Goal: Task Accomplishment & Management: Use online tool/utility

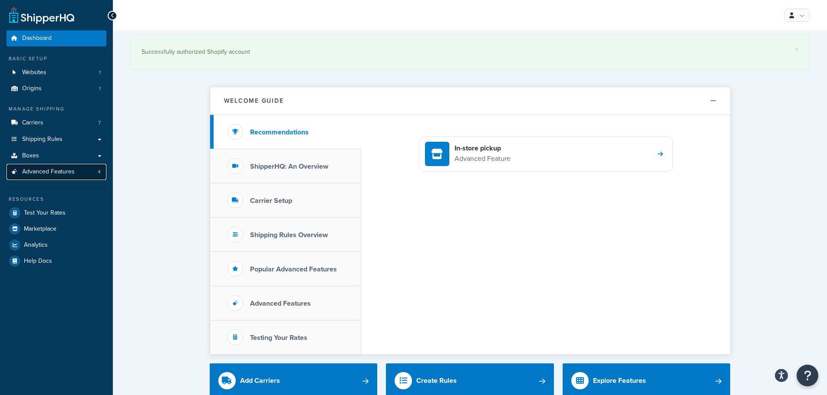
click at [52, 177] on link "Advanced Features 4" at bounding box center [57, 172] width 100 height 16
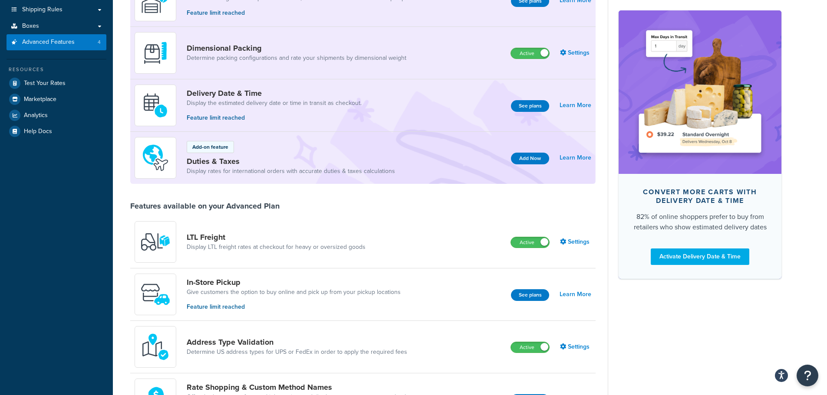
scroll to position [130, 0]
click at [332, 165] on link "Duties & Taxes" at bounding box center [291, 161] width 208 height 10
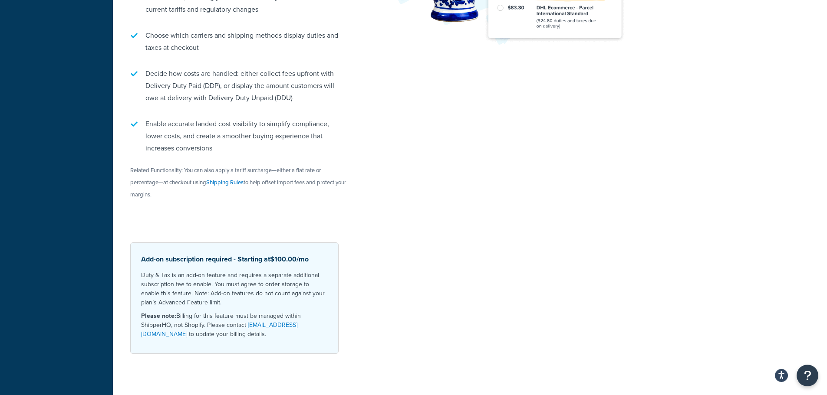
scroll to position [272, 0]
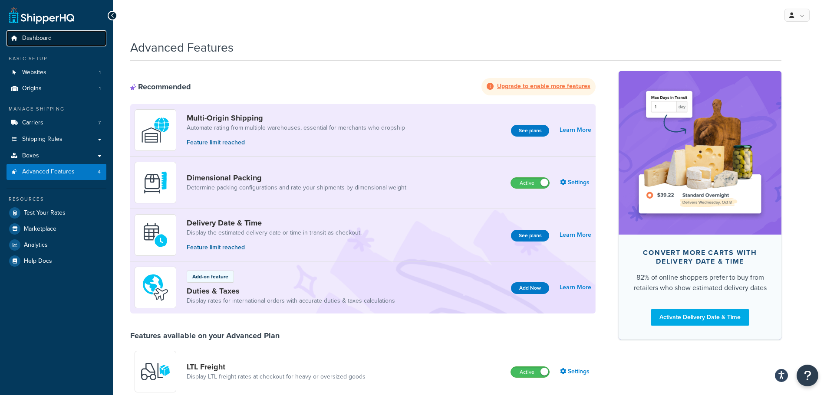
click at [45, 36] on span "Dashboard" at bounding box center [37, 38] width 30 height 7
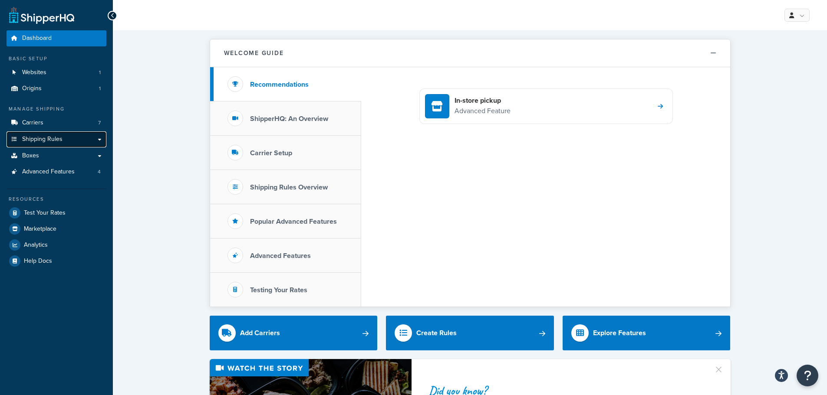
click at [51, 138] on span "Shipping Rules" at bounding box center [42, 139] width 40 height 7
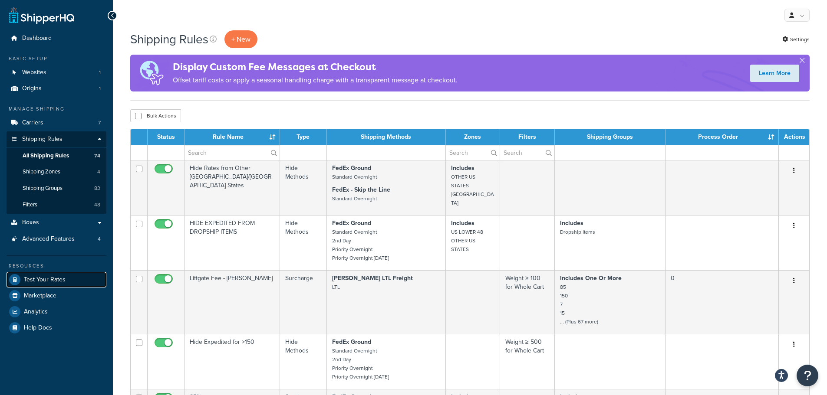
click at [48, 275] on link "Test Your Rates" at bounding box center [57, 280] width 100 height 16
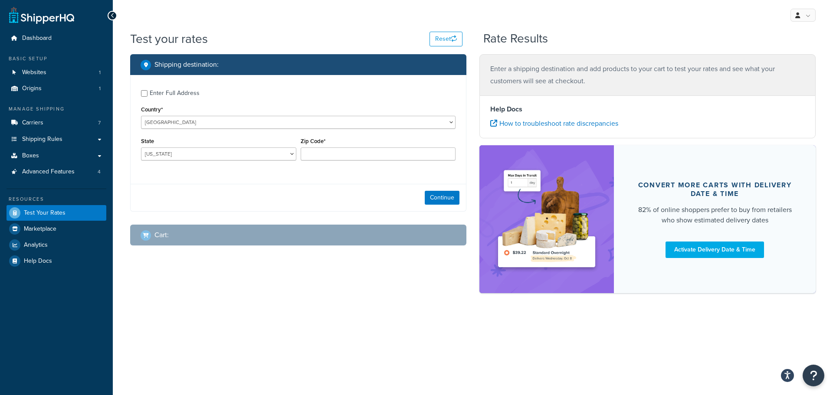
click at [153, 89] on div "Enter Full Address" at bounding box center [175, 93] width 50 height 12
click at [148, 90] on input "Enter Full Address" at bounding box center [144, 93] width 7 height 7
checkbox input "true"
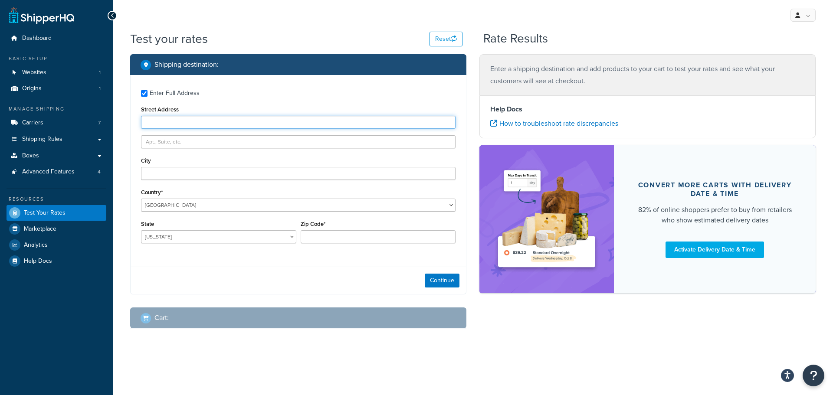
click at [198, 122] on input "Street Address" at bounding box center [298, 122] width 315 height 13
type input "2"
drag, startPoint x: 204, startPoint y: 124, endPoint x: 126, endPoint y: 122, distance: 78.2
click at [126, 122] on div "Shipping destination : Enter Full Address Street Address 2095 northwest 141st C…" at bounding box center [298, 198] width 349 height 288
paste input "NW 141st Street"
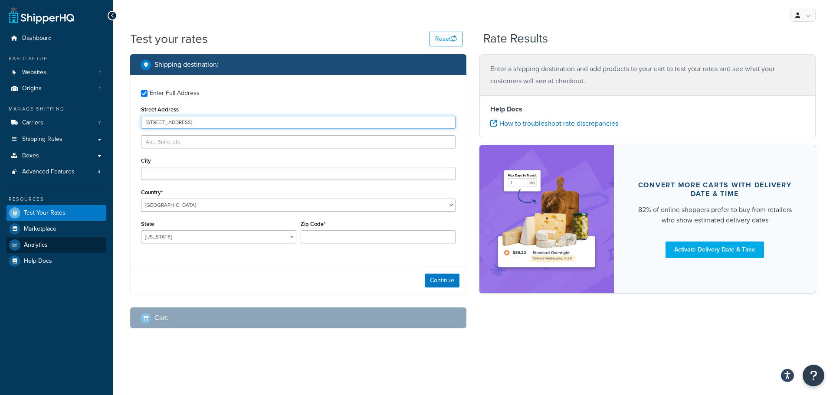
type input "2095 NW 141st Street"
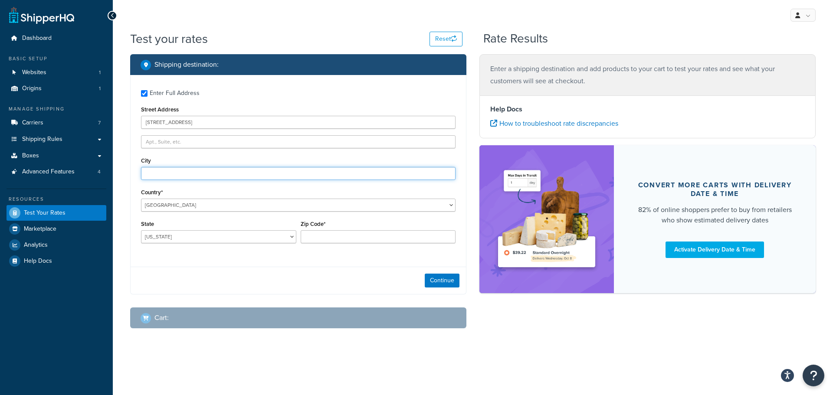
paste input "Opa-locka"
type input "Opa-locka"
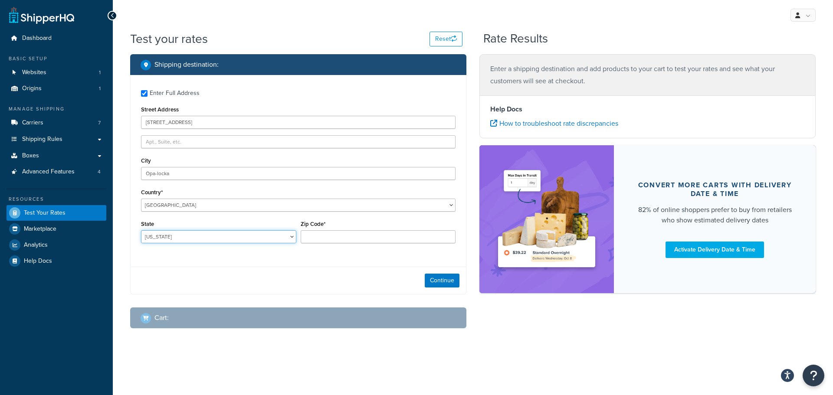
click at [197, 241] on select "Alabama Alaska American Samoa Arizona Arkansas Armed Forces Americas Armed Forc…" at bounding box center [218, 236] width 155 height 13
select select "FL"
click at [141, 230] on select "Alabama Alaska American Samoa Arizona Arkansas Armed Forces Americas Armed Forc…" at bounding box center [218, 236] width 155 height 13
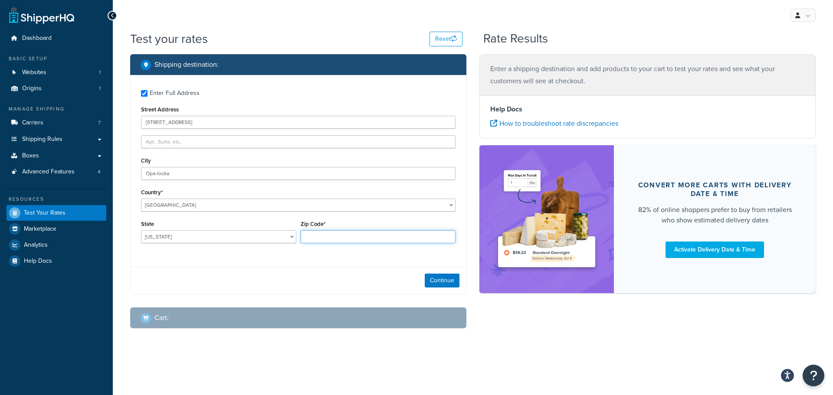
click at [338, 233] on input "Zip Code*" at bounding box center [378, 236] width 155 height 13
type input "33054"
click at [442, 285] on button "Continue" at bounding box center [442, 281] width 35 height 14
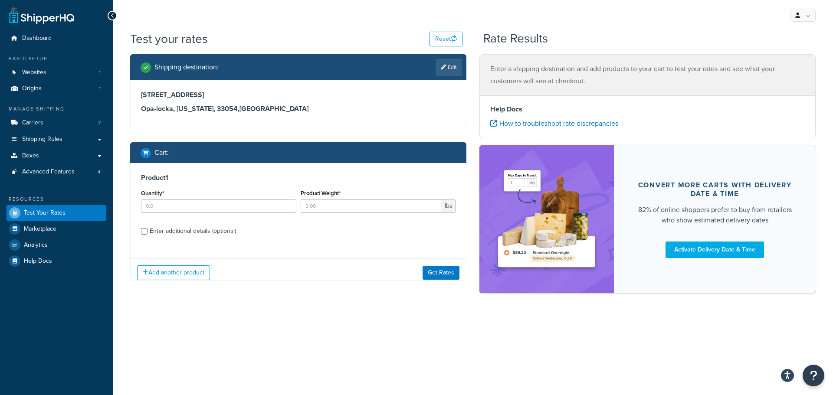
drag, startPoint x: 176, startPoint y: 224, endPoint x: 183, endPoint y: 214, distance: 12.9
click at [176, 224] on label "Enter additional details (optional)" at bounding box center [303, 230] width 306 height 14
click at [148, 228] on input "Enter additional details (optional)" at bounding box center [144, 231] width 7 height 7
checkbox input "true"
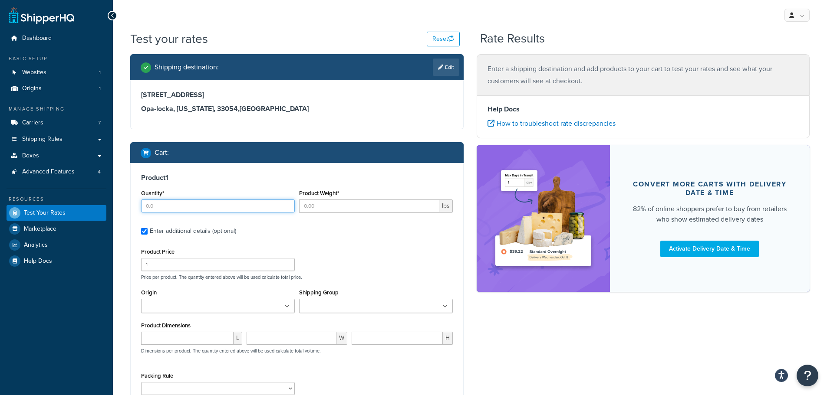
click at [184, 210] on input "Quantity*" at bounding box center [218, 206] width 154 height 13
type input "1"
click at [353, 209] on input "Product Weight*" at bounding box center [369, 206] width 140 height 13
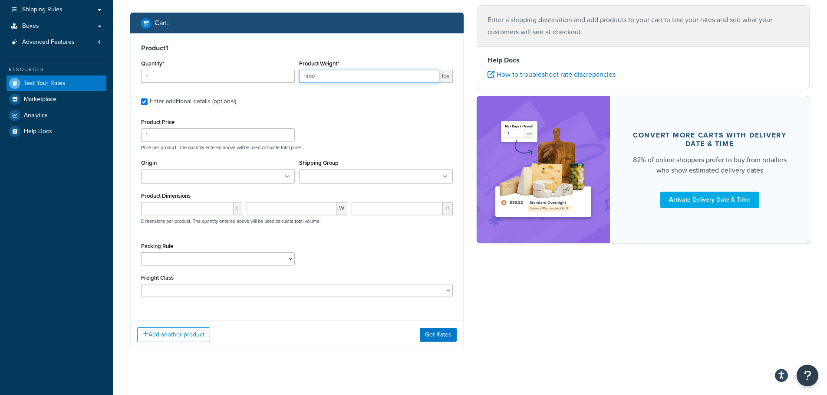
scroll to position [130, 0]
type input "1400"
click at [191, 207] on input "number" at bounding box center [187, 208] width 92 height 13
type input "90"
click at [284, 211] on input "number" at bounding box center [291, 208] width 90 height 13
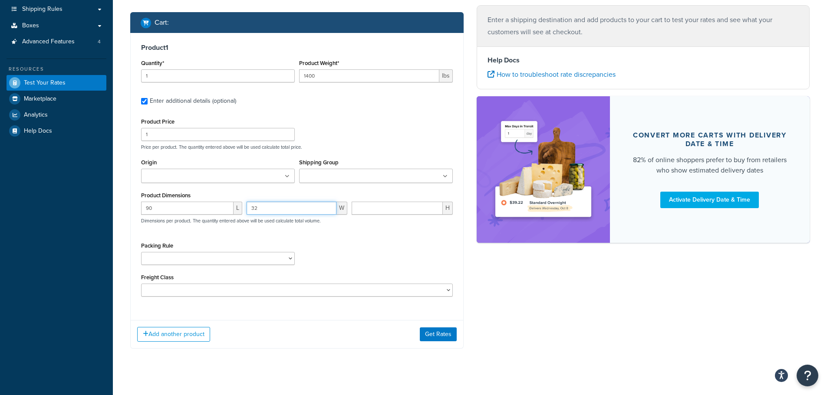
type input "32"
click at [392, 215] on input "number" at bounding box center [397, 208] width 91 height 13
type input "32"
click at [168, 339] on button "Add another product" at bounding box center [173, 334] width 73 height 15
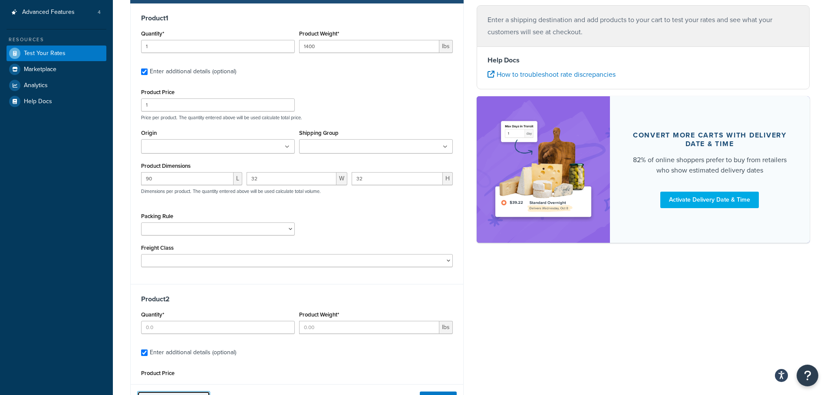
scroll to position [162, 0]
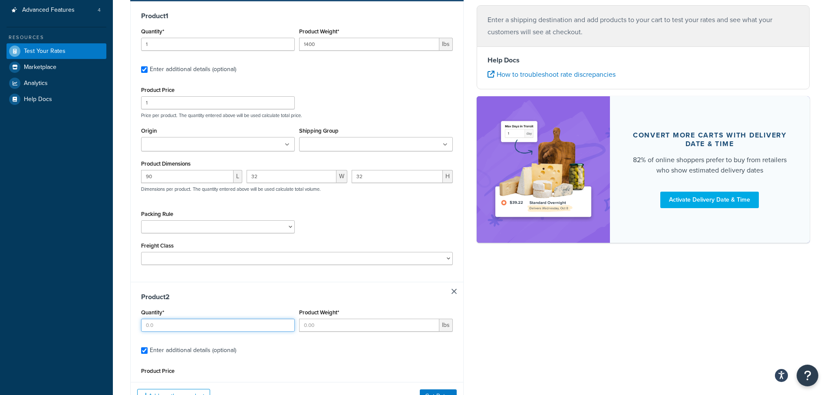
click at [186, 321] on input "Quantity*" at bounding box center [218, 325] width 154 height 13
type input "1"
click at [339, 325] on input "Product Weight*" at bounding box center [369, 325] width 140 height 13
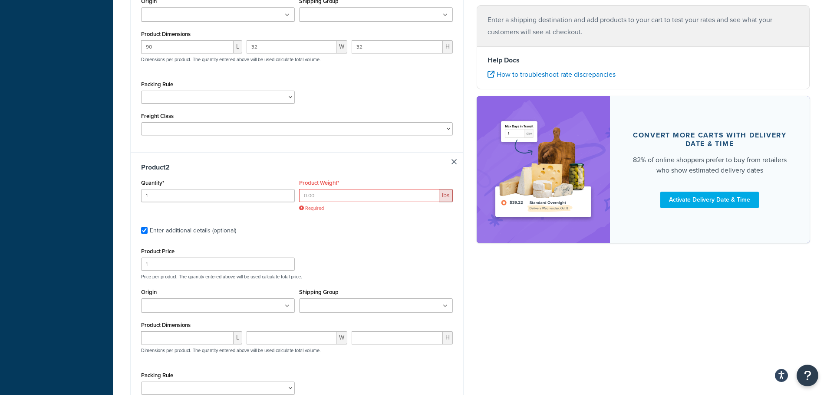
scroll to position [292, 0]
click at [202, 192] on input "1" at bounding box center [218, 195] width 154 height 13
click at [347, 198] on input "Product Weight*" at bounding box center [369, 195] width 140 height 13
click at [391, 197] on input "Product Weight*" at bounding box center [369, 195] width 140 height 13
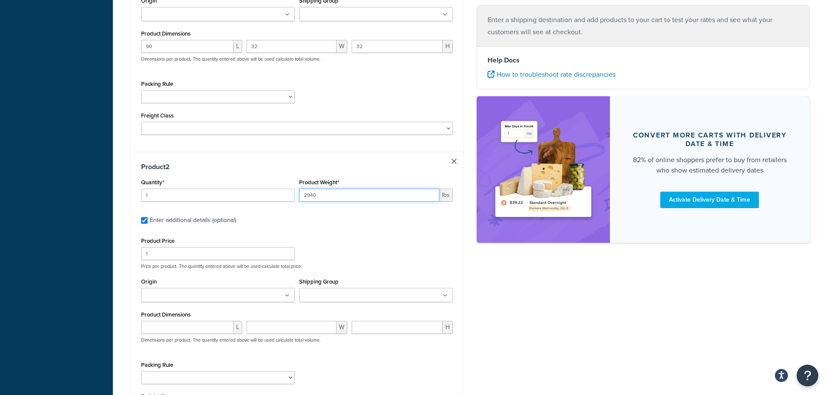
type input "2940"
click at [334, 245] on div "Product Price 1 Price per product. The quantity entered above will be used calc…" at bounding box center [297, 252] width 316 height 34
click at [184, 331] on input "number" at bounding box center [187, 327] width 92 height 13
type input "48"
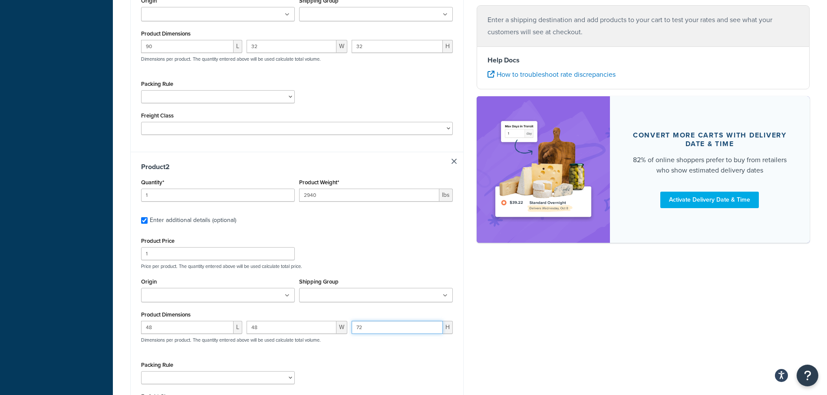
type input "7"
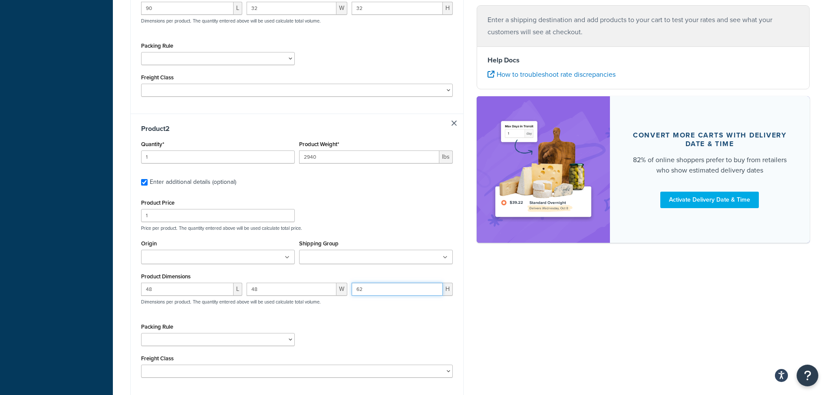
scroll to position [421, 0]
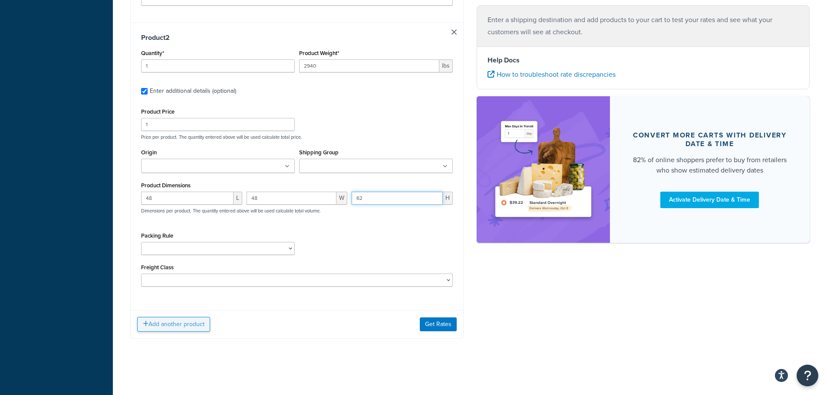
type input "62"
click at [171, 326] on button "Add another product" at bounding box center [173, 324] width 73 height 15
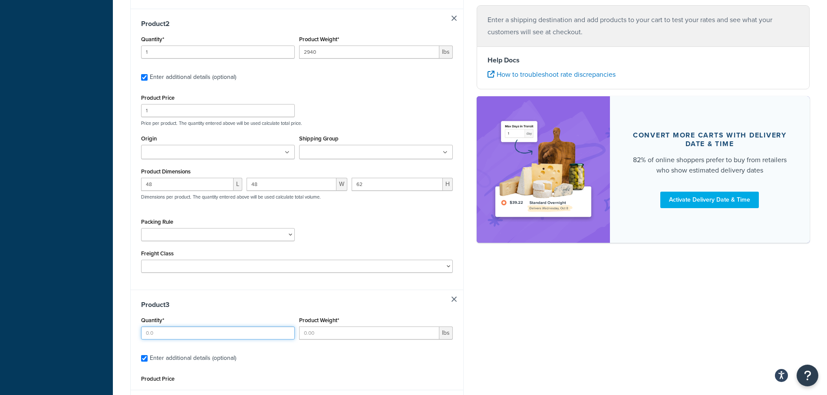
click at [180, 335] on input "Quantity*" at bounding box center [218, 333] width 154 height 13
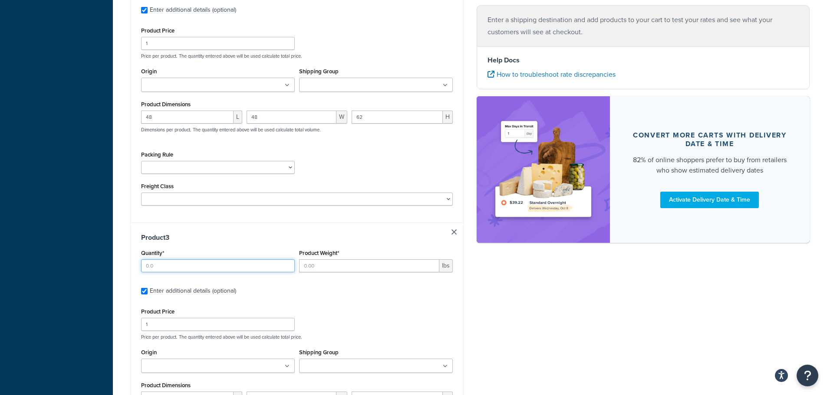
scroll to position [609, 0]
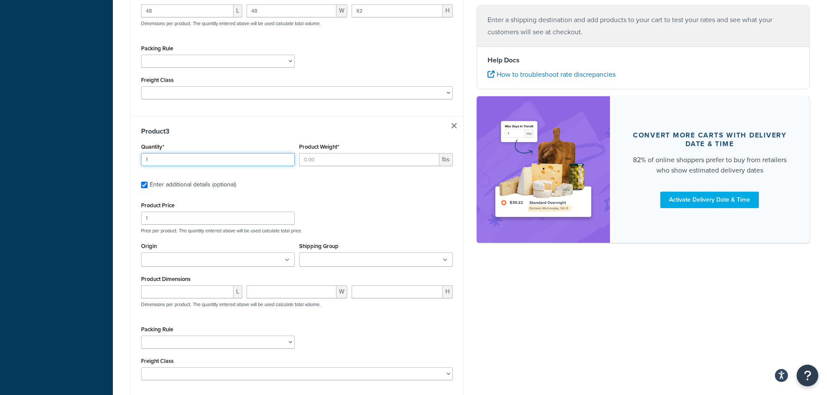
type input "1"
click at [342, 168] on div "Product Weight* lbs" at bounding box center [376, 157] width 158 height 32
click at [346, 161] on input "Product Weight*" at bounding box center [369, 159] width 140 height 13
drag, startPoint x: 329, startPoint y: 153, endPoint x: 333, endPoint y: 157, distance: 5.6
click at [329, 155] on input "Product Weight*" at bounding box center [369, 159] width 140 height 13
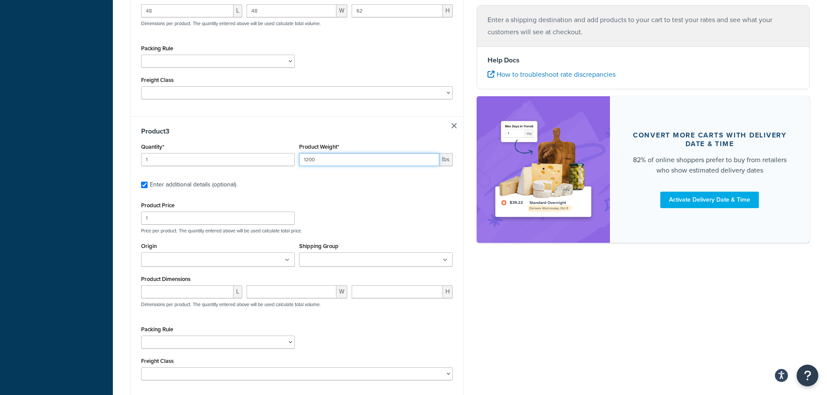
type input "1200"
click at [194, 290] on input "number" at bounding box center [187, 292] width 92 height 13
type input "48"
click at [292, 298] on input "number" at bounding box center [291, 292] width 90 height 13
type input "48"
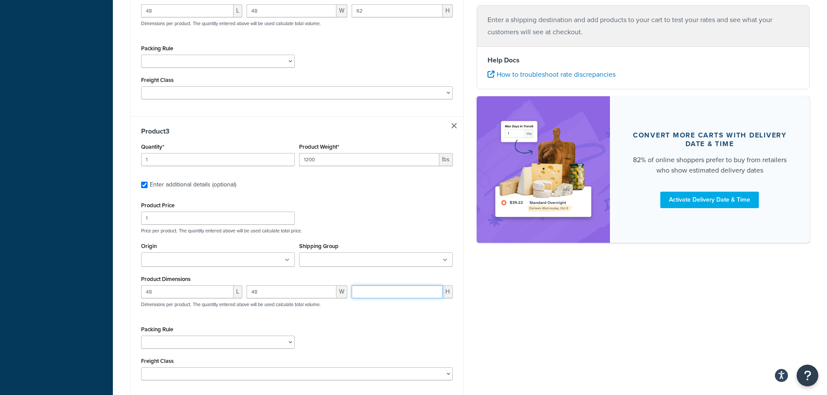
click at [364, 298] on input "number" at bounding box center [397, 292] width 91 height 13
type input "48"
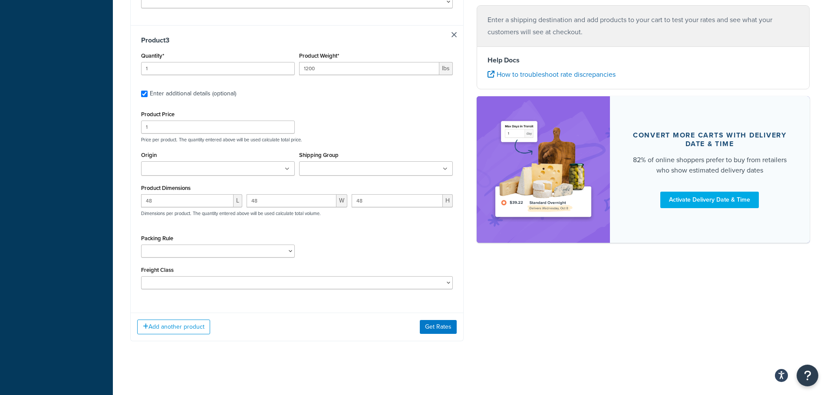
scroll to position [703, 0]
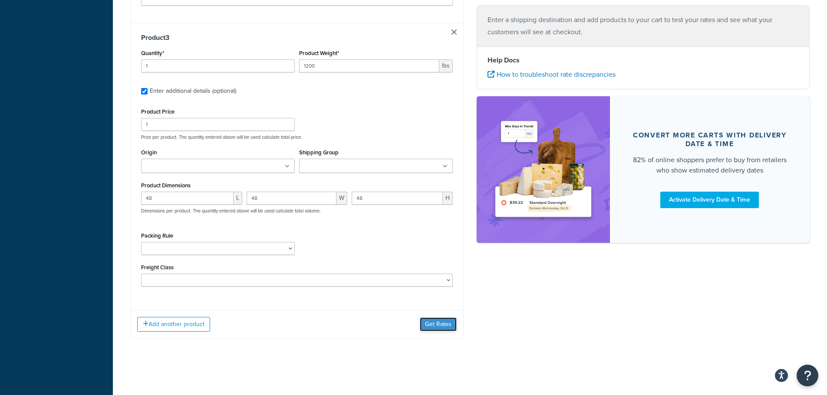
click at [442, 322] on button "Get Rates" at bounding box center [438, 325] width 37 height 14
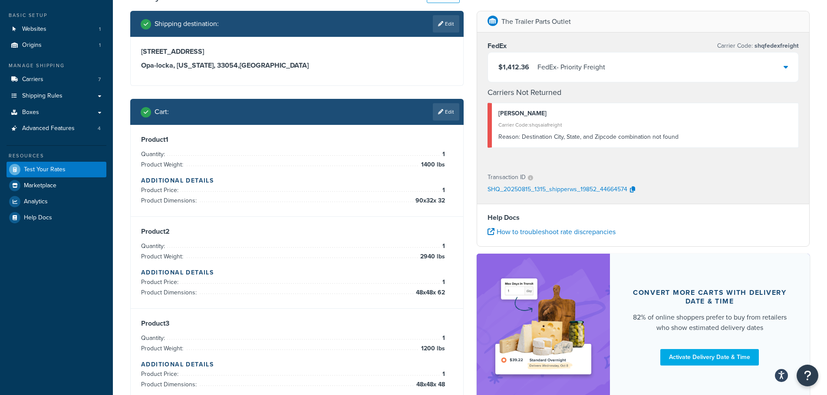
scroll to position [0, 0]
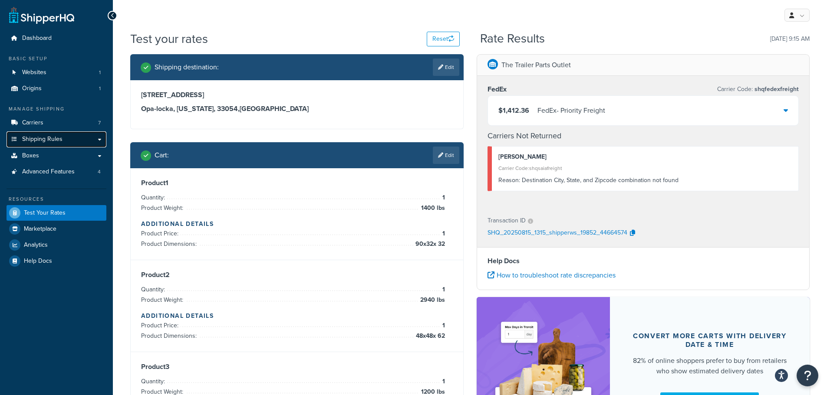
click at [46, 138] on span "Shipping Rules" at bounding box center [42, 139] width 40 height 7
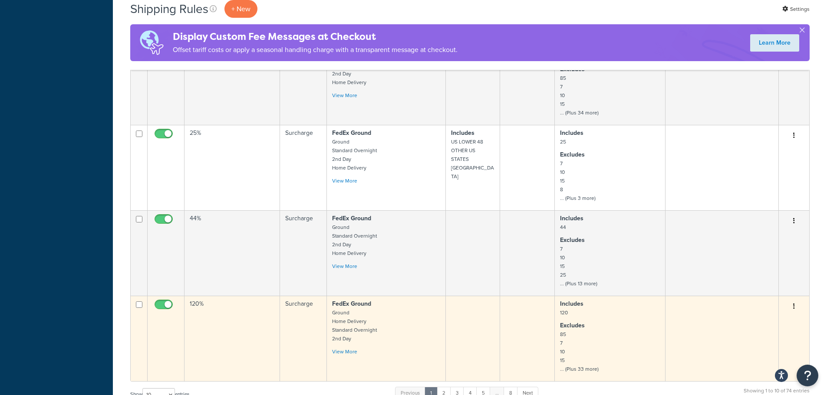
scroll to position [749, 0]
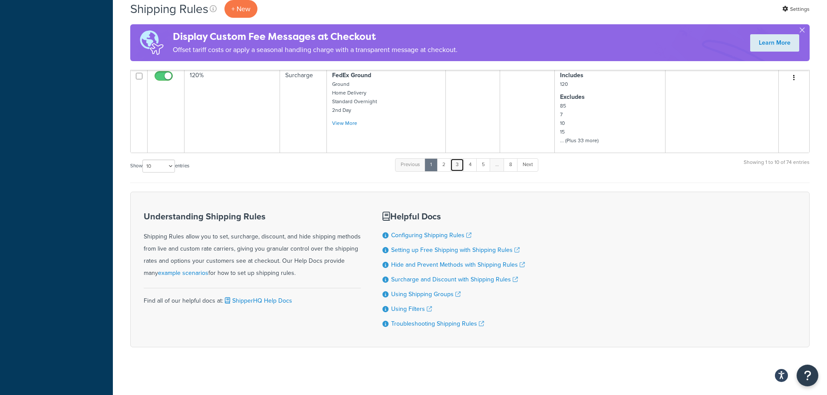
click at [457, 159] on link "3" at bounding box center [457, 164] width 14 height 13
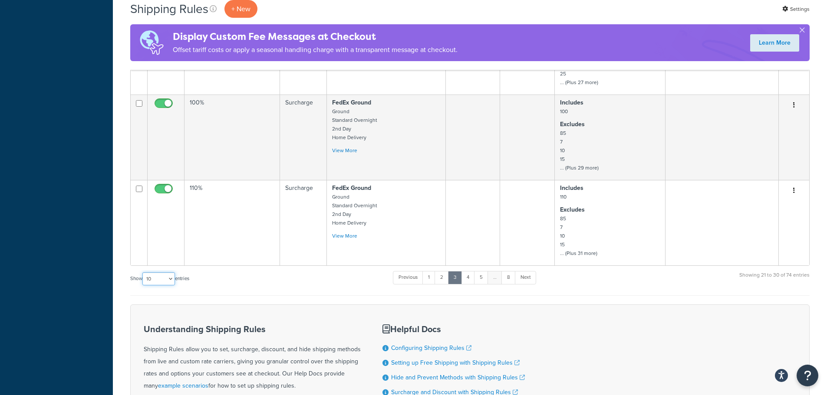
click at [165, 276] on select "10 15 25 50 100 1000" at bounding box center [158, 279] width 33 height 13
select select "1000"
click at [143, 273] on select "10 15 25 50 100 1000" at bounding box center [158, 279] width 33 height 13
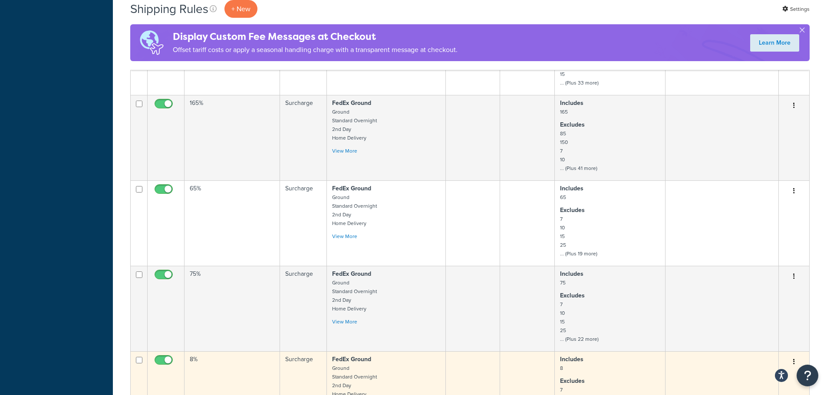
scroll to position [880, 0]
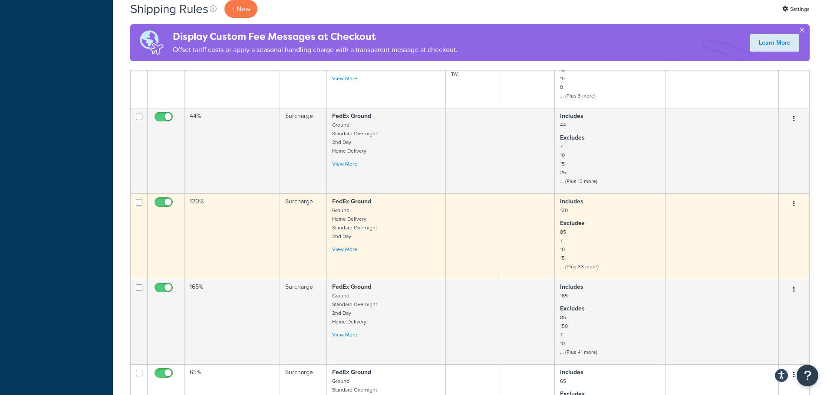
scroll to position [2520, 0]
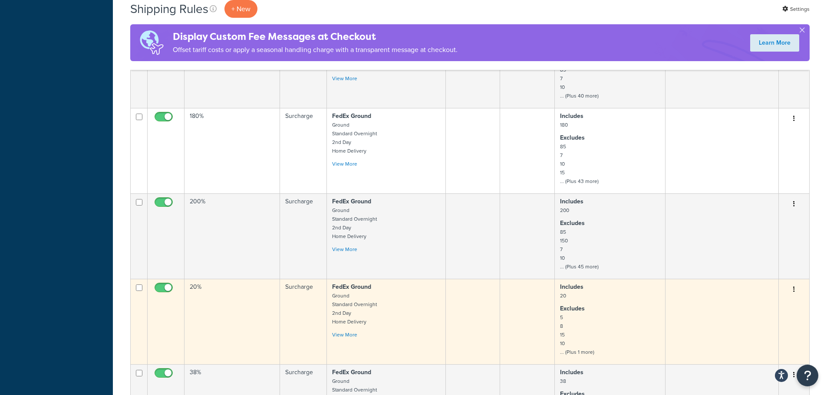
click at [791, 290] on button "button" at bounding box center [794, 290] width 12 height 14
click at [777, 300] on link "Edit" at bounding box center [765, 306] width 69 height 18
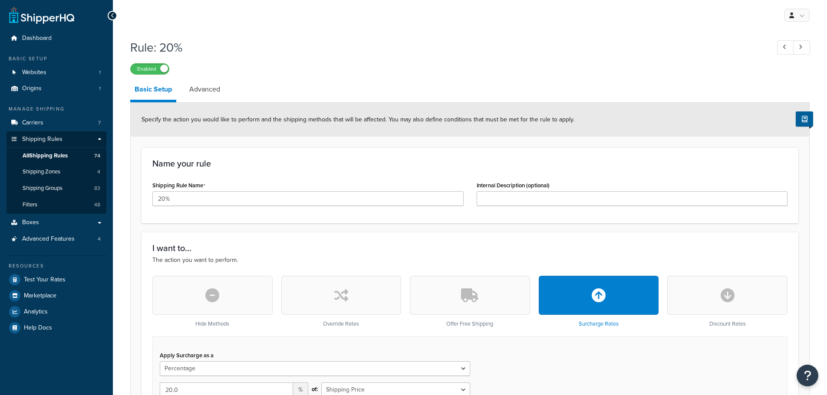
select select "PERCENTAGE"
select select "SHIPPING_GROUP"
click at [65, 189] on link "Shipping Groups 83" at bounding box center [57, 189] width 100 height 16
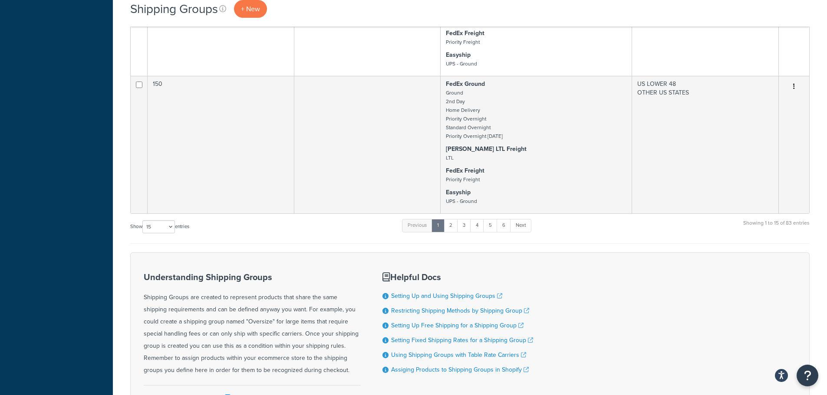
scroll to position [1903, 0]
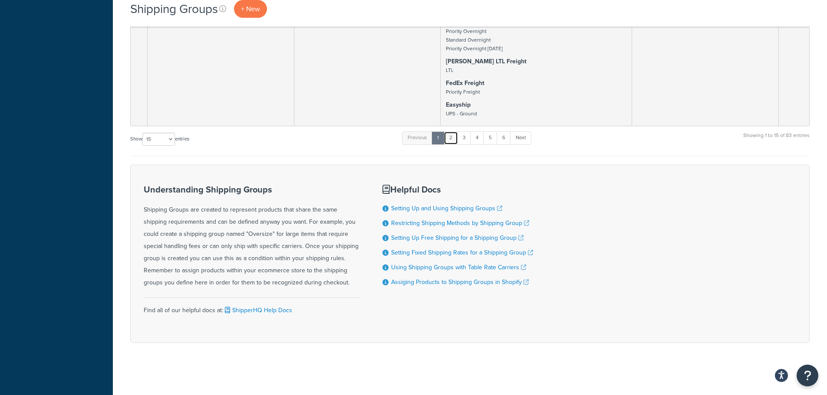
click at [456, 138] on link "2" at bounding box center [451, 137] width 14 height 13
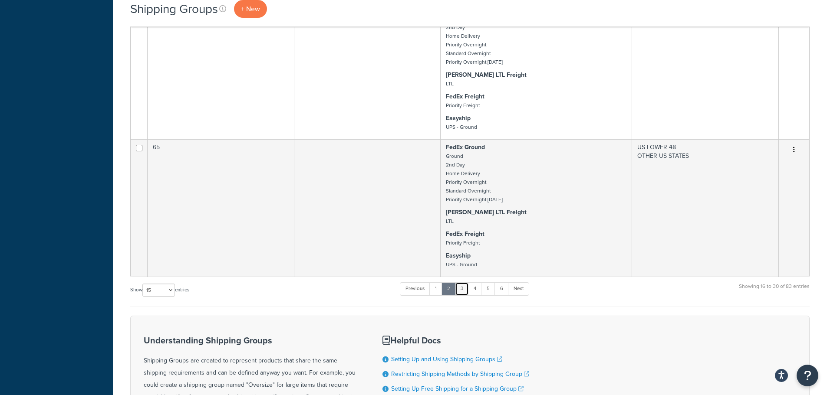
click at [463, 290] on link "3" at bounding box center [462, 289] width 14 height 13
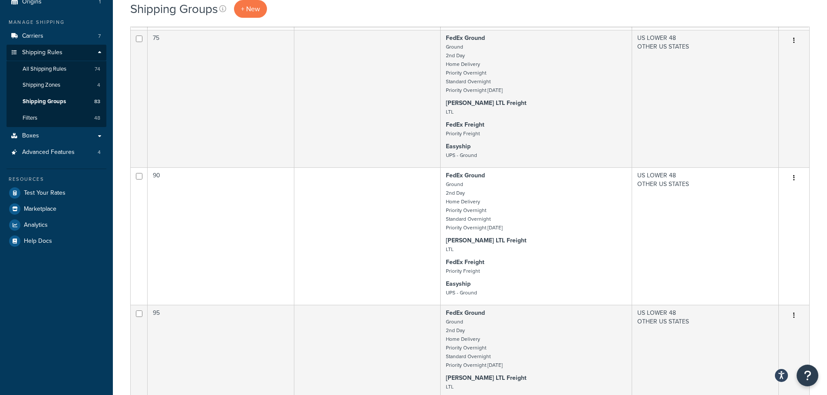
scroll to position [0, 0]
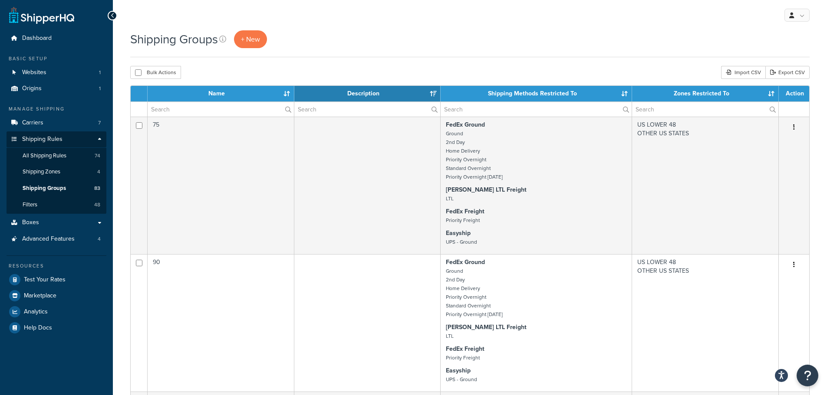
click at [493, 34] on div "Shipping Groups + New" at bounding box center [469, 39] width 679 height 18
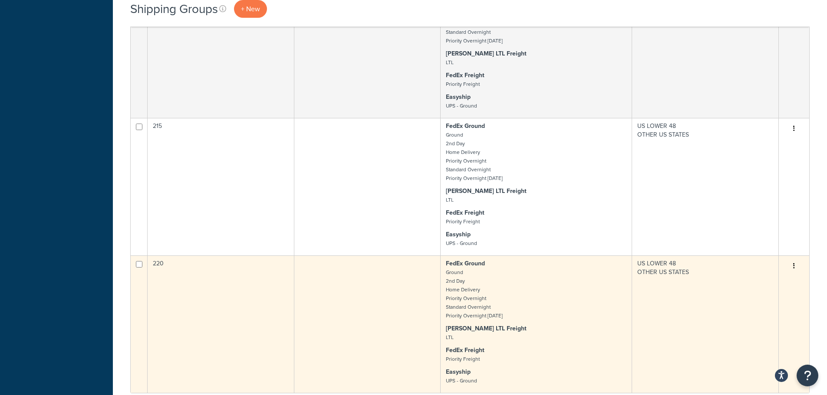
scroll to position [2054, 0]
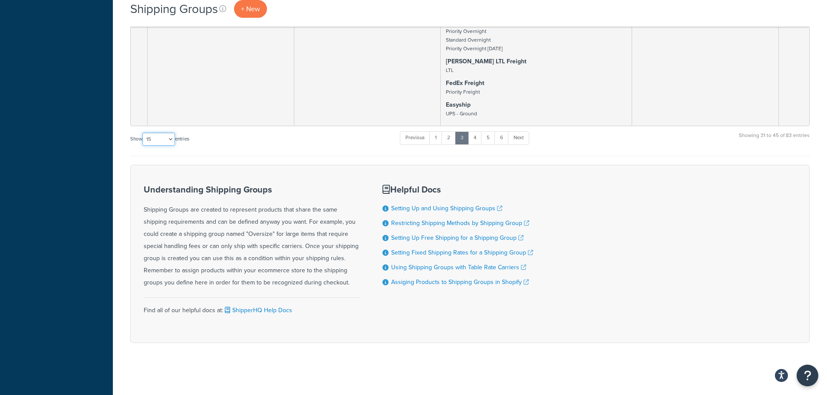
drag, startPoint x: 165, startPoint y: 139, endPoint x: 168, endPoint y: 145, distance: 7.0
click at [165, 139] on select "10 15 25 50 100" at bounding box center [158, 139] width 33 height 13
select select "100"
click at [143, 146] on select "10 15 25 50 100" at bounding box center [158, 139] width 33 height 13
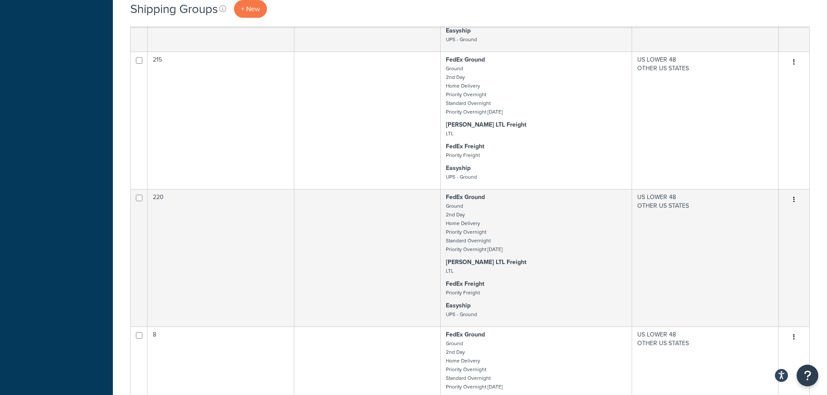
scroll to position [6105, 0]
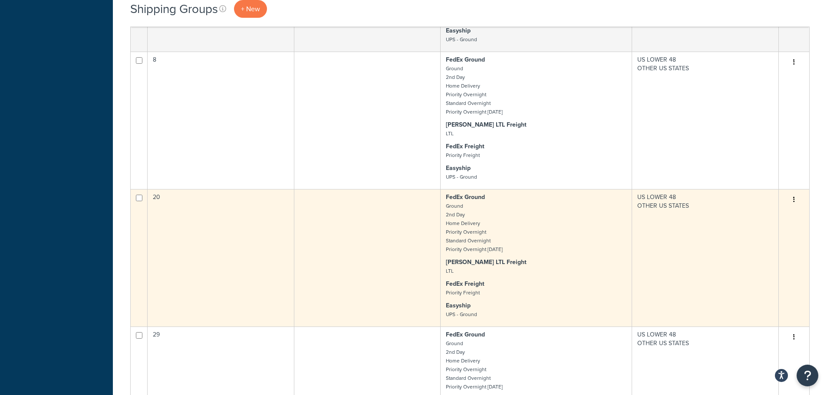
click at [796, 202] on button "button" at bounding box center [794, 200] width 12 height 14
click at [772, 211] on link "Edit" at bounding box center [758, 217] width 69 height 18
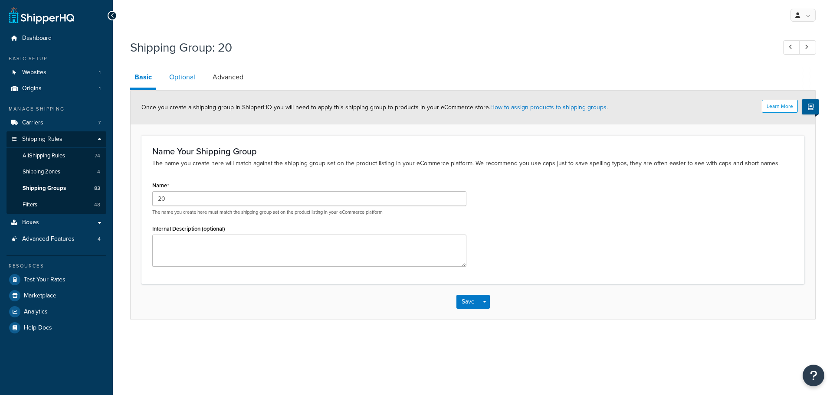
click at [183, 76] on link "Optional" at bounding box center [182, 77] width 35 height 21
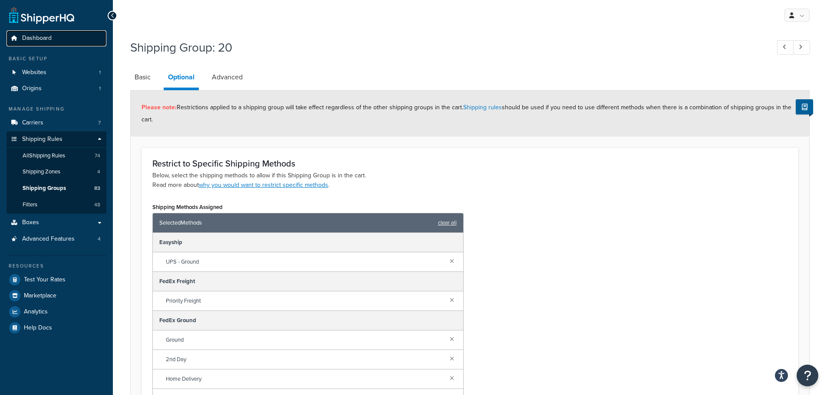
click at [47, 37] on span "Dashboard" at bounding box center [37, 38] width 30 height 7
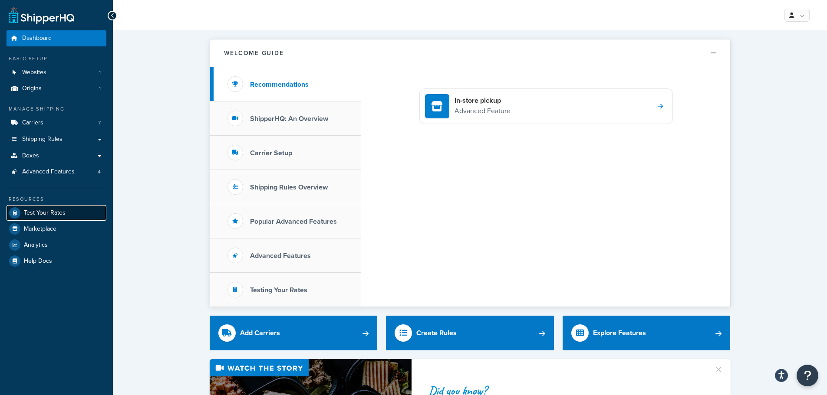
click at [43, 211] on span "Test Your Rates" at bounding box center [45, 213] width 42 height 7
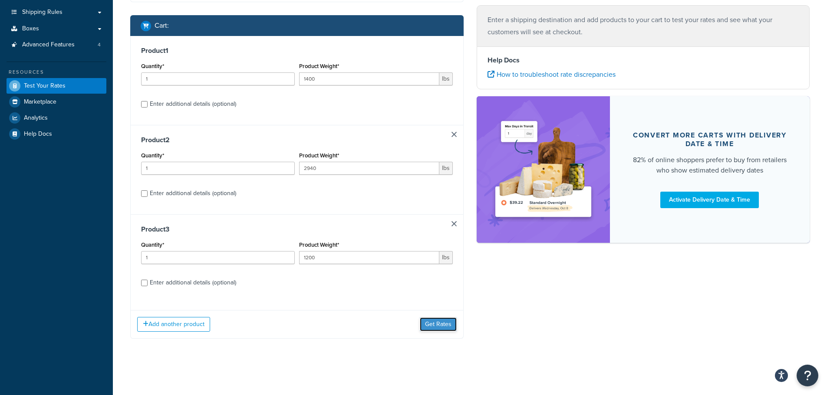
click at [449, 324] on button "Get Rates" at bounding box center [438, 325] width 37 height 14
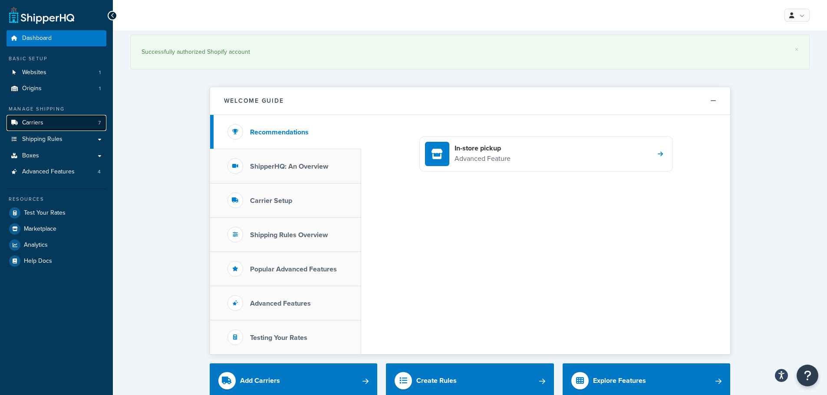
click at [59, 124] on link "Carriers 7" at bounding box center [57, 123] width 100 height 16
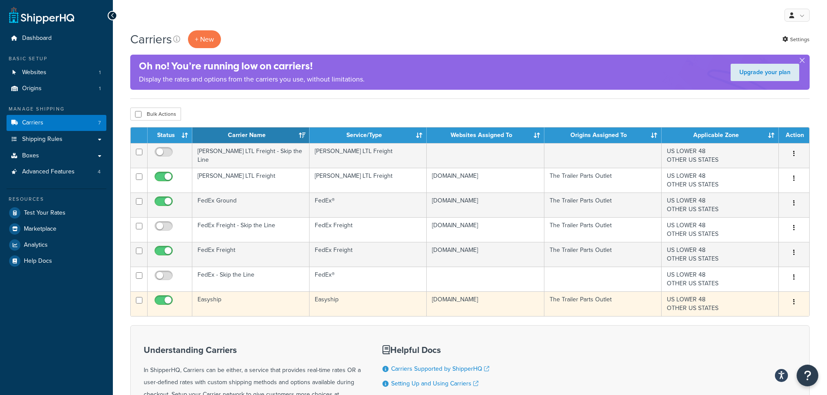
click at [232, 305] on td "Easyship" at bounding box center [250, 304] width 117 height 25
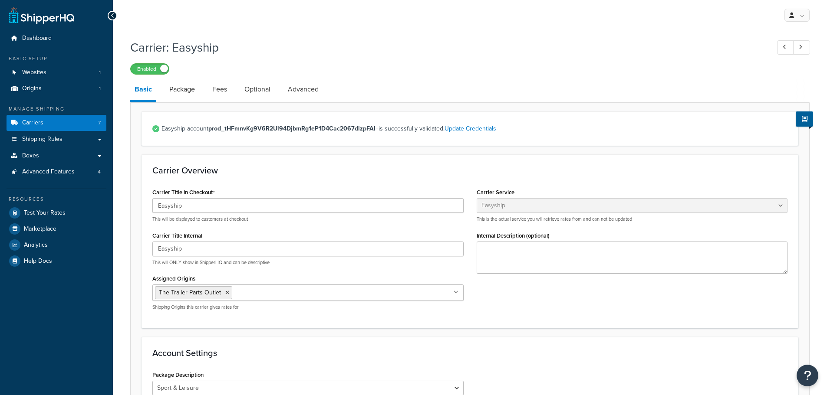
select select "easyship"
select select "sport_leisure"
click at [186, 92] on link "Package" at bounding box center [182, 89] width 34 height 21
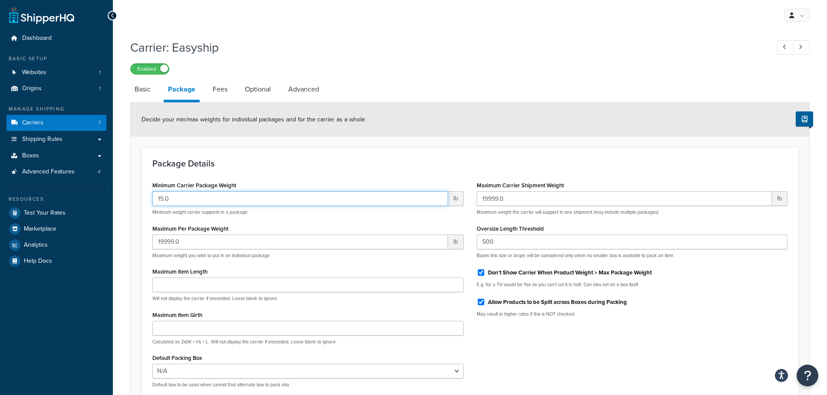
click at [198, 200] on input "15.0" at bounding box center [300, 198] width 296 height 15
click at [271, 177] on div "Package Details Minimum Carrier Package Weight 15.0 lb Minimum weight carrier s…" at bounding box center [469, 277] width 657 height 258
click at [226, 90] on link "Fees" at bounding box center [219, 89] width 23 height 21
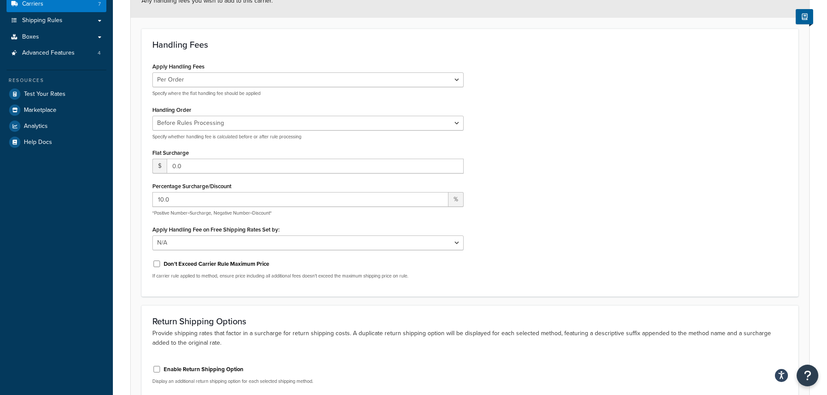
scroll to position [118, 0]
drag, startPoint x: 189, startPoint y: 193, endPoint x: 136, endPoint y: 194, distance: 53.4
click at [126, 192] on div "Carrier: Easyship Enabled Basic Package Fees Optional Advanced Any handling fee…" at bounding box center [470, 188] width 714 height 544
type input "5"
click at [516, 201] on div "Apply Handling Fees Per Order Per Item Per Package Specify where the flat handl…" at bounding box center [470, 174] width 648 height 226
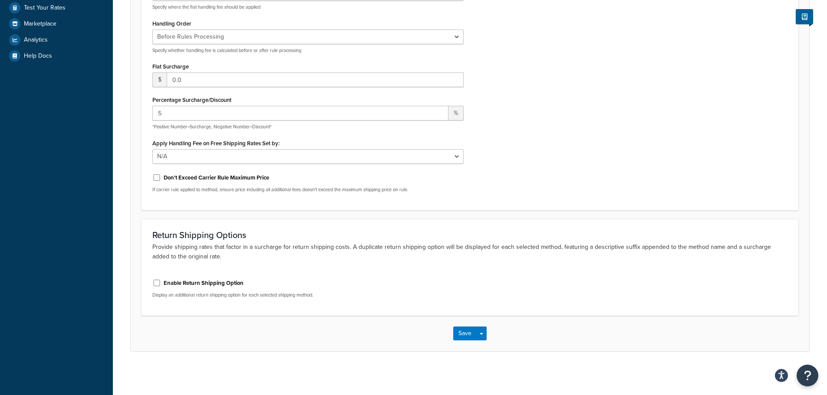
scroll to position [0, 0]
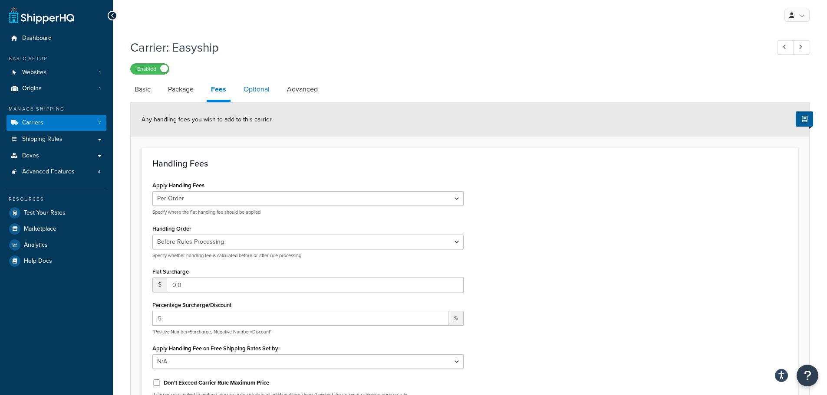
click at [264, 91] on link "Optional" at bounding box center [256, 89] width 35 height 21
select select "residential"
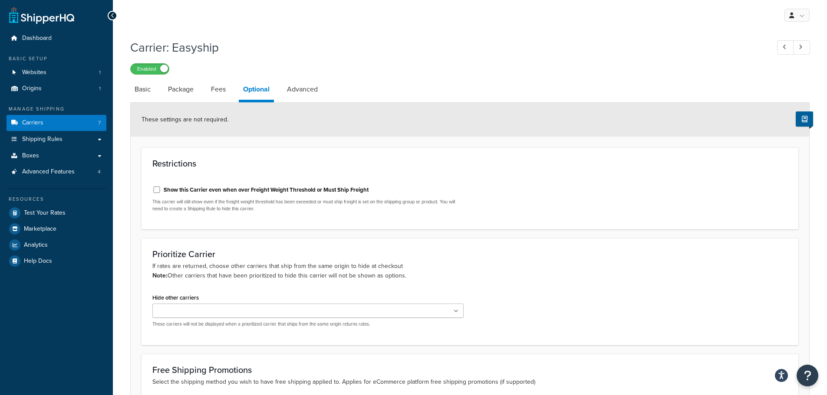
click at [307, 87] on link "Advanced" at bounding box center [302, 89] width 39 height 21
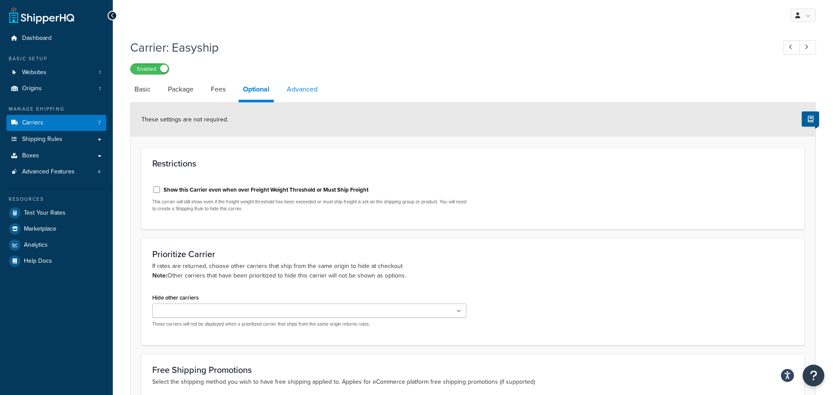
select select "false"
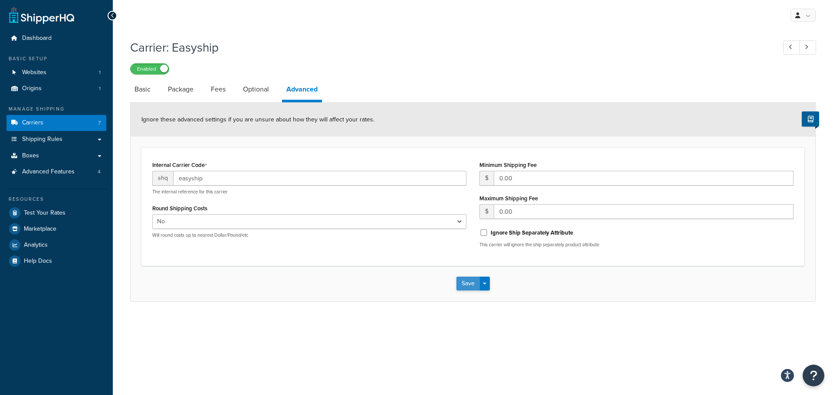
click at [467, 286] on button "Save" at bounding box center [468, 284] width 23 height 14
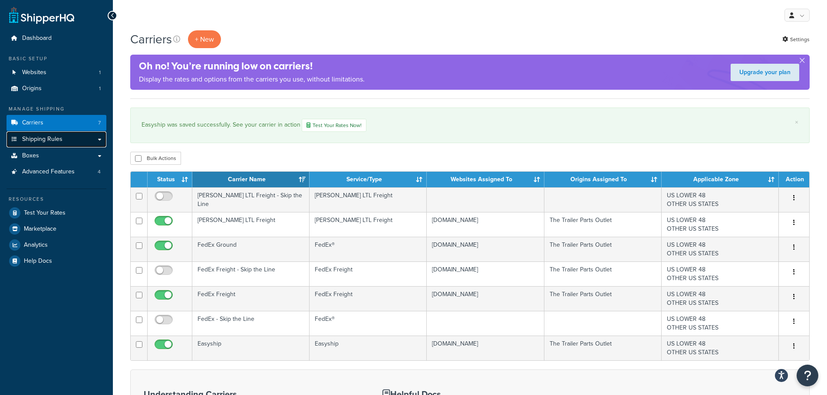
click at [54, 136] on span "Shipping Rules" at bounding box center [42, 139] width 40 height 7
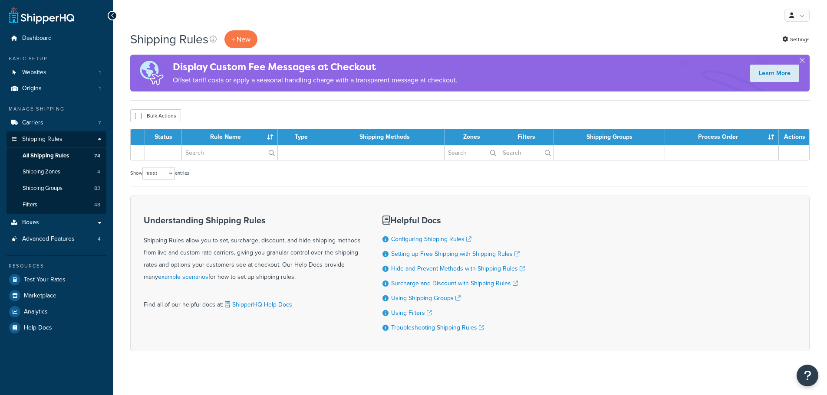
select select "1000"
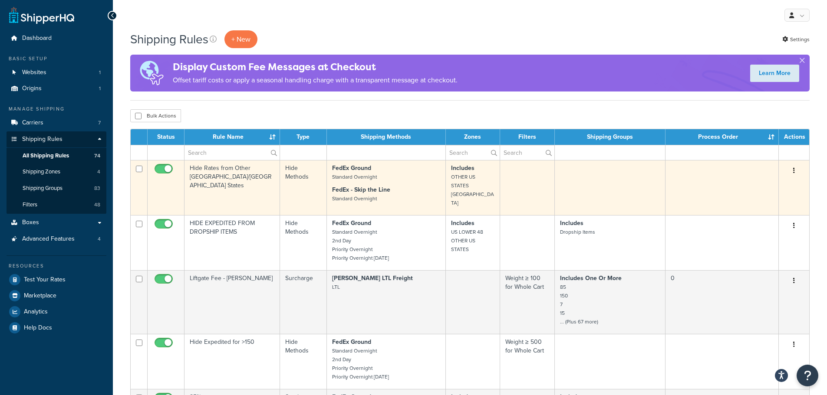
click at [410, 190] on p "FedEx - Skip the Line Standard Overnight" at bounding box center [386, 194] width 108 height 17
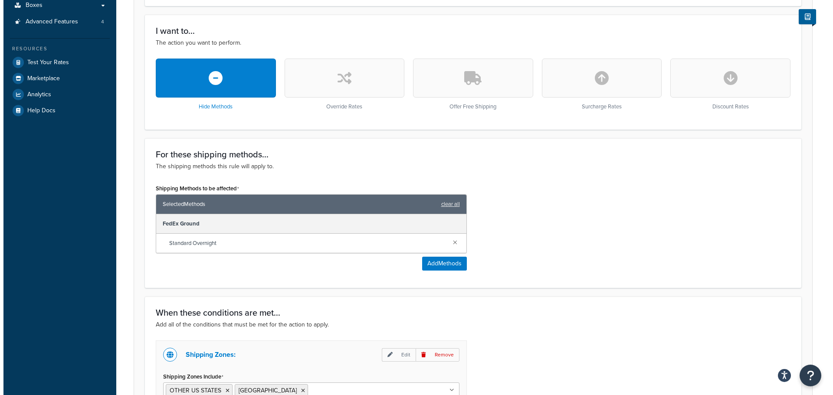
scroll to position [214, 0]
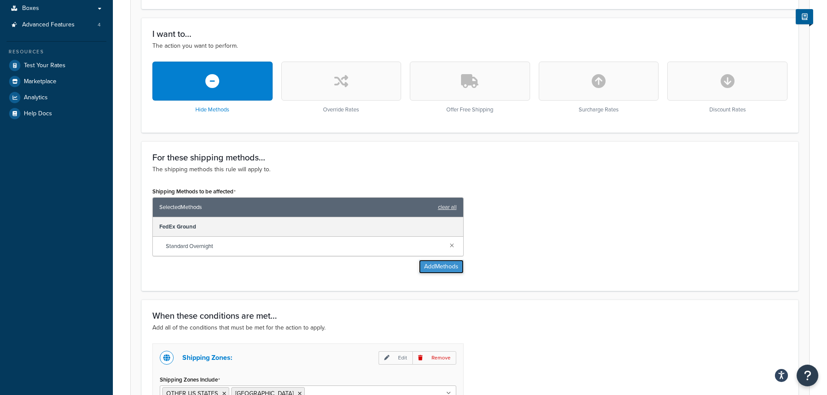
click at [437, 265] on button "Add Methods" at bounding box center [441, 267] width 45 height 14
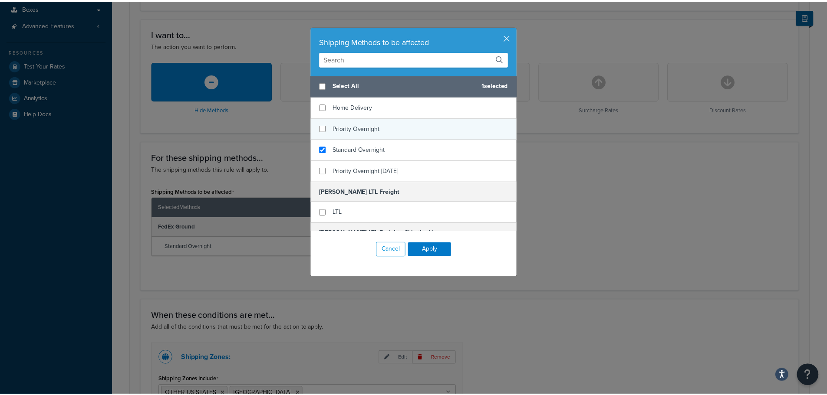
scroll to position [282, 0]
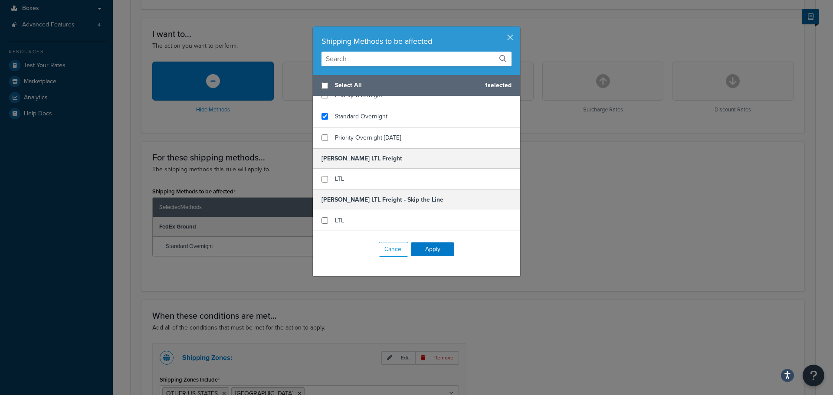
click at [513, 37] on div "Shipping Methods to be affected" at bounding box center [416, 50] width 207 height 49
click at [518, 29] on button "button" at bounding box center [519, 27] width 2 height 2
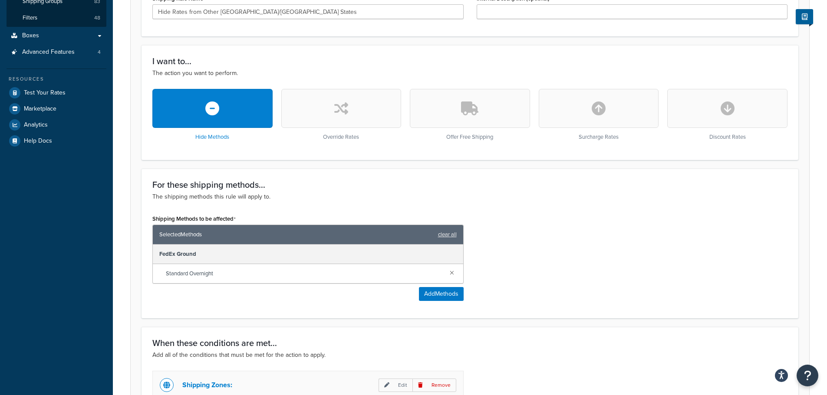
scroll to position [0, 0]
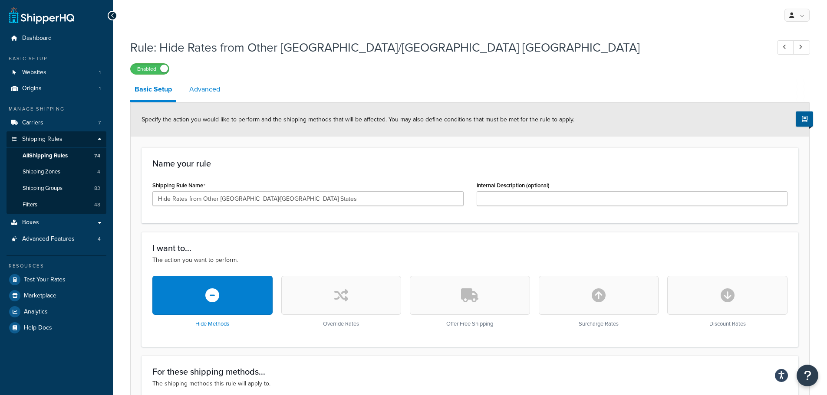
click at [210, 92] on link "Advanced" at bounding box center [204, 89] width 39 height 21
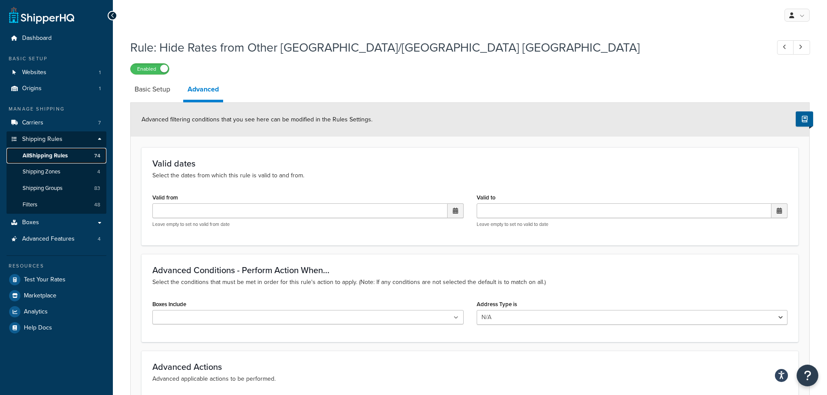
click at [54, 156] on span "All Shipping Rules" at bounding box center [45, 155] width 45 height 7
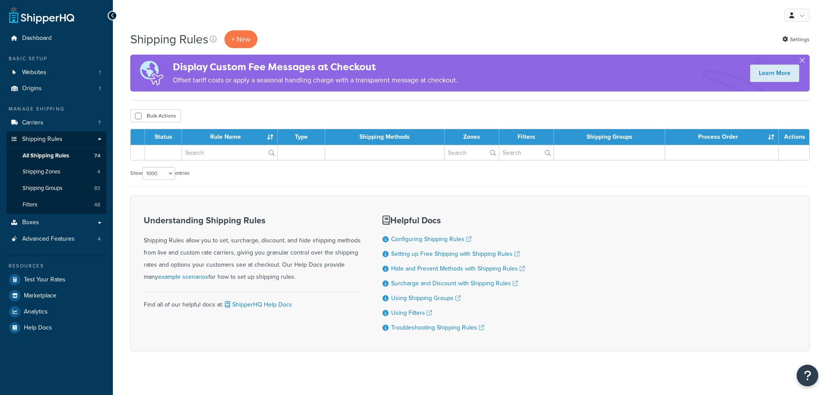
select select "1000"
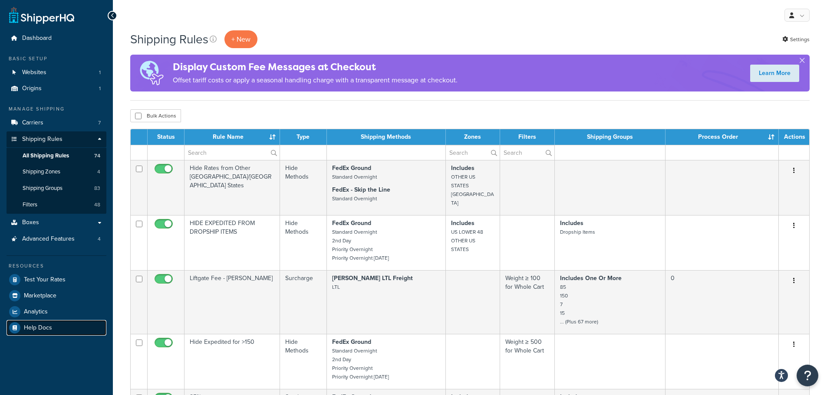
click at [46, 326] on span "Help Docs" at bounding box center [38, 328] width 28 height 7
click at [39, 125] on span "Carriers" at bounding box center [32, 122] width 21 height 7
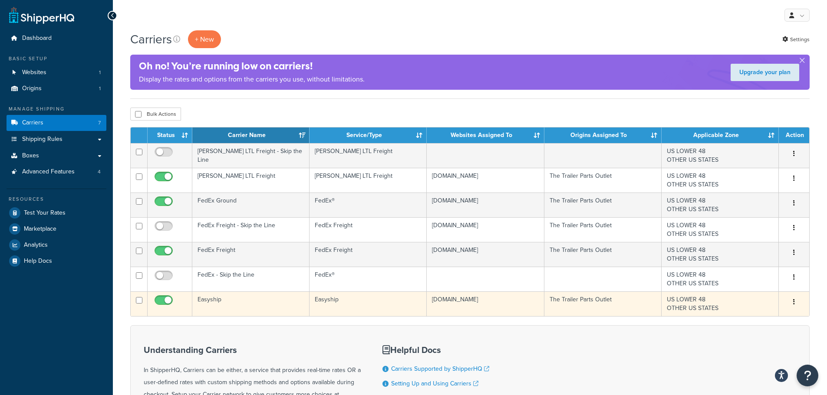
click at [342, 305] on td "Easyship" at bounding box center [367, 304] width 117 height 25
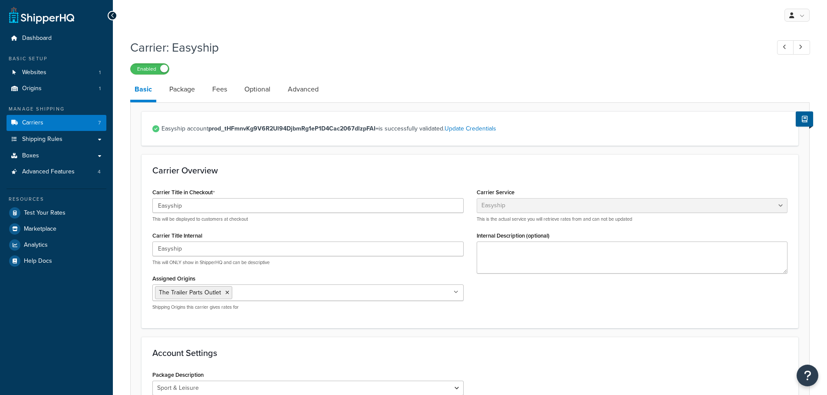
select select "easyship"
select select "sport_leisure"
click at [289, 84] on link "Advanced" at bounding box center [302, 89] width 39 height 21
select select "false"
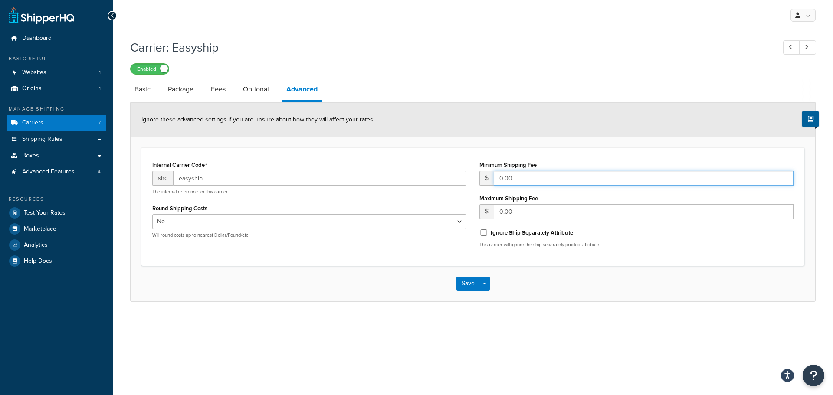
click at [558, 174] on input "0.00" at bounding box center [644, 178] width 300 height 15
drag, startPoint x: 554, startPoint y: 177, endPoint x: 467, endPoint y: 179, distance: 86.8
click at [467, 179] on div "Internal Carrier Code shq easyship The internal reference for this carrier Roun…" at bounding box center [473, 207] width 654 height 96
type input "50.00"
click at [367, 269] on form "Ignore these advanced settings if you are unsure about how they will affect you…" at bounding box center [473, 202] width 685 height 198
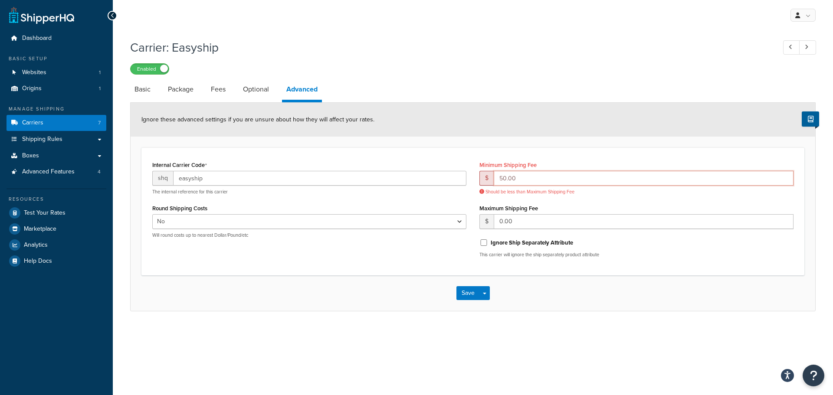
click at [537, 177] on input "50.00" at bounding box center [644, 178] width 300 height 15
drag, startPoint x: 521, startPoint y: 223, endPoint x: 461, endPoint y: 227, distance: 60.0
click at [461, 227] on div "Internal Carrier Code shq easyship The internal reference for this carrier Roun…" at bounding box center [473, 212] width 654 height 106
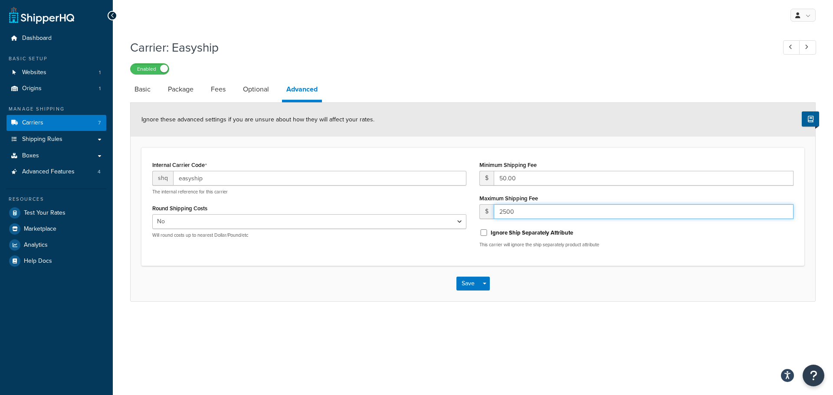
type input "2500"
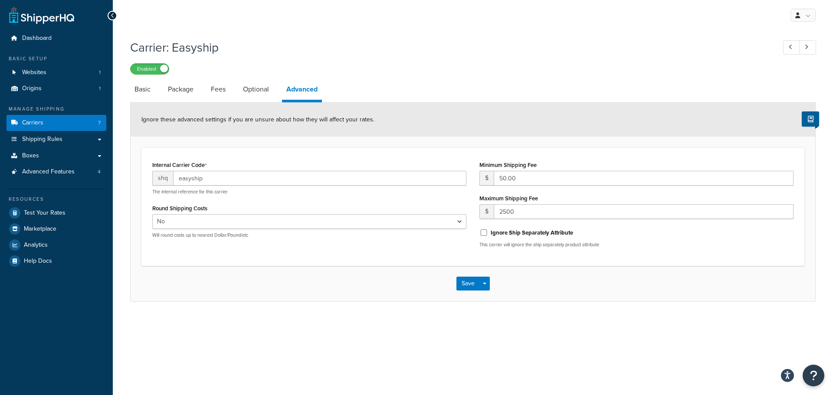
click at [393, 295] on div "Save Save Dropdown Save and Edit" at bounding box center [473, 284] width 685 height 36
click at [463, 286] on button "Save" at bounding box center [468, 284] width 23 height 14
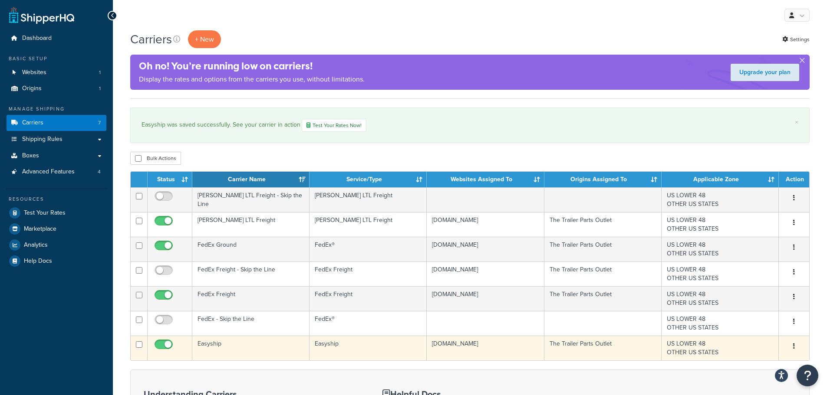
click at [217, 345] on td "Easyship" at bounding box center [250, 348] width 117 height 25
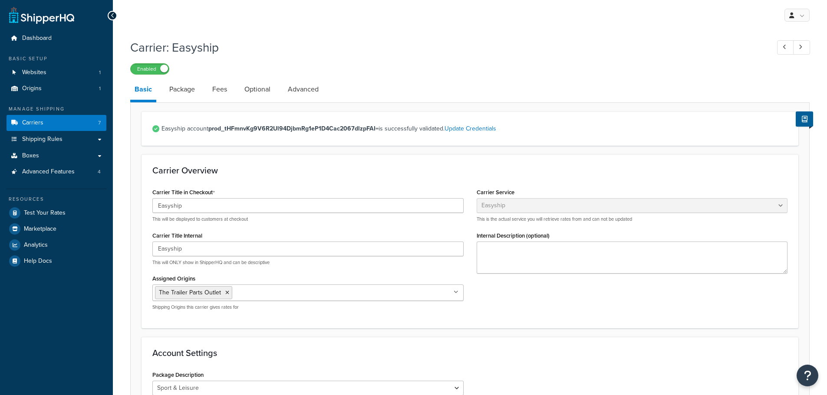
select select "easyship"
select select "sport_leisure"
click at [182, 86] on link "Package" at bounding box center [182, 89] width 34 height 21
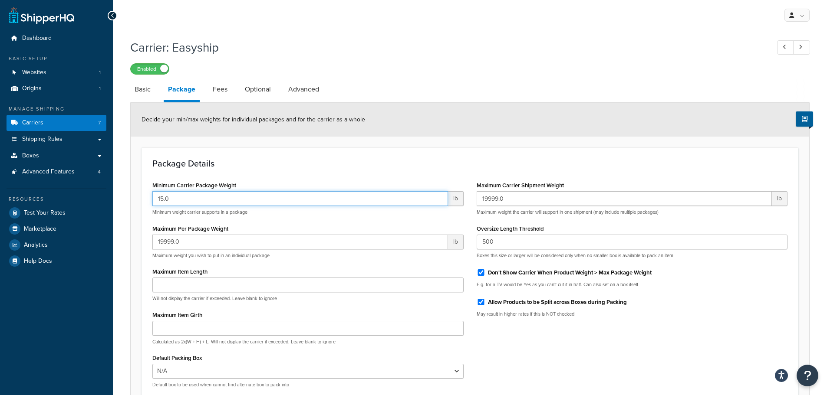
drag, startPoint x: 192, startPoint y: 197, endPoint x: 119, endPoint y: 197, distance: 73.3
click at [119, 197] on div "Carrier: Easyship Enabled Basic Package Fees Optional Advanced Decide your min/…" at bounding box center [470, 249] width 714 height 429
type input "0"
click at [235, 175] on div "Package Details Minimum Carrier Package Weight 0 lb Minimum weight carrier supp…" at bounding box center [469, 277] width 657 height 258
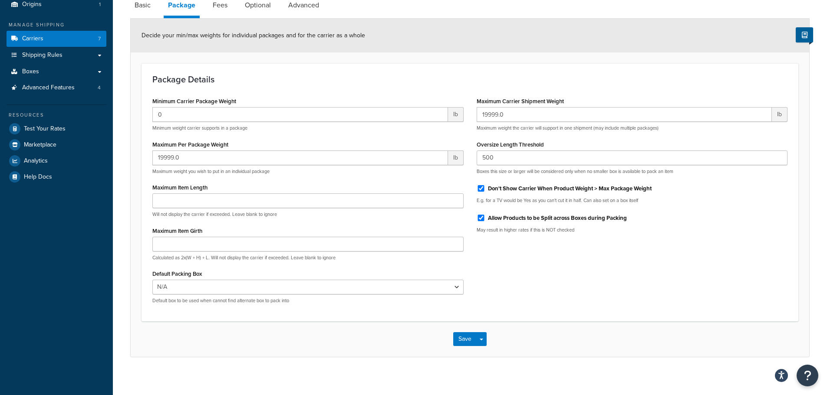
scroll to position [90, 0]
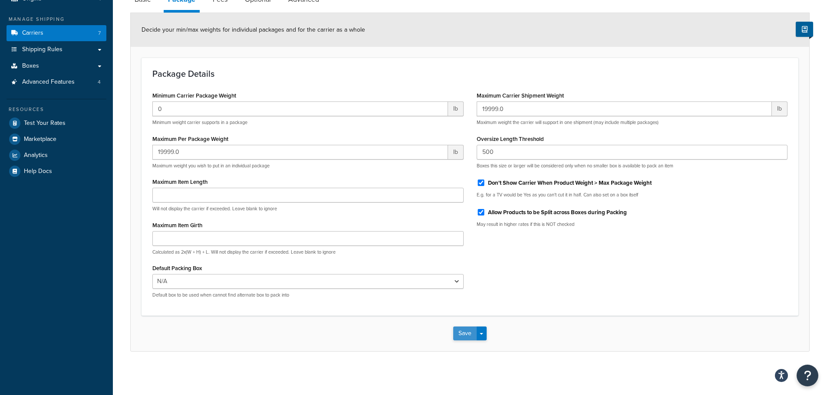
click at [465, 337] on button "Save" at bounding box center [464, 334] width 23 height 14
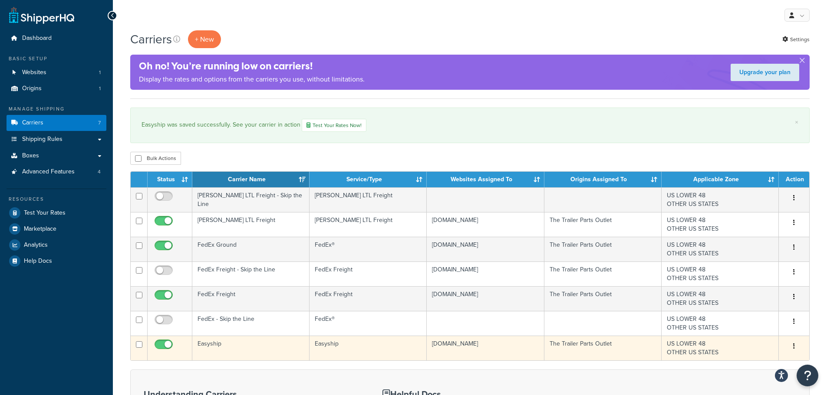
click at [228, 353] on td "Easyship" at bounding box center [250, 348] width 117 height 25
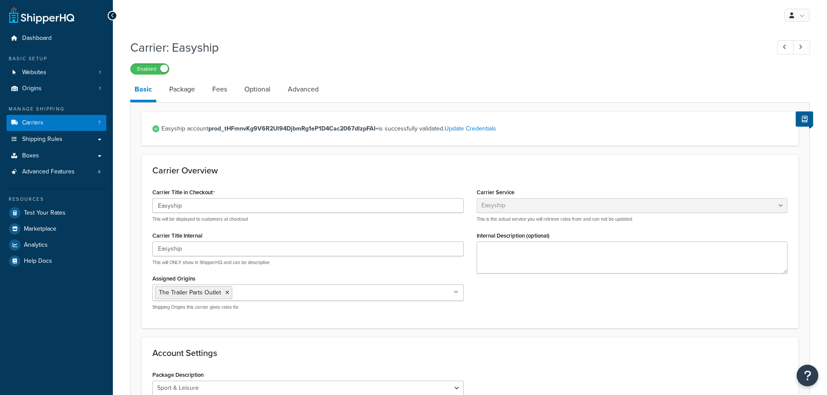
select select "easyship"
select select "sport_leisure"
click at [218, 89] on link "Fees" at bounding box center [219, 89] width 23 height 21
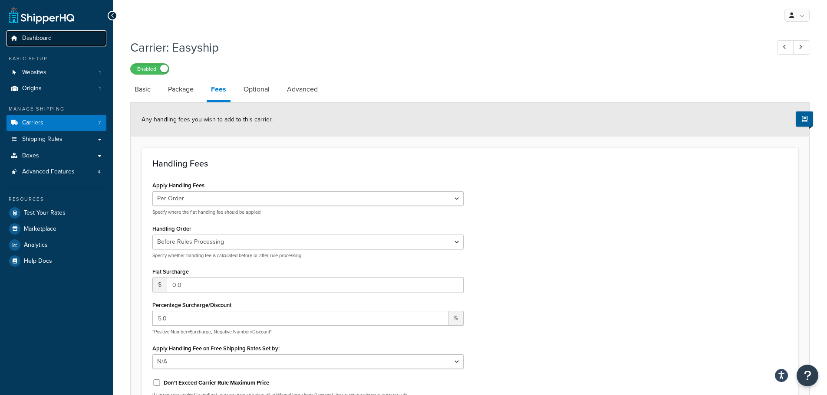
click at [65, 36] on link "Dashboard" at bounding box center [57, 38] width 100 height 16
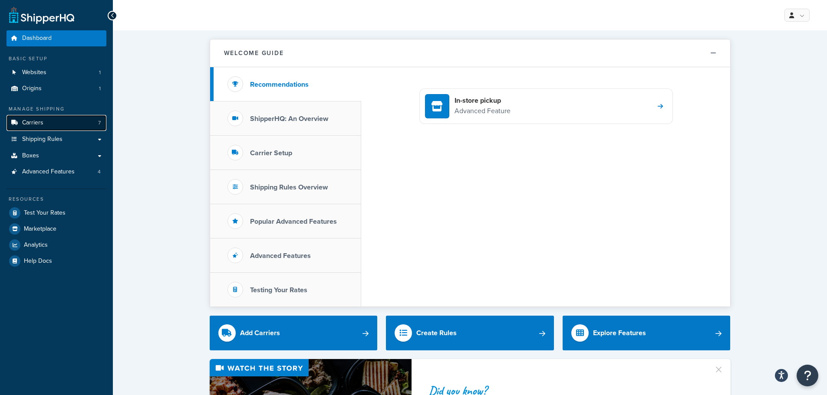
click at [39, 119] on span "Carriers" at bounding box center [32, 122] width 21 height 7
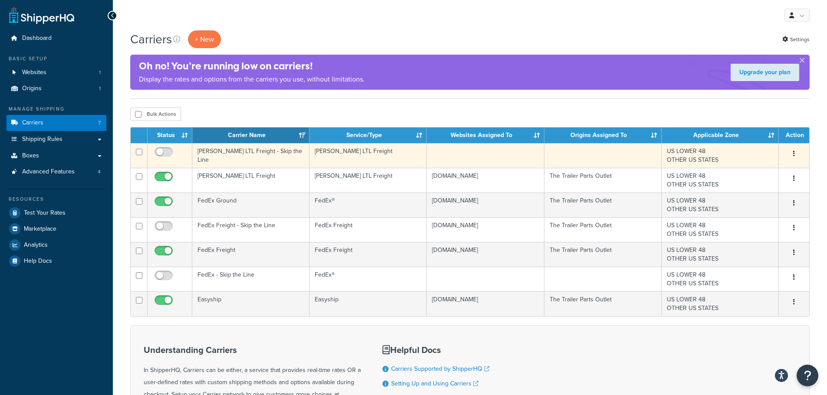
click at [796, 153] on button "button" at bounding box center [794, 154] width 12 height 14
click at [740, 204] on link "Delete" at bounding box center [758, 207] width 69 height 18
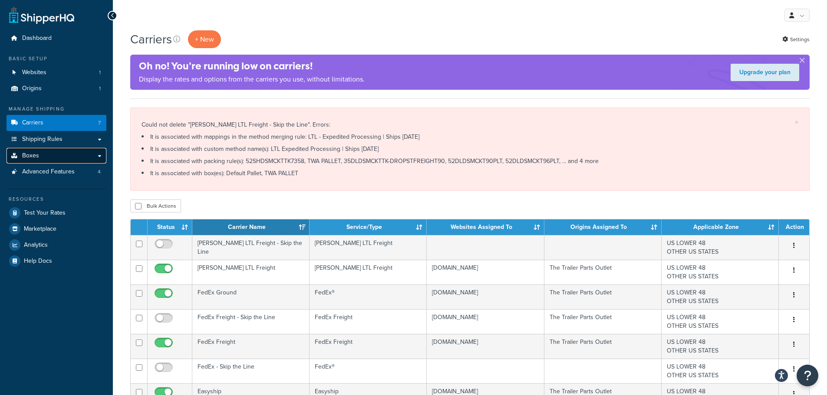
click at [55, 157] on link "Boxes" at bounding box center [57, 156] width 100 height 16
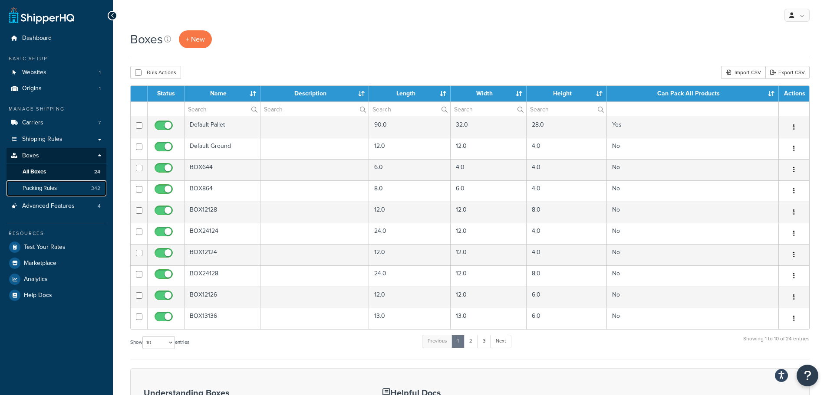
click at [37, 185] on span "Packing Rules" at bounding box center [40, 188] width 34 height 7
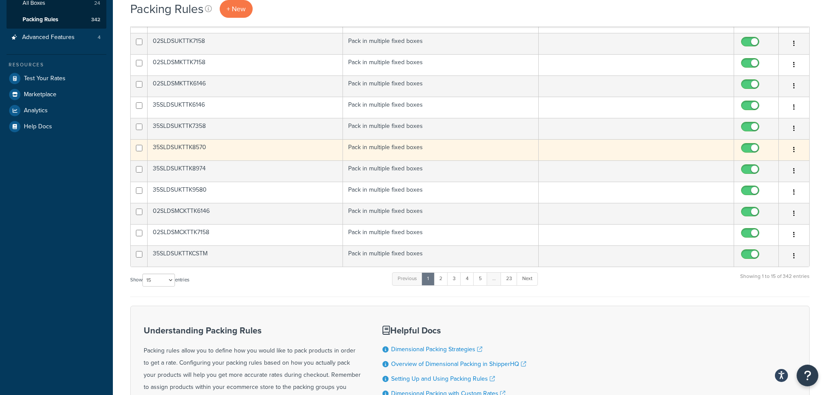
scroll to position [174, 0]
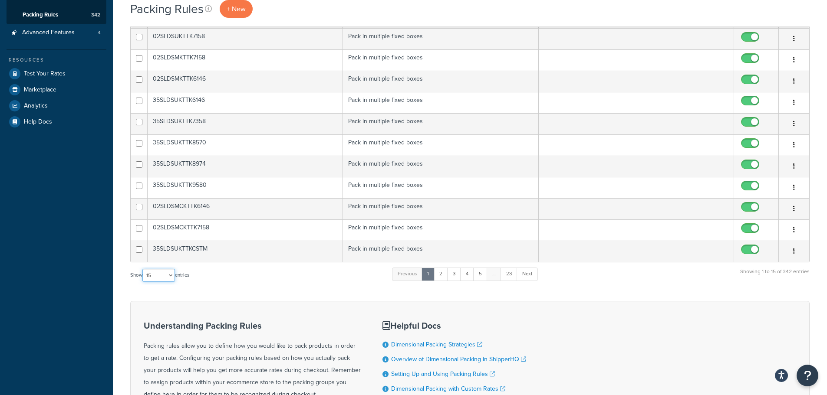
click at [172, 278] on select "10 15 25 50 100" at bounding box center [158, 275] width 33 height 13
select select "100"
click at [143, 282] on select "10 15 25 50 100" at bounding box center [158, 275] width 33 height 13
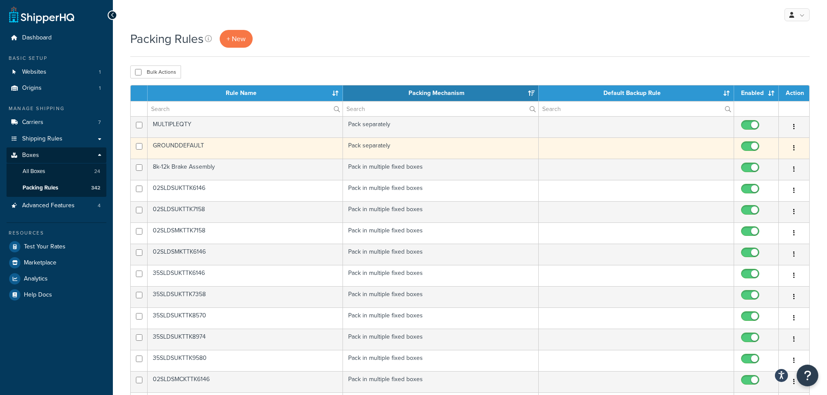
scroll to position [0, 0]
click at [795, 148] on button "button" at bounding box center [794, 149] width 12 height 14
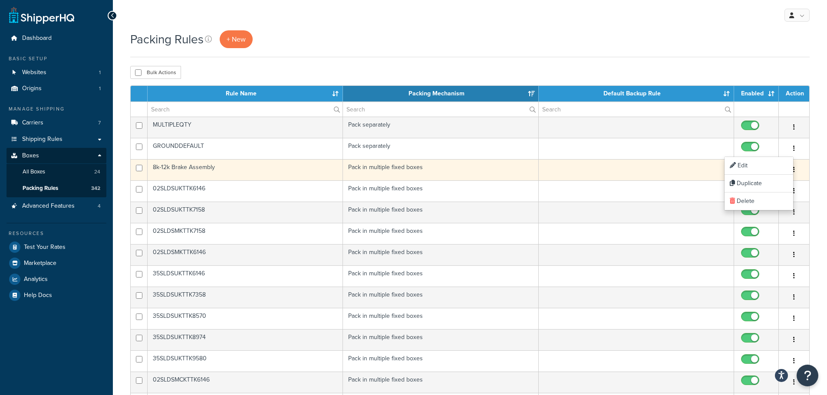
click at [749, 166] on input "checkbox" at bounding box center [751, 170] width 24 height 11
checkbox input "false"
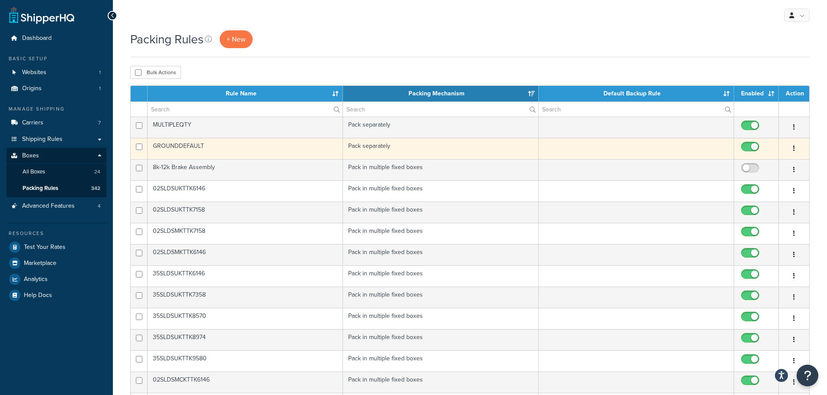
click at [795, 148] on button "button" at bounding box center [794, 149] width 12 height 14
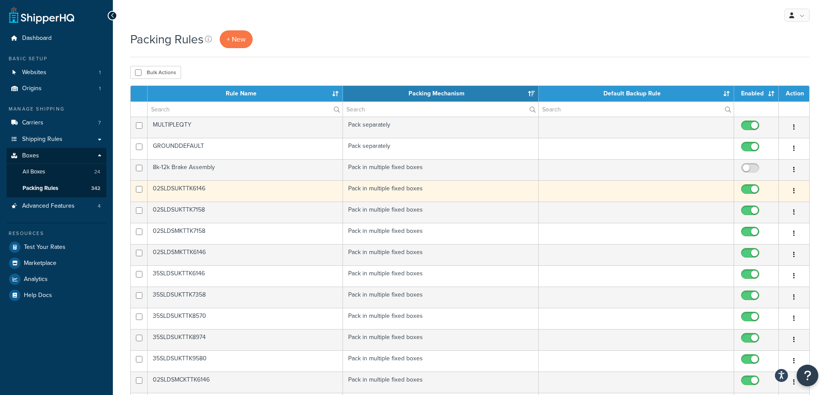
click at [792, 189] on button "button" at bounding box center [794, 191] width 12 height 14
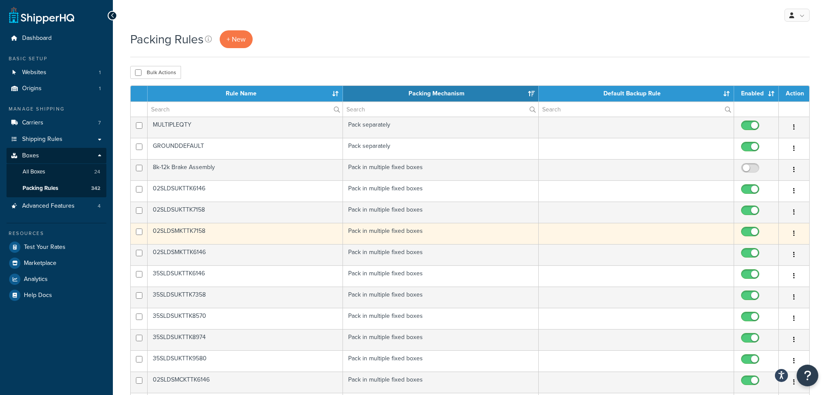
click at [794, 230] on button "button" at bounding box center [794, 234] width 12 height 14
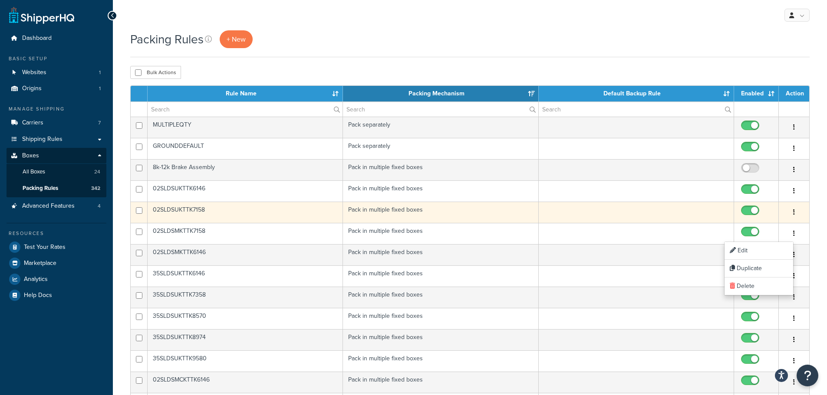
click at [794, 212] on icon "button" at bounding box center [794, 212] width 2 height 6
drag, startPoint x: 753, startPoint y: 229, endPoint x: 774, endPoint y: 229, distance: 21.3
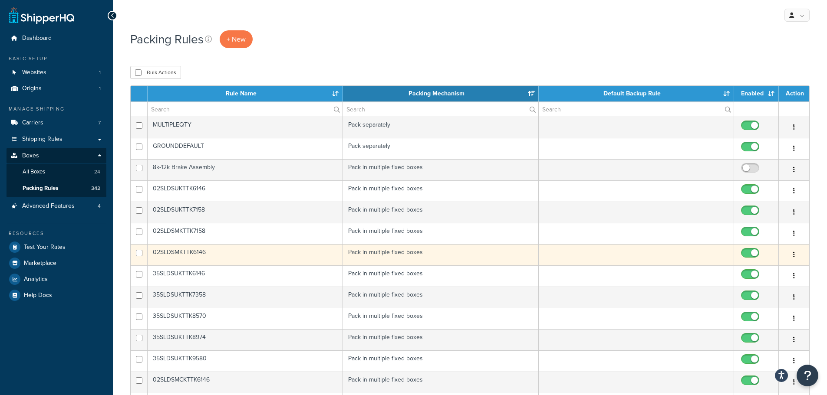
click at [793, 253] on icon "button" at bounding box center [794, 255] width 2 height 6
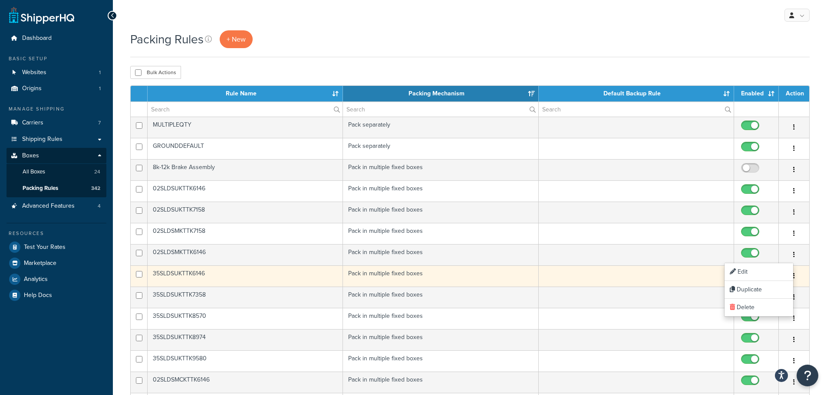
drag, startPoint x: 753, startPoint y: 273, endPoint x: 745, endPoint y: 276, distance: 7.8
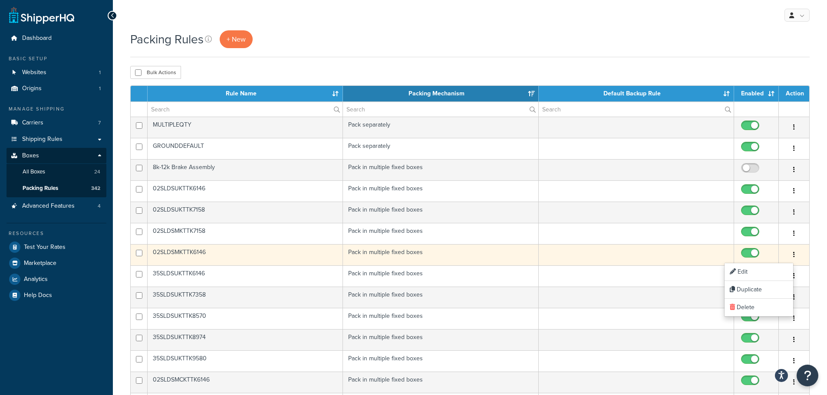
drag, startPoint x: 745, startPoint y: 276, endPoint x: 795, endPoint y: 251, distance: 55.7
click at [795, 251] on button "button" at bounding box center [794, 255] width 12 height 14
click at [795, 253] on button "button" at bounding box center [794, 255] width 12 height 14
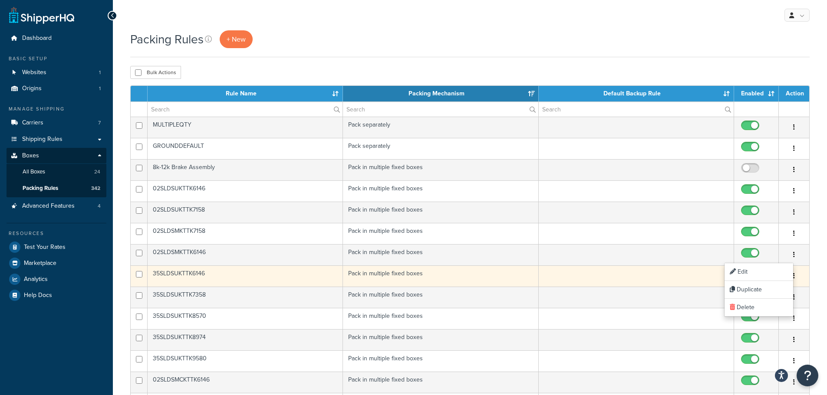
click at [795, 276] on button "button" at bounding box center [794, 276] width 12 height 14
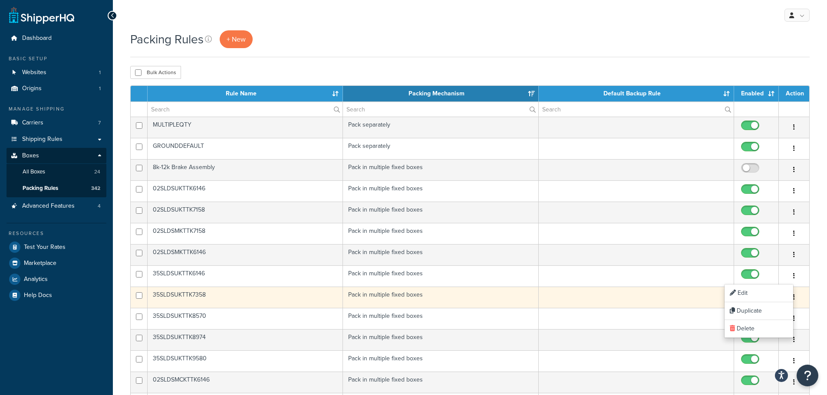
click at [795, 295] on button "button" at bounding box center [794, 298] width 12 height 14
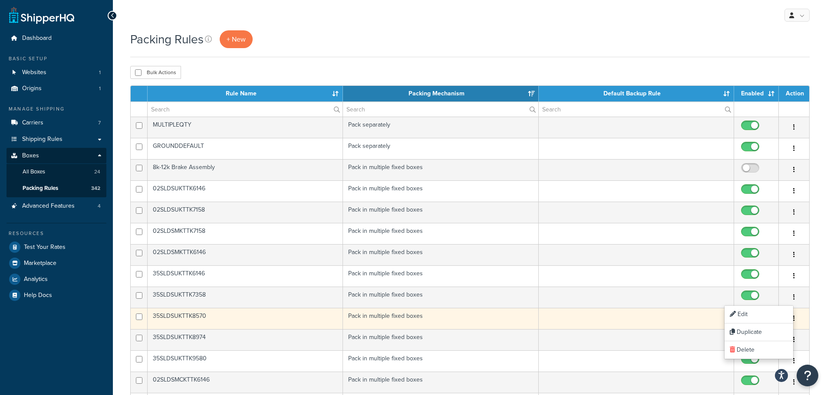
click at [795, 319] on button "button" at bounding box center [794, 319] width 12 height 14
drag, startPoint x: 751, startPoint y: 335, endPoint x: 795, endPoint y: 319, distance: 47.6
click at [795, 319] on button "button" at bounding box center [794, 319] width 12 height 14
click at [793, 318] on icon "button" at bounding box center [794, 318] width 2 height 6
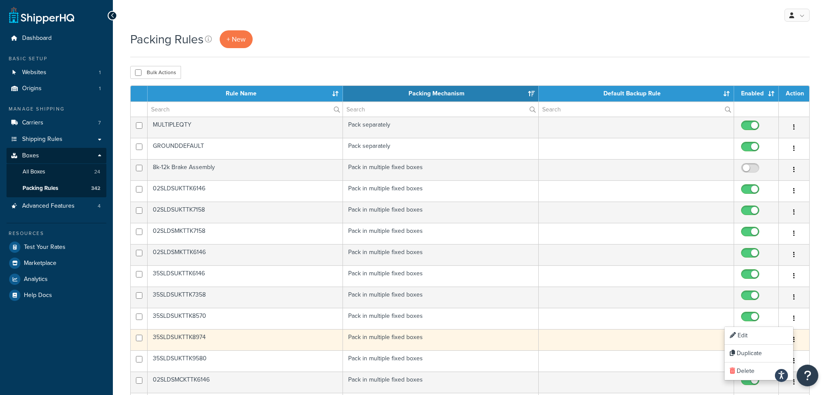
drag, startPoint x: 744, startPoint y: 336, endPoint x: 753, endPoint y: 335, distance: 8.8
click at [753, 335] on input "checkbox" at bounding box center [751, 340] width 24 height 11
click at [755, 337] on input "checkbox" at bounding box center [751, 340] width 24 height 11
checkbox input "true"
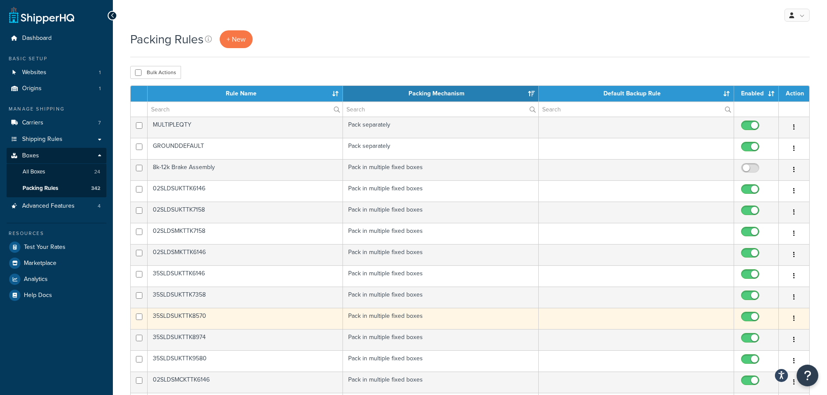
click at [793, 316] on icon "button" at bounding box center [794, 318] width 2 height 6
drag, startPoint x: 739, startPoint y: 336, endPoint x: 743, endPoint y: 334, distance: 4.5
click at [795, 317] on button "button" at bounding box center [794, 319] width 12 height 14
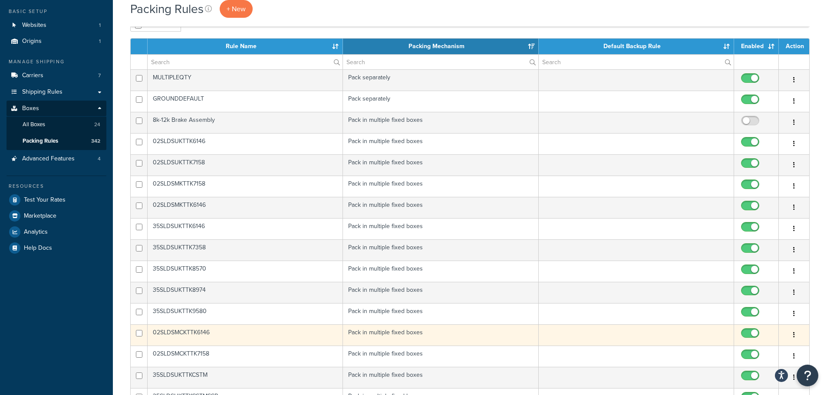
scroll to position [130, 0]
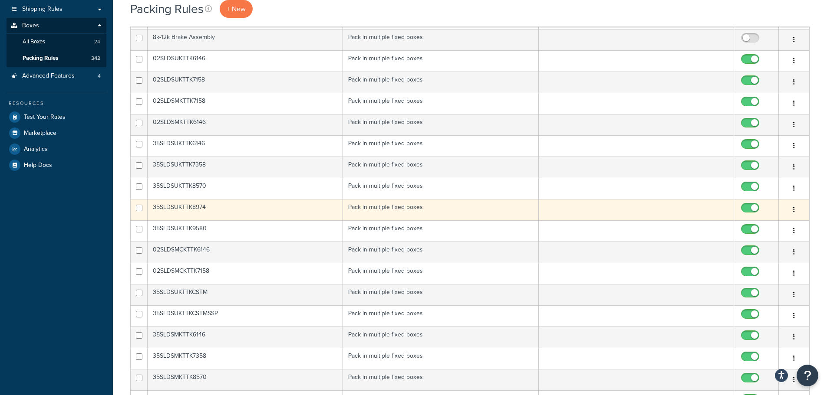
click at [793, 207] on icon "button" at bounding box center [794, 210] width 2 height 6
click at [795, 210] on button "button" at bounding box center [794, 210] width 12 height 14
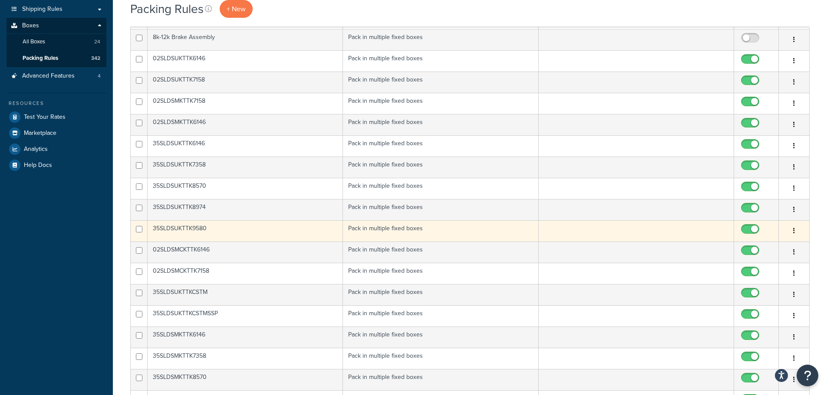
click at [795, 228] on button "button" at bounding box center [794, 231] width 12 height 14
drag, startPoint x: 749, startPoint y: 250, endPoint x: 794, endPoint y: 231, distance: 48.8
click at [794, 231] on icon "button" at bounding box center [794, 231] width 2 height 6
click at [794, 230] on icon "button" at bounding box center [794, 231] width 2 height 6
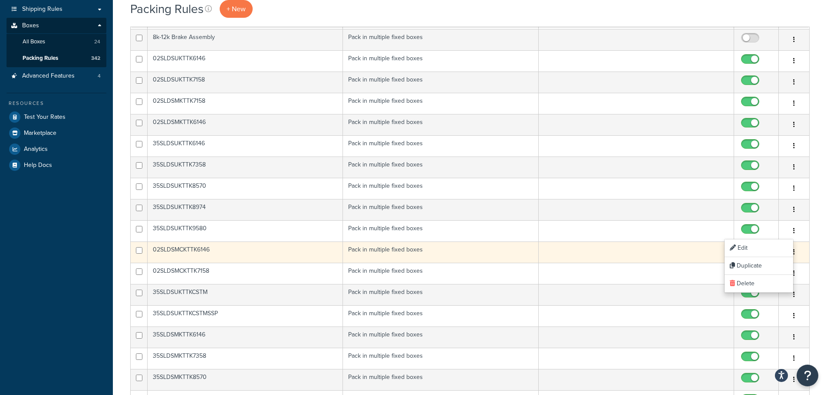
drag, startPoint x: 746, startPoint y: 248, endPoint x: 755, endPoint y: 248, distance: 9.1
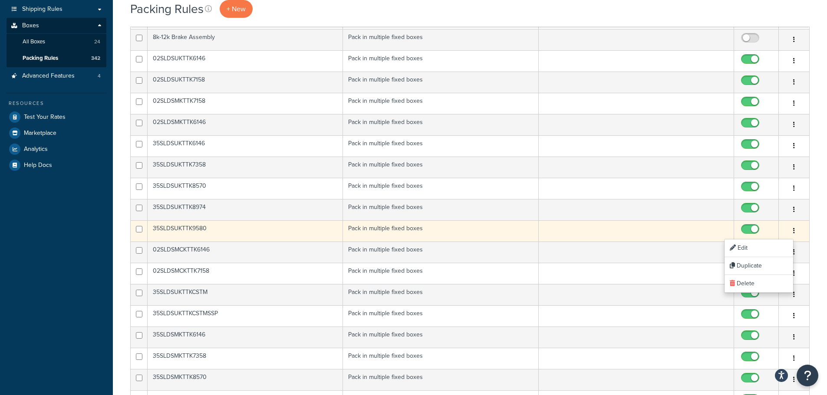
drag, startPoint x: 755, startPoint y: 248, endPoint x: 794, endPoint y: 230, distance: 42.3
click at [794, 230] on icon "button" at bounding box center [794, 231] width 2 height 6
click at [795, 229] on button "button" at bounding box center [794, 231] width 12 height 14
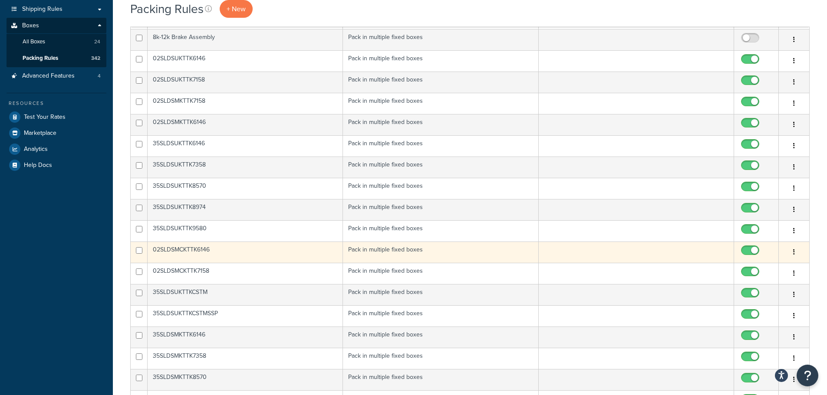
click at [793, 251] on icon "button" at bounding box center [794, 252] width 2 height 6
click at [792, 250] on button "button" at bounding box center [794, 253] width 12 height 14
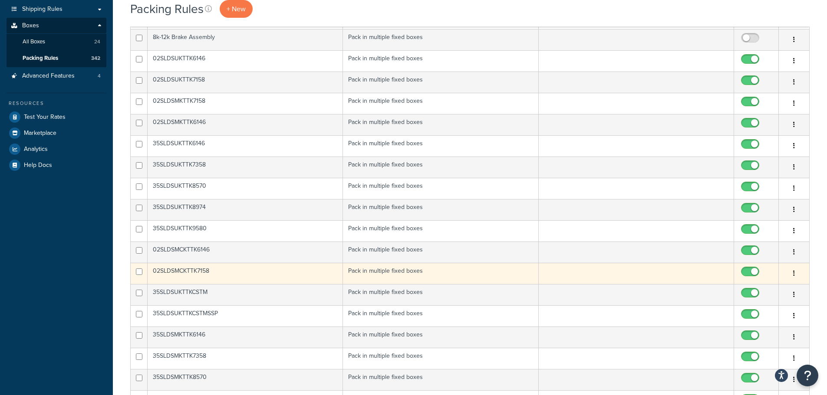
click at [795, 276] on button "button" at bounding box center [794, 274] width 12 height 14
click at [795, 272] on button "button" at bounding box center [794, 274] width 12 height 14
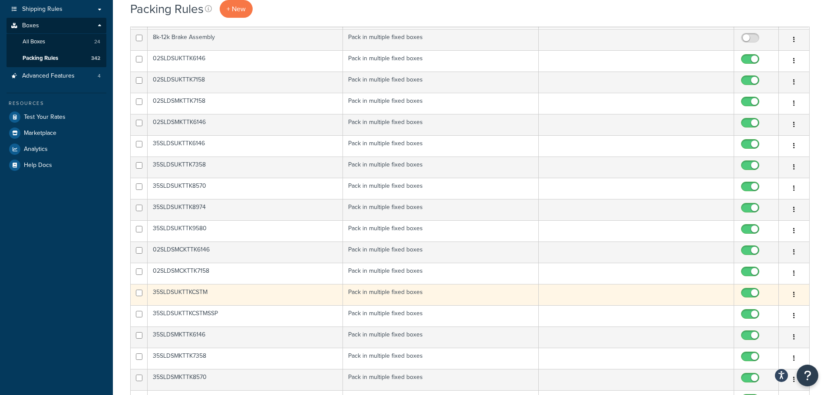
click at [794, 289] on button "button" at bounding box center [794, 295] width 12 height 14
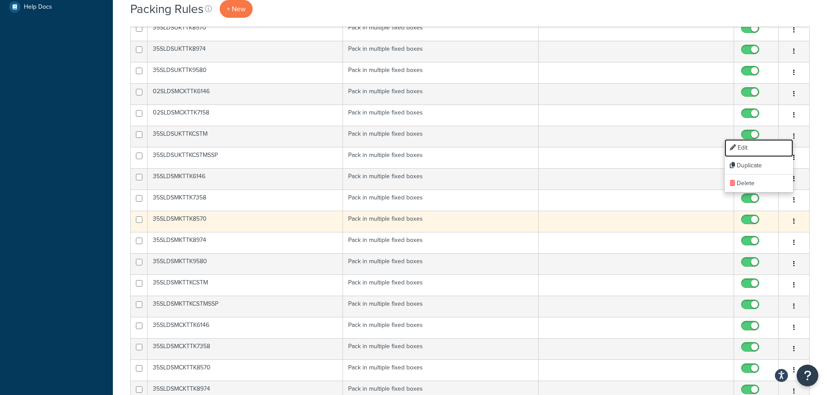
scroll to position [304, 0]
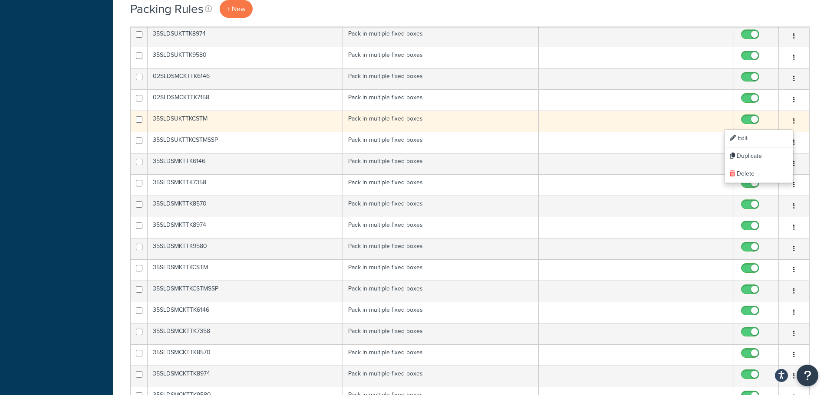
click at [795, 120] on button "button" at bounding box center [794, 122] width 12 height 14
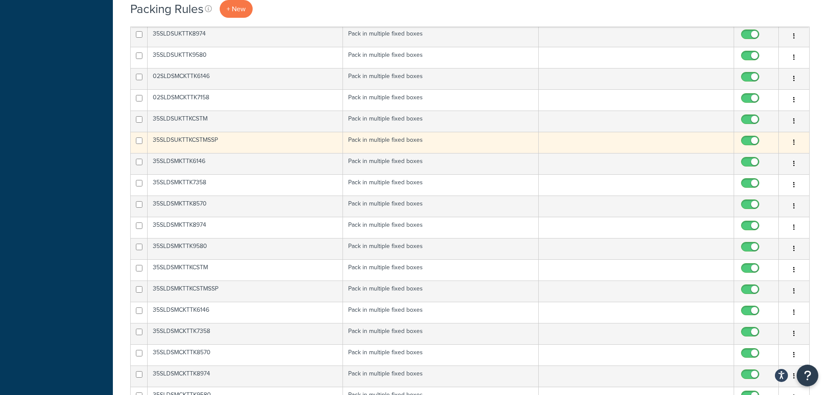
click at [795, 140] on button "button" at bounding box center [794, 143] width 12 height 14
drag, startPoint x: 760, startPoint y: 160, endPoint x: 793, endPoint y: 140, distance: 38.6
click at [793, 140] on icon "button" at bounding box center [794, 142] width 2 height 6
click at [792, 141] on button "button" at bounding box center [794, 143] width 12 height 14
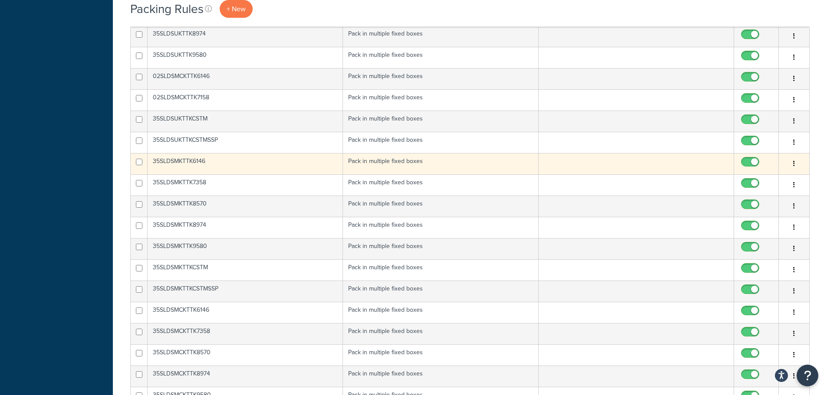
click at [795, 163] on button "button" at bounding box center [794, 164] width 12 height 14
click at [795, 165] on button "button" at bounding box center [794, 164] width 12 height 14
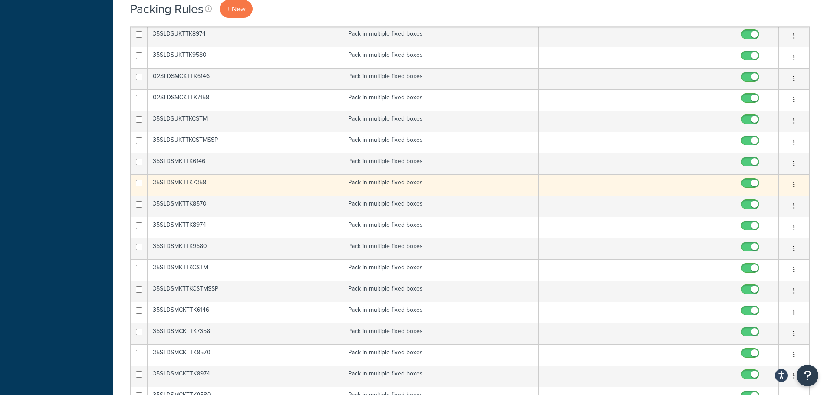
click at [792, 184] on button "button" at bounding box center [794, 185] width 12 height 14
click at [792, 186] on button "button" at bounding box center [794, 185] width 12 height 14
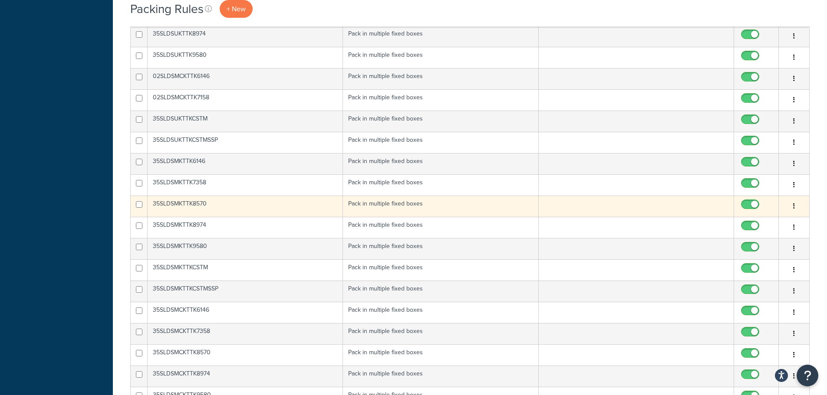
click at [796, 207] on button "button" at bounding box center [794, 207] width 12 height 14
click at [795, 207] on button "button" at bounding box center [794, 207] width 12 height 14
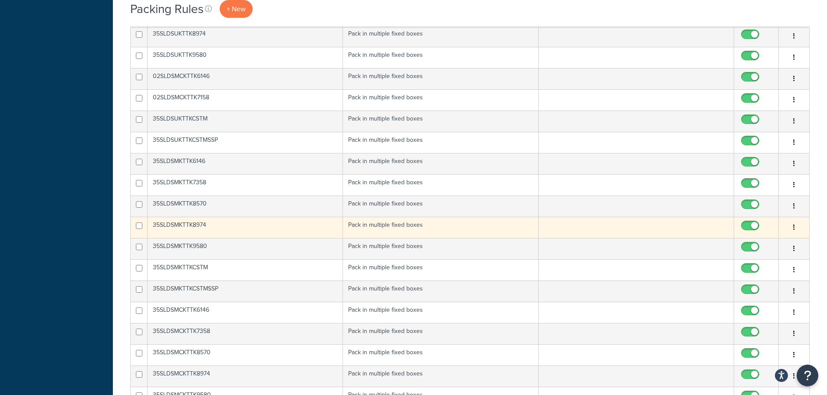
click at [792, 226] on button "button" at bounding box center [794, 228] width 12 height 14
drag, startPoint x: 740, startPoint y: 244, endPoint x: 794, endPoint y: 227, distance: 56.7
click at [794, 227] on icon "button" at bounding box center [794, 227] width 2 height 6
click at [794, 229] on icon "button" at bounding box center [794, 227] width 2 height 6
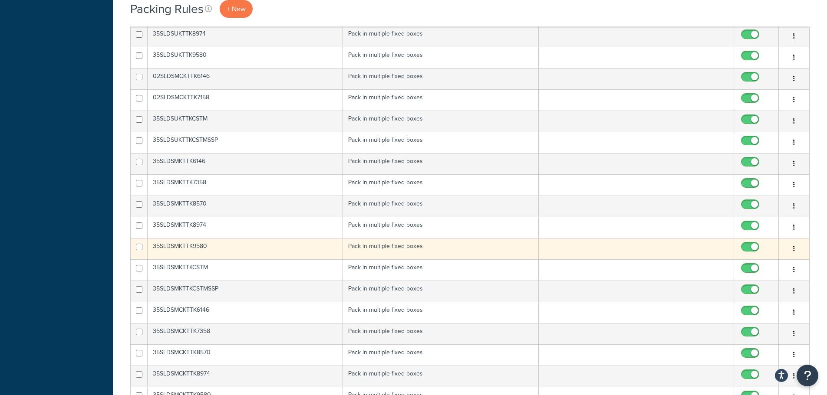
click at [794, 246] on icon "button" at bounding box center [794, 249] width 2 height 6
click at [795, 248] on button "button" at bounding box center [794, 249] width 12 height 14
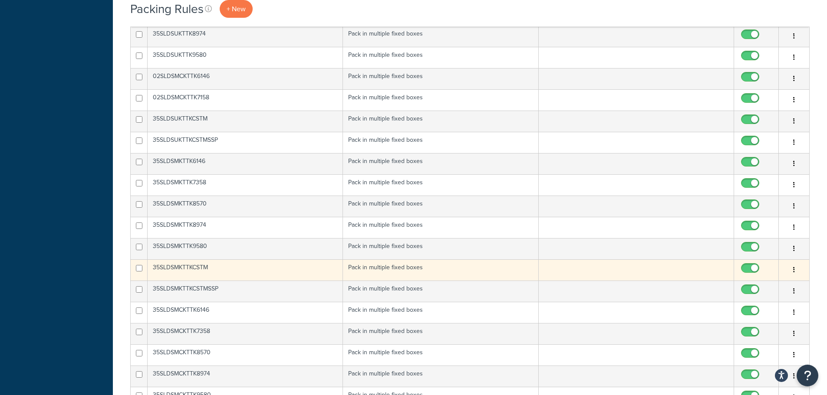
click at [795, 270] on button "button" at bounding box center [794, 270] width 12 height 14
click at [793, 269] on icon "button" at bounding box center [794, 270] width 2 height 6
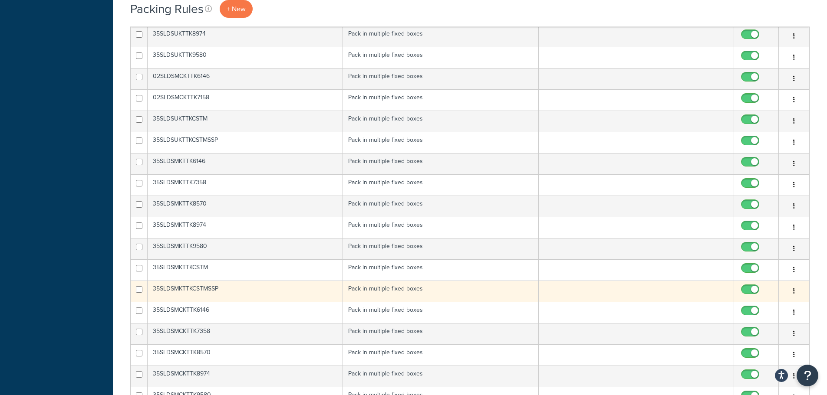
click at [794, 290] on icon "button" at bounding box center [794, 291] width 2 height 6
click at [795, 289] on button "button" at bounding box center [794, 292] width 12 height 14
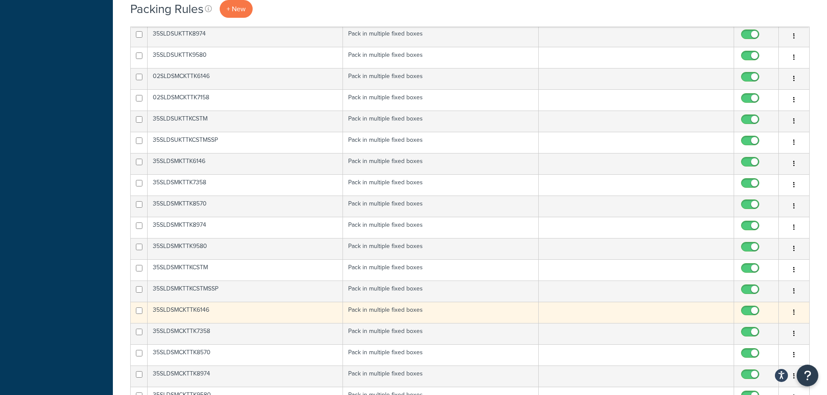
click at [792, 313] on button "button" at bounding box center [794, 313] width 12 height 14
drag, startPoint x: 743, startPoint y: 329, endPoint x: 797, endPoint y: 311, distance: 56.3
click at [797, 311] on button "button" at bounding box center [794, 313] width 12 height 14
click at [794, 312] on icon "button" at bounding box center [794, 312] width 2 height 6
click at [794, 311] on icon "button" at bounding box center [794, 312] width 2 height 6
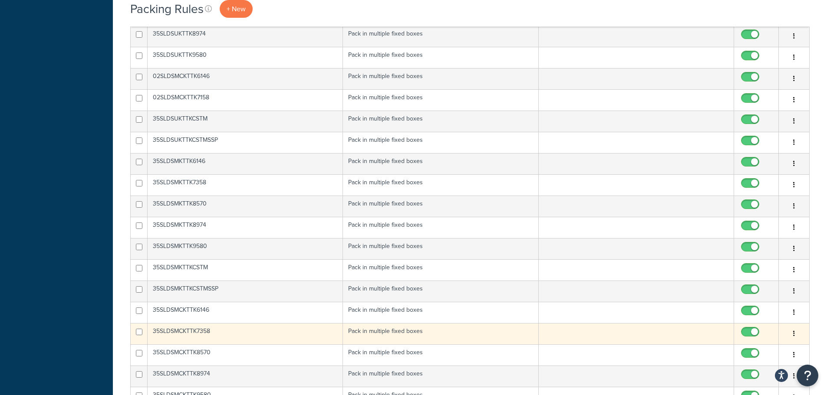
click at [794, 331] on icon "button" at bounding box center [794, 334] width 2 height 6
click at [795, 332] on button "button" at bounding box center [794, 334] width 12 height 14
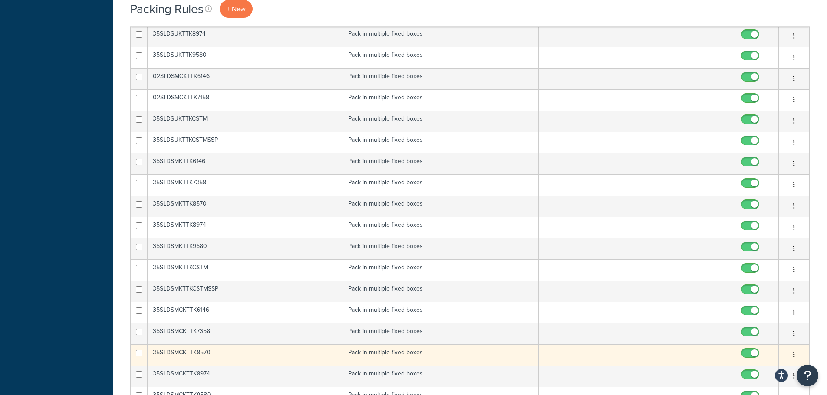
click at [795, 352] on button "button" at bounding box center [794, 355] width 12 height 14
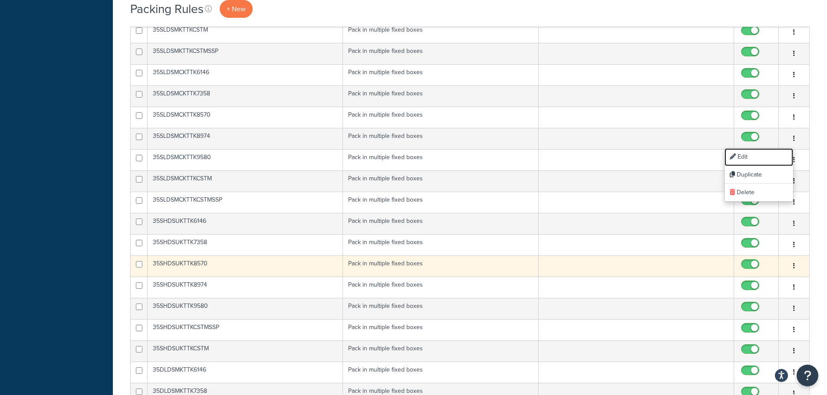
scroll to position [564, 0]
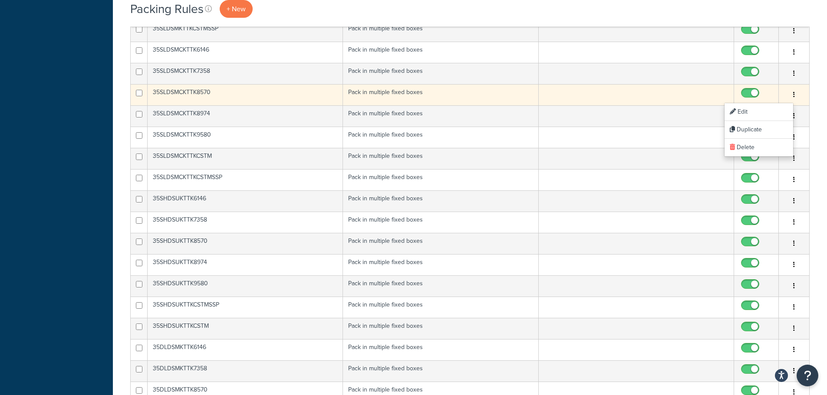
click at [792, 95] on button "button" at bounding box center [794, 95] width 12 height 14
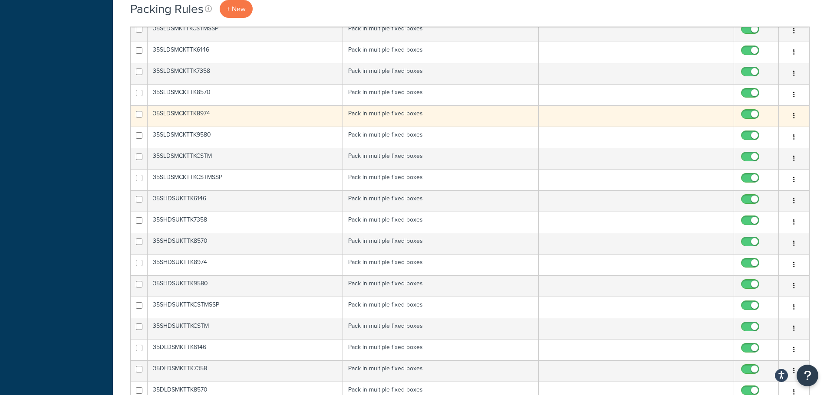
click at [794, 114] on icon "button" at bounding box center [794, 116] width 2 height 6
click at [794, 115] on icon "button" at bounding box center [794, 116] width 2 height 6
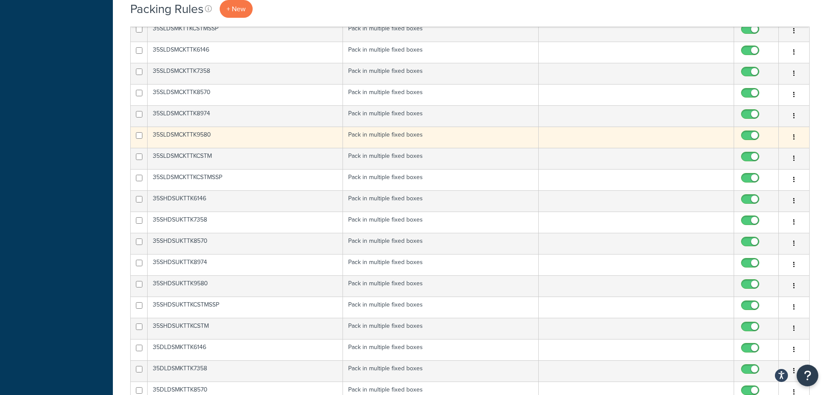
click at [792, 134] on button "button" at bounding box center [794, 138] width 12 height 14
click at [793, 138] on icon "button" at bounding box center [794, 137] width 2 height 6
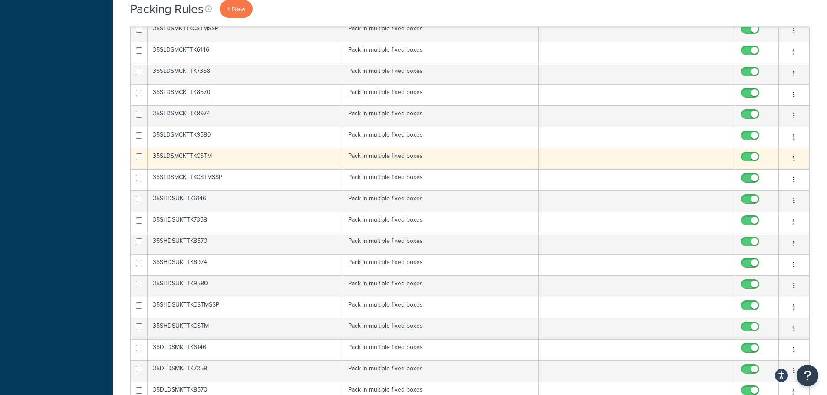
click at [792, 156] on button "button" at bounding box center [794, 159] width 12 height 14
click at [794, 157] on icon "button" at bounding box center [794, 158] width 2 height 6
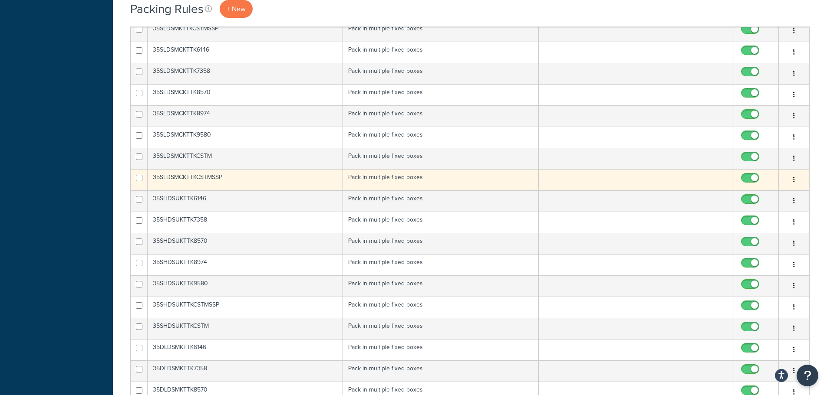
click at [792, 181] on button "button" at bounding box center [794, 180] width 12 height 14
drag, startPoint x: 742, startPoint y: 196, endPoint x: 793, endPoint y: 179, distance: 54.1
click at [793, 179] on icon "button" at bounding box center [794, 180] width 2 height 6
click at [795, 178] on button "button" at bounding box center [794, 180] width 12 height 14
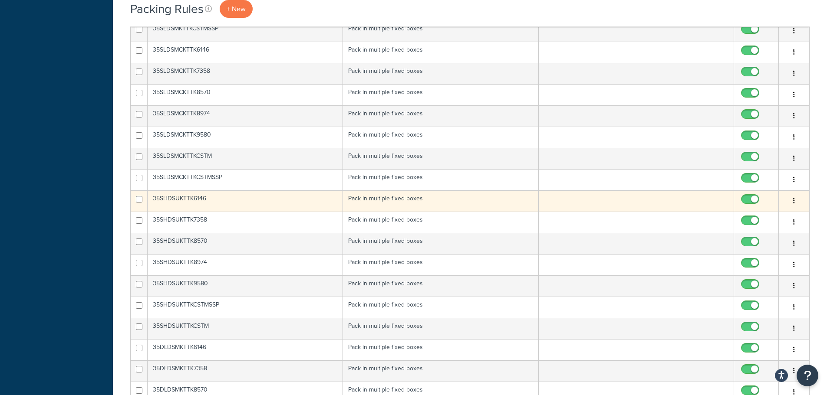
click at [793, 201] on icon "button" at bounding box center [794, 201] width 2 height 6
click at [793, 199] on icon "button" at bounding box center [794, 201] width 2 height 6
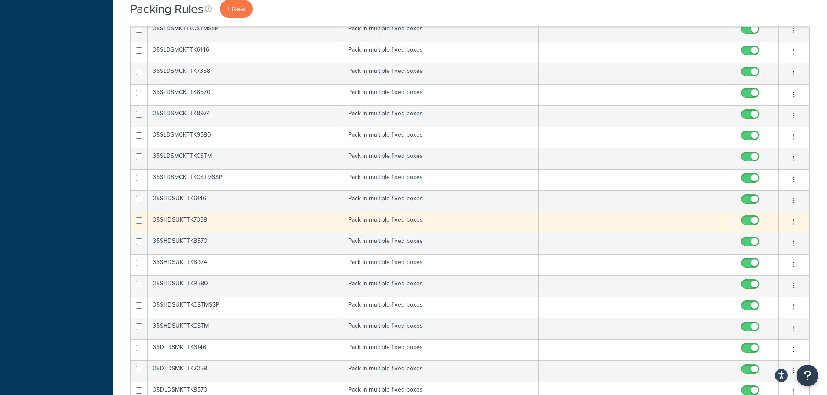
click at [793, 222] on icon "button" at bounding box center [794, 222] width 2 height 6
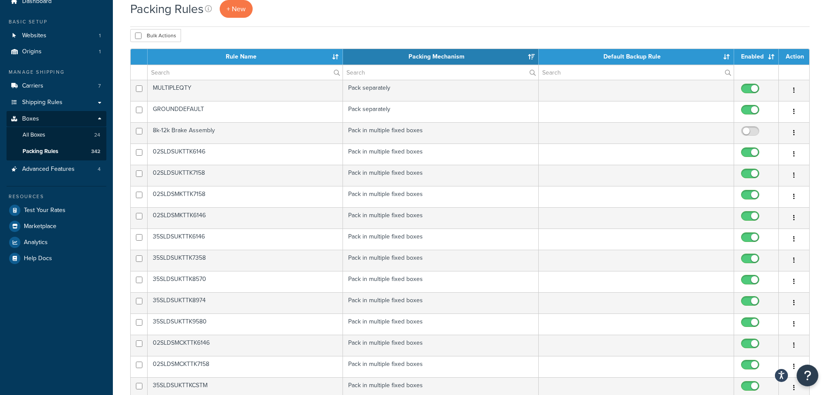
scroll to position [0, 0]
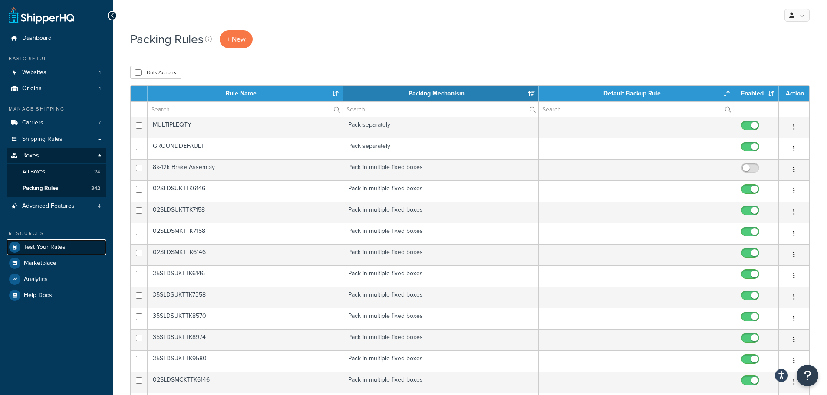
click at [47, 253] on link "Test Your Rates" at bounding box center [57, 248] width 100 height 16
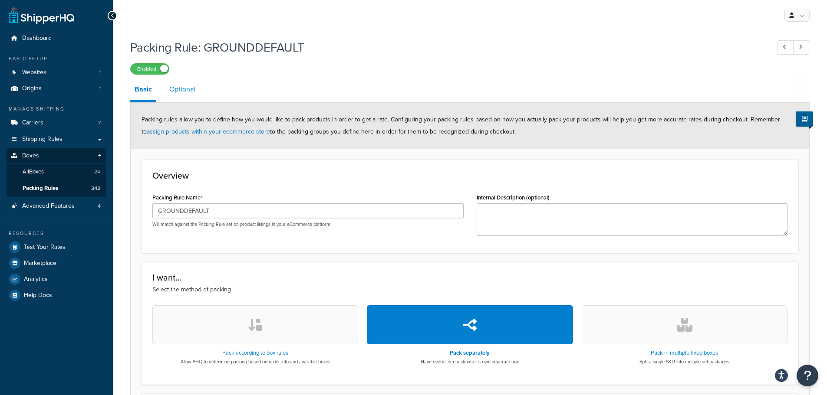
click at [184, 87] on link "Optional" at bounding box center [182, 89] width 35 height 21
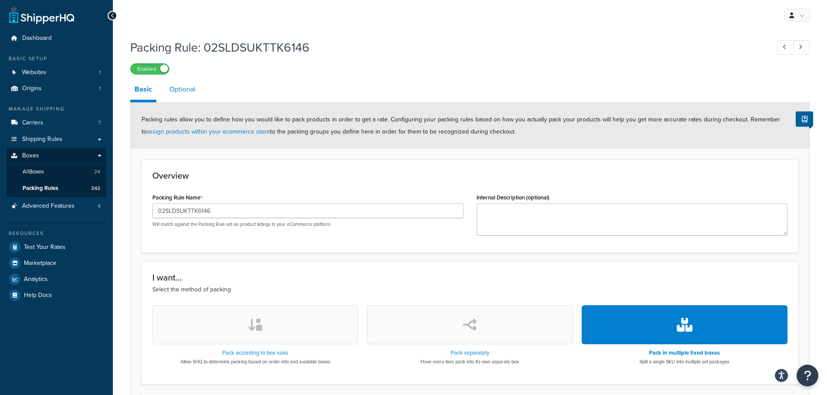
drag, startPoint x: 179, startPoint y: 81, endPoint x: 193, endPoint y: 92, distance: 17.9
click at [179, 81] on link "Optional" at bounding box center [182, 89] width 35 height 21
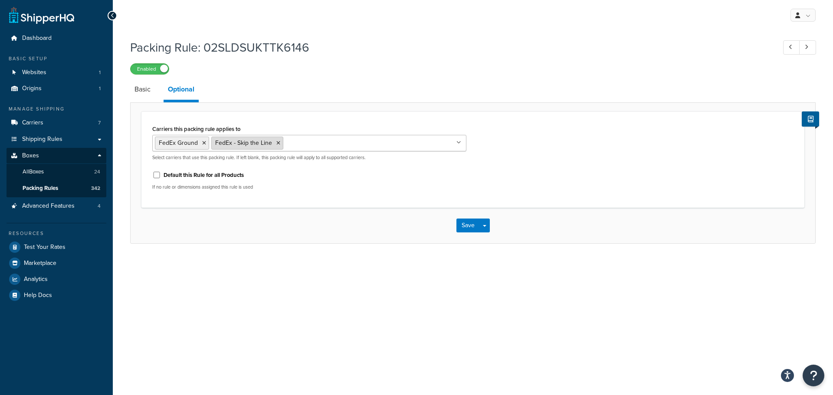
click at [274, 142] on li "FedEx - Skip the Line" at bounding box center [247, 143] width 72 height 13
click at [276, 141] on icon at bounding box center [278, 143] width 4 height 5
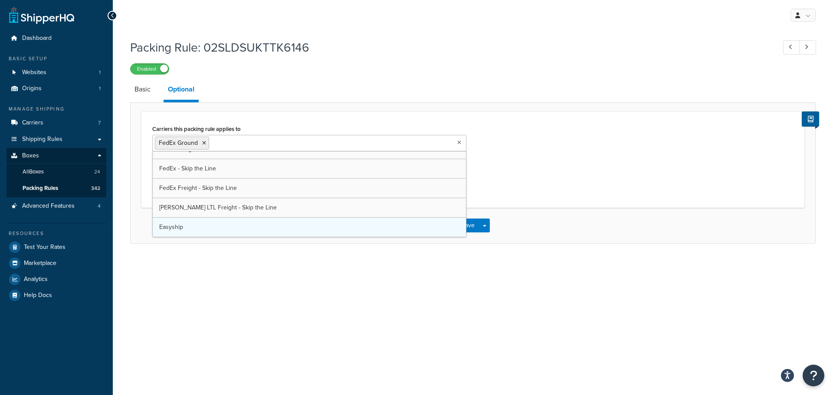
scroll to position [11, 0]
click at [523, 162] on div "Carriers this packing rule applies to FedEx Ground Easyship SAIA LTL Freight Fe…" at bounding box center [473, 160] width 654 height 74
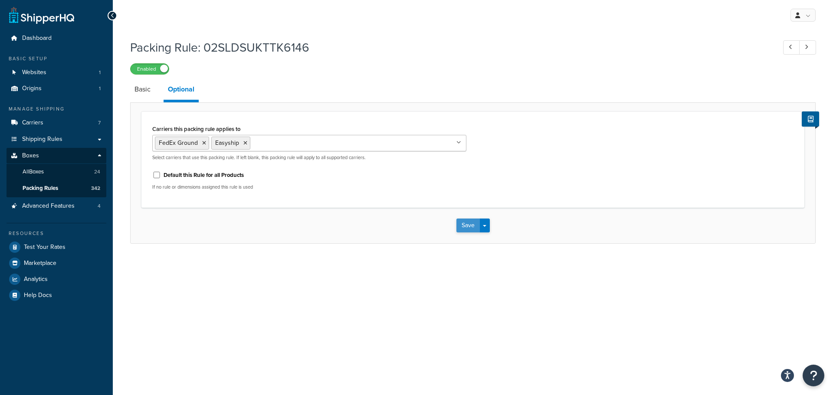
click at [466, 223] on button "Save" at bounding box center [468, 226] width 23 height 14
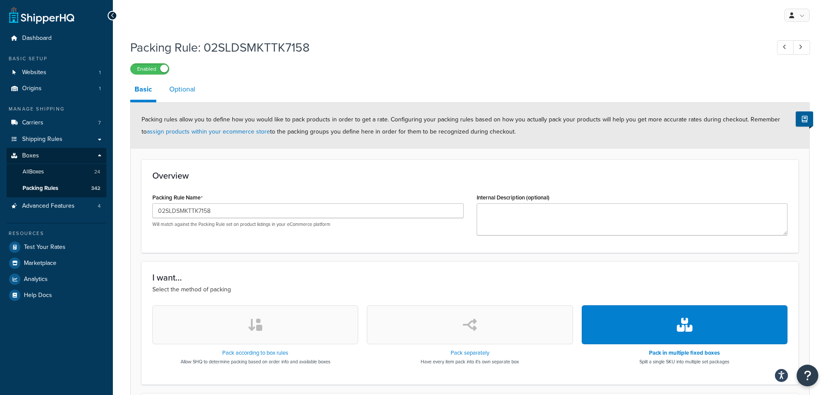
click at [194, 95] on link "Optional" at bounding box center [182, 89] width 35 height 21
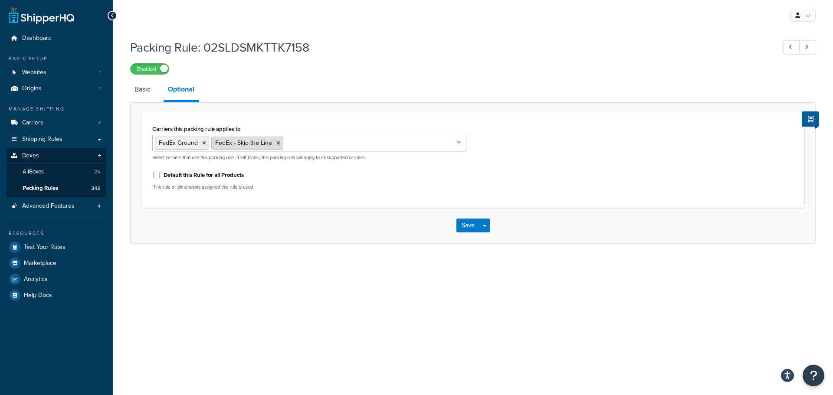
click at [276, 141] on icon at bounding box center [278, 143] width 4 height 5
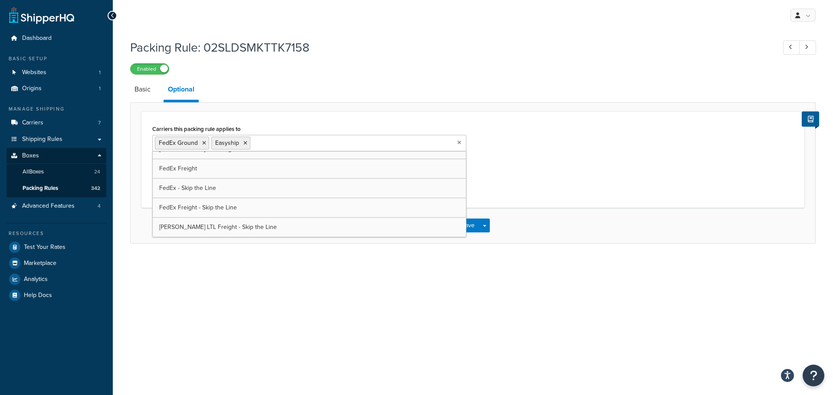
scroll to position [11, 0]
click at [330, 306] on div "My Profile Billing Global Settings Contact Us Logout Packing Rule: 02SLDSMKTTK7…" at bounding box center [473, 197] width 720 height 395
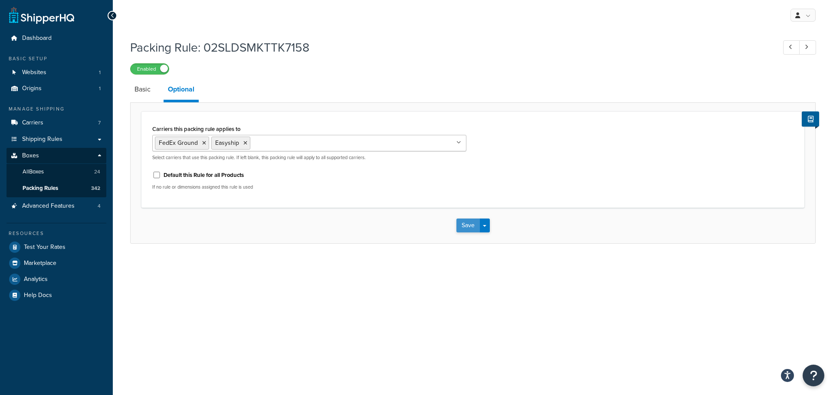
click at [466, 220] on button "Save" at bounding box center [468, 226] width 23 height 14
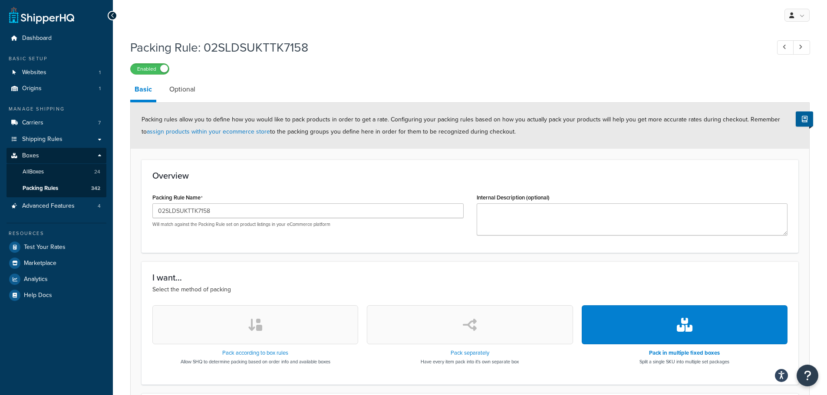
drag, startPoint x: 191, startPoint y: 90, endPoint x: 201, endPoint y: 107, distance: 20.0
click at [191, 90] on link "Optional" at bounding box center [182, 89] width 35 height 21
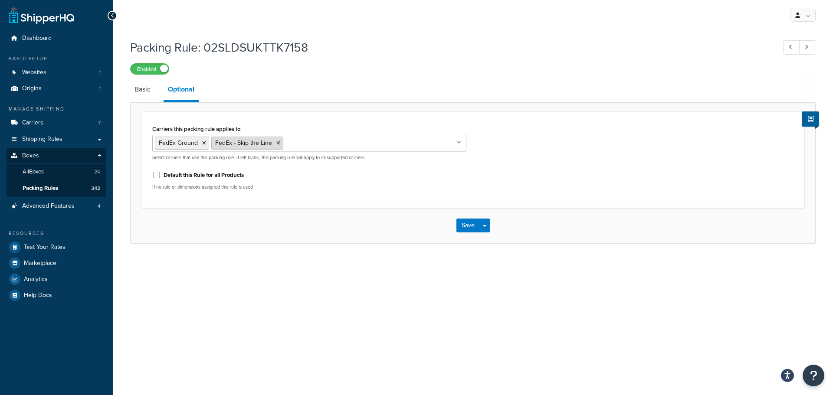
click at [277, 141] on icon at bounding box center [278, 143] width 4 height 5
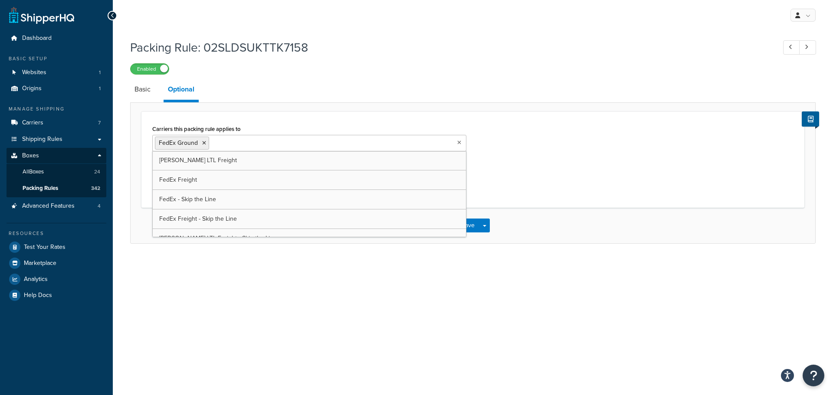
click at [279, 146] on input "Carriers this packing rule applies to" at bounding box center [249, 143] width 77 height 10
click at [367, 309] on div "My Profile Billing Global Settings Contact Us Logout Packing Rule: 02SLDSUKTTK7…" at bounding box center [473, 197] width 720 height 395
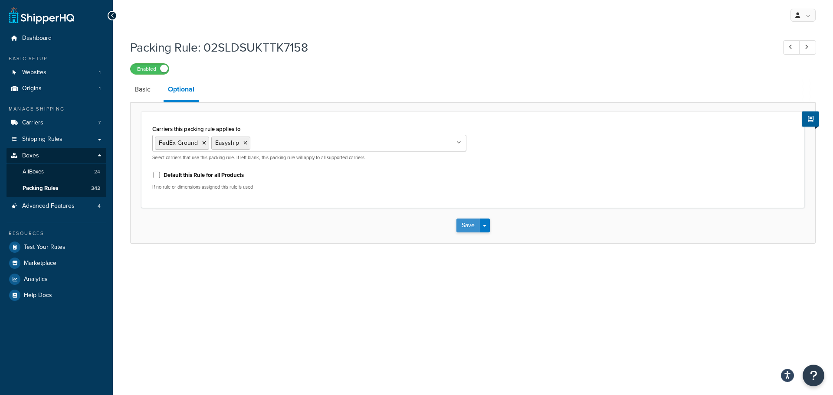
click at [466, 224] on button "Save" at bounding box center [468, 226] width 23 height 14
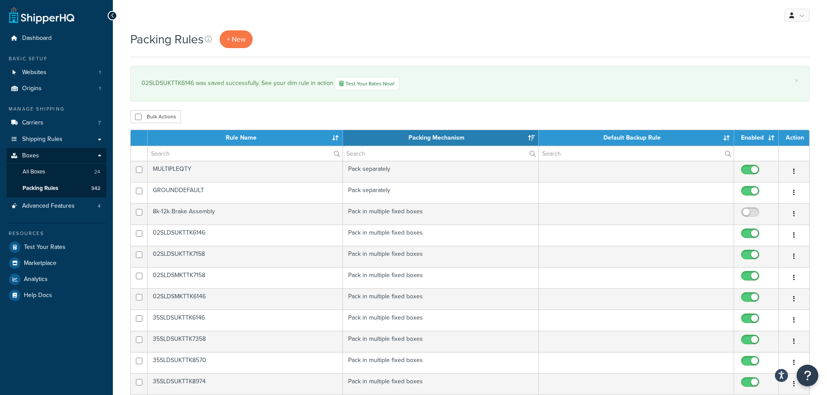
select select "15"
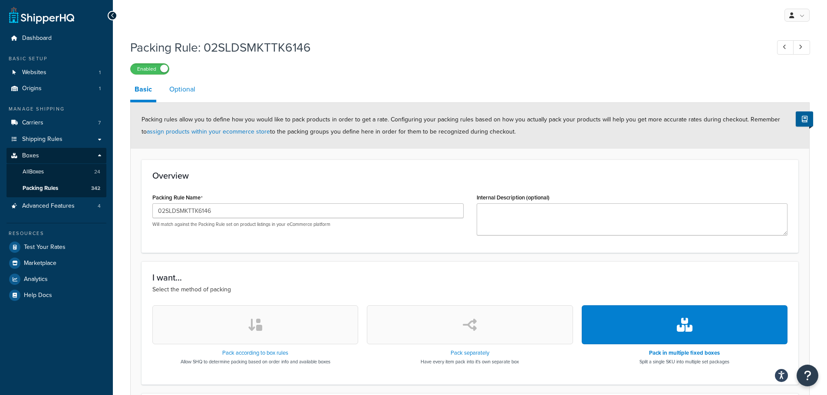
click at [186, 85] on link "Optional" at bounding box center [182, 89] width 35 height 21
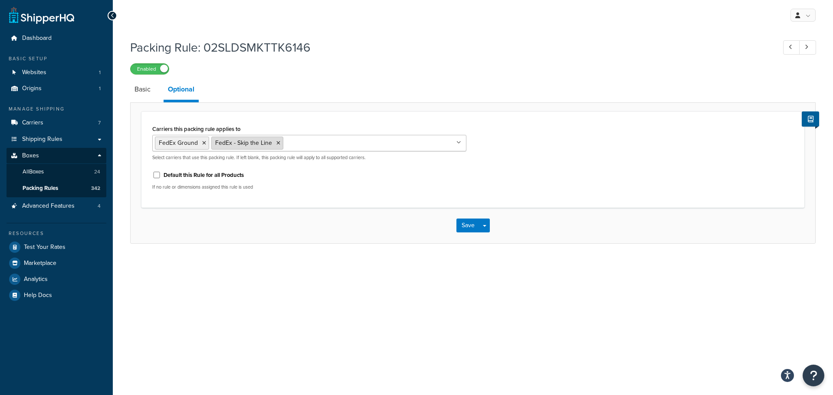
click at [276, 142] on icon at bounding box center [278, 143] width 4 height 5
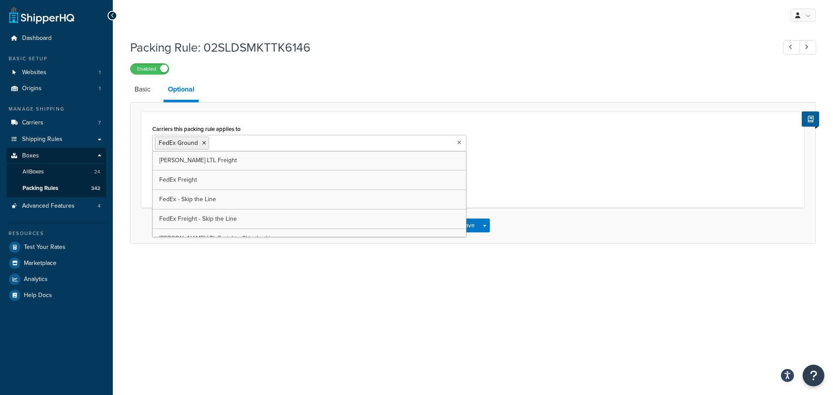
click at [296, 141] on ul "FedEx Ground" at bounding box center [309, 143] width 314 height 16
click at [447, 275] on div "My Profile Billing Global Settings Contact Us Logout Packing Rule: 02SLDSMKTTK6…" at bounding box center [473, 197] width 720 height 395
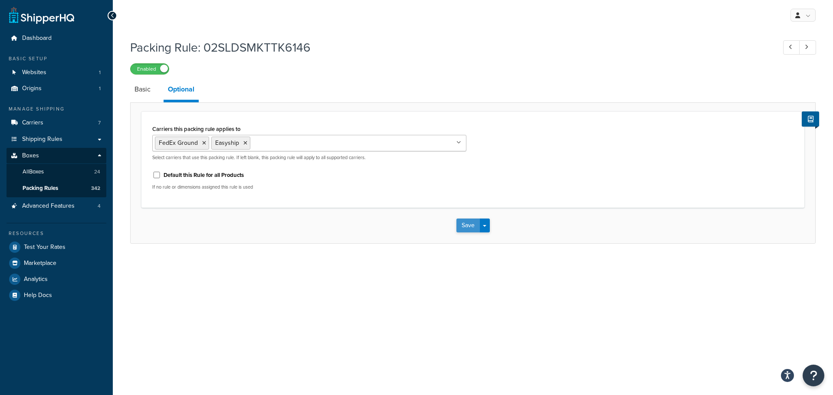
click at [466, 225] on button "Save" at bounding box center [468, 226] width 23 height 14
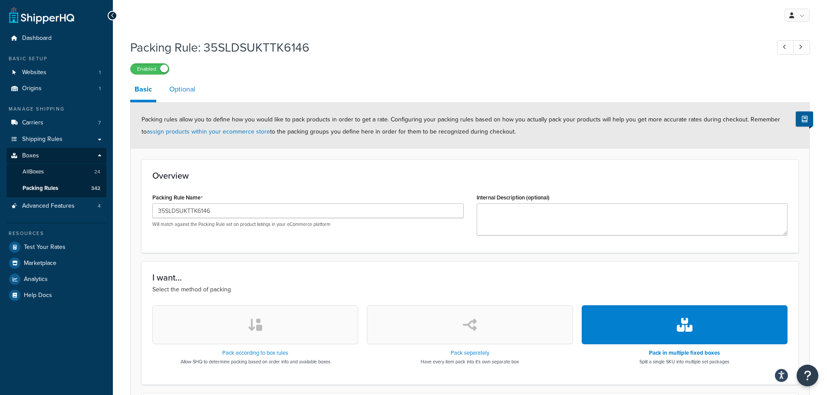
click at [193, 85] on link "Optional" at bounding box center [182, 89] width 35 height 21
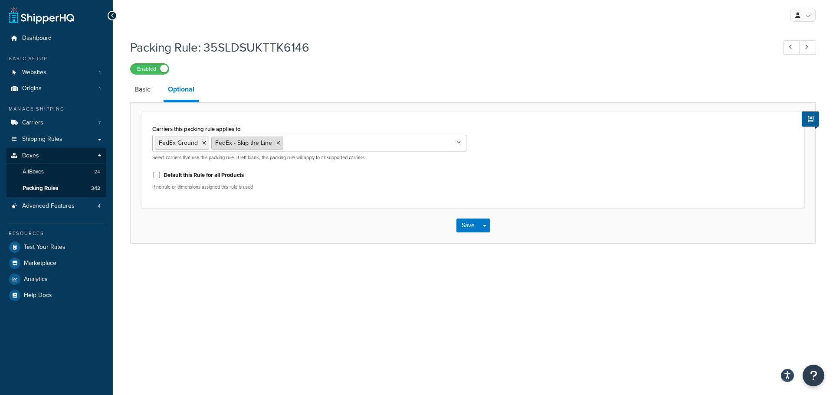
click at [273, 142] on li "FedEx - Skip the Line" at bounding box center [247, 143] width 72 height 13
click at [276, 141] on icon at bounding box center [278, 143] width 4 height 5
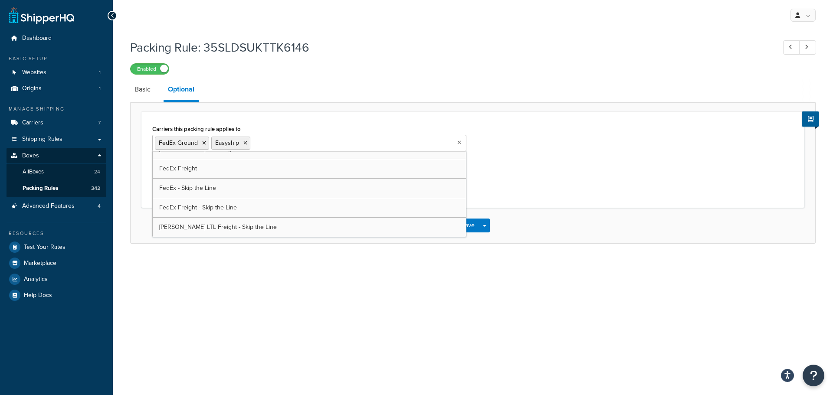
scroll to position [11, 0]
drag, startPoint x: 353, startPoint y: 297, endPoint x: 440, endPoint y: 241, distance: 103.3
click at [356, 296] on div "My Profile Billing Global Settings Contact Us Logout Packing Rule: 35SLDSUKTTK6…" at bounding box center [473, 197] width 720 height 395
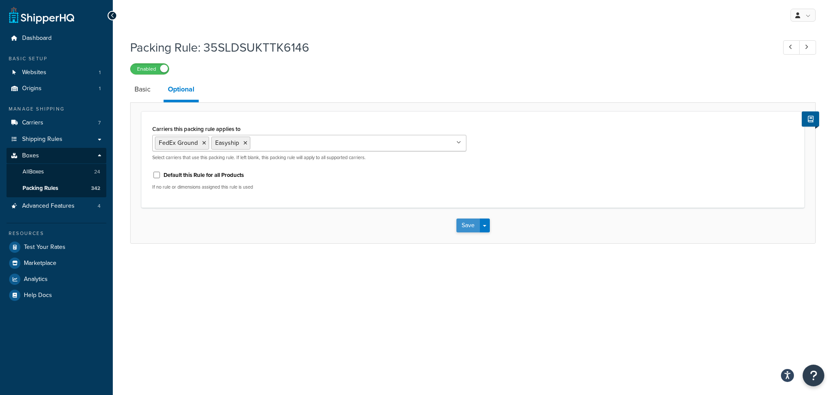
click at [468, 225] on button "Save" at bounding box center [468, 226] width 23 height 14
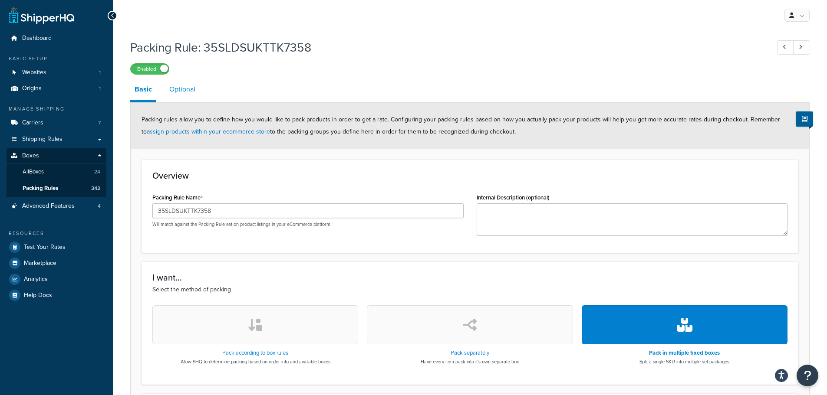
drag, startPoint x: 190, startPoint y: 88, endPoint x: 194, endPoint y: 95, distance: 8.6
click at [190, 88] on link "Optional" at bounding box center [182, 89] width 35 height 21
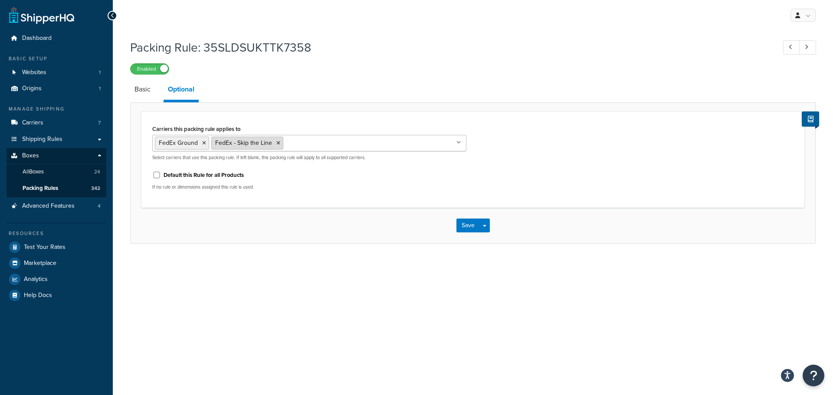
click at [277, 143] on icon at bounding box center [278, 143] width 4 height 5
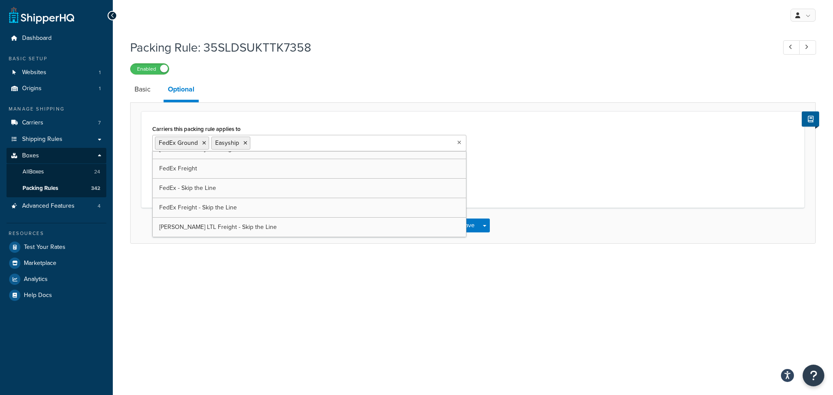
scroll to position [11, 0]
drag, startPoint x: 330, startPoint y: 303, endPoint x: 444, endPoint y: 257, distance: 123.6
click at [330, 303] on div "My Profile Billing Global Settings Contact Us Logout Packing Rule: 35SLDSUKTTK7…" at bounding box center [473, 197] width 720 height 395
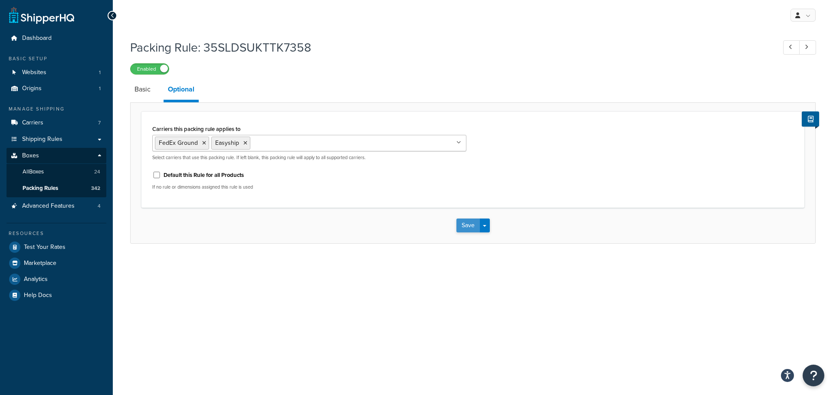
click at [461, 229] on button "Save" at bounding box center [468, 226] width 23 height 14
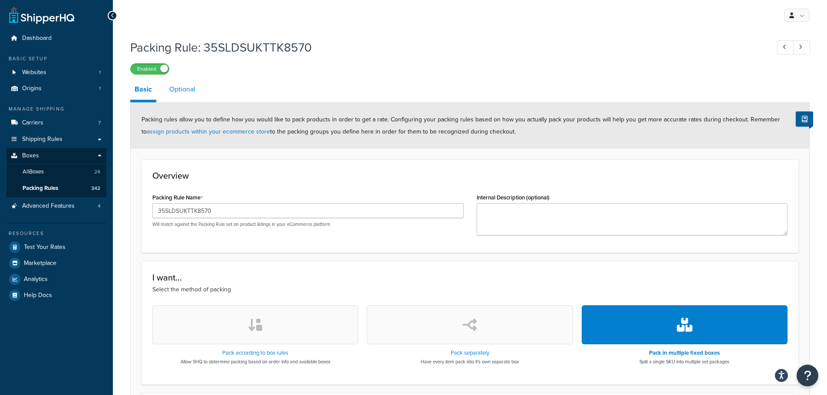
click at [172, 85] on link "Optional" at bounding box center [182, 89] width 35 height 21
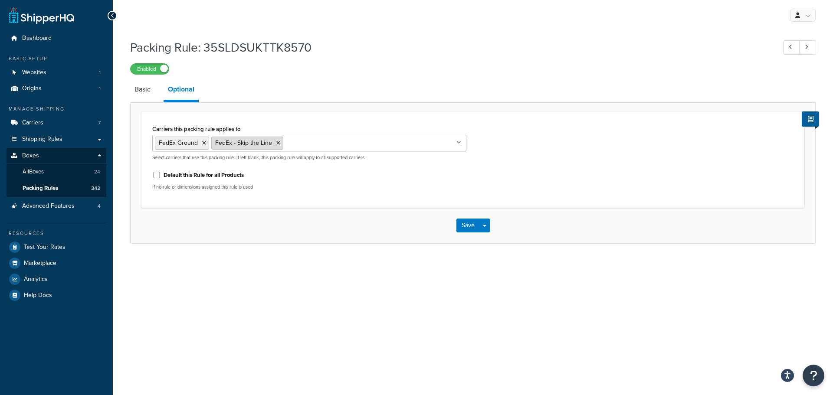
click at [276, 141] on icon at bounding box center [278, 143] width 4 height 5
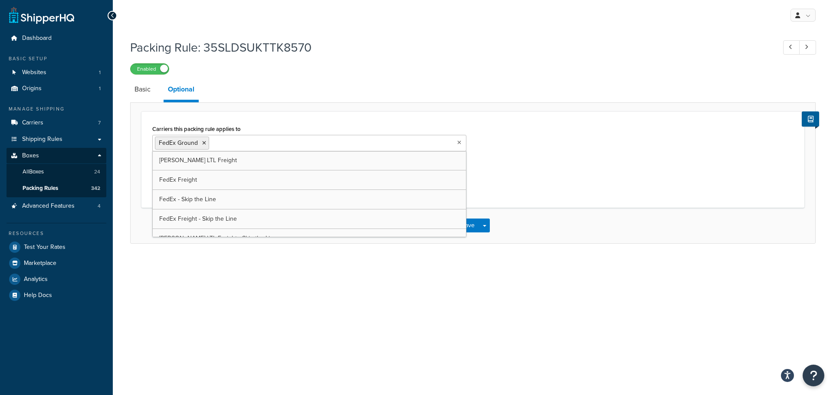
click at [276, 143] on input "Carriers this packing rule applies to" at bounding box center [249, 143] width 77 height 10
drag, startPoint x: 276, startPoint y: 143, endPoint x: 257, endPoint y: 137, distance: 19.9
click at [257, 137] on ul "FedEx Ground" at bounding box center [309, 143] width 314 height 16
drag, startPoint x: 402, startPoint y: 279, endPoint x: 493, endPoint y: 250, distance: 95.8
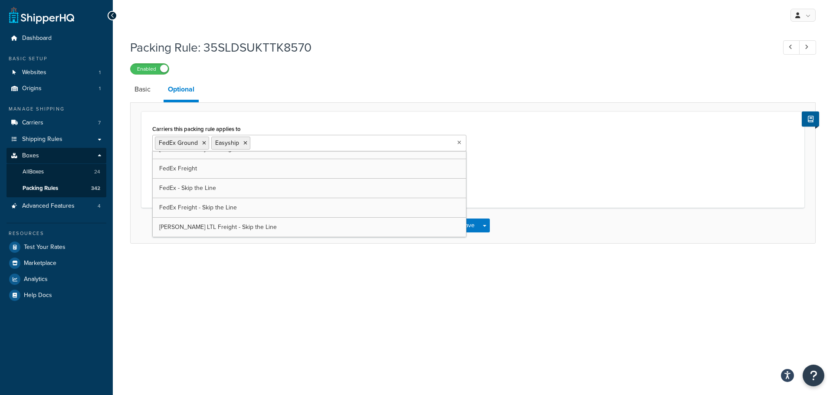
click at [402, 279] on div "My Profile Billing Global Settings Contact Us Logout Packing Rule: 35SLDSUKTTK8…" at bounding box center [473, 197] width 720 height 395
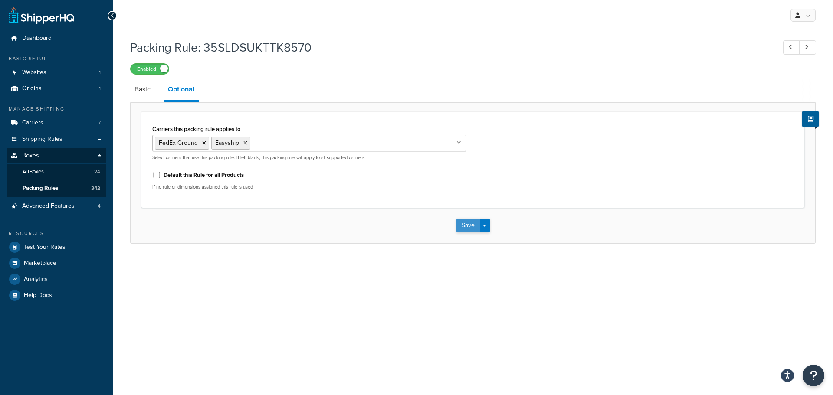
click at [470, 226] on button "Save" at bounding box center [468, 226] width 23 height 14
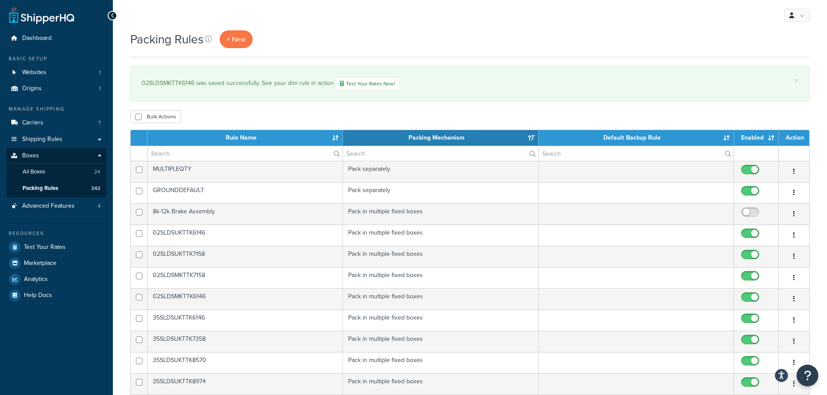
select select "15"
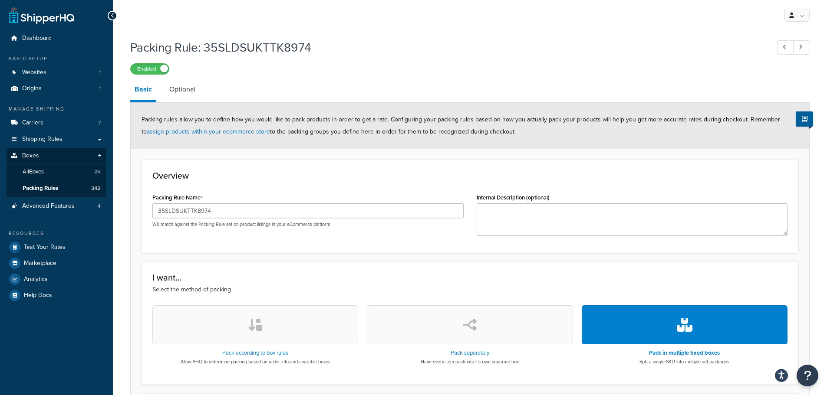
drag, startPoint x: 178, startPoint y: 88, endPoint x: 232, endPoint y: 99, distance: 54.8
click at [178, 88] on link "Optional" at bounding box center [182, 89] width 35 height 21
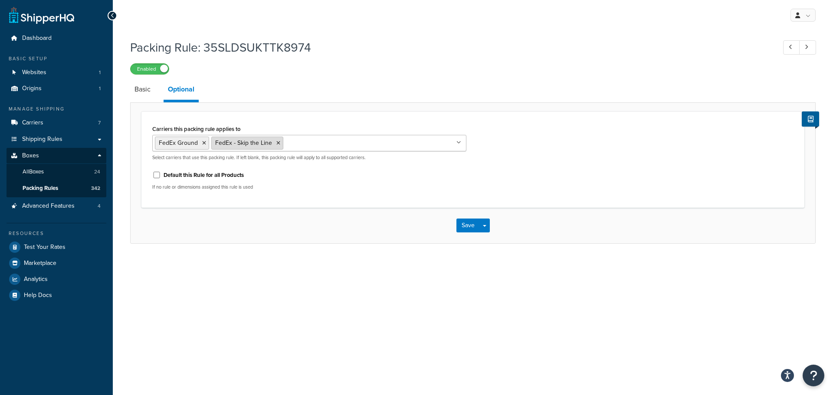
click at [279, 145] on li "FedEx - Skip the Line" at bounding box center [247, 143] width 72 height 13
click at [278, 144] on icon at bounding box center [278, 143] width 4 height 5
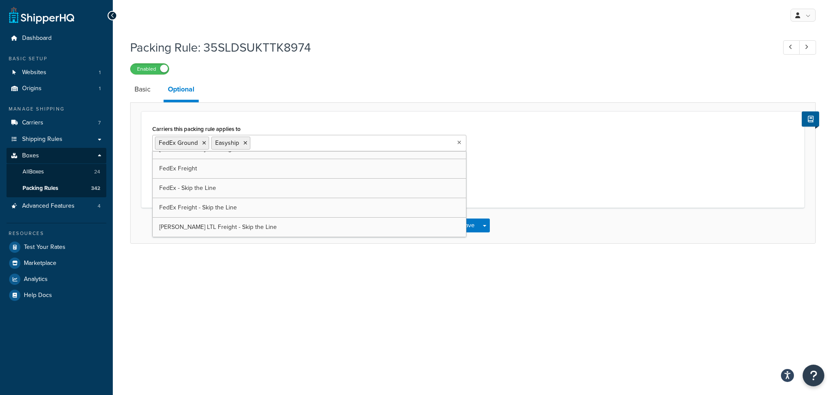
scroll to position [11, 0]
click at [369, 283] on div "My Profile Billing Global Settings Contact Us Logout Packing Rule: 35SLDSUKTTK8…" at bounding box center [473, 197] width 720 height 395
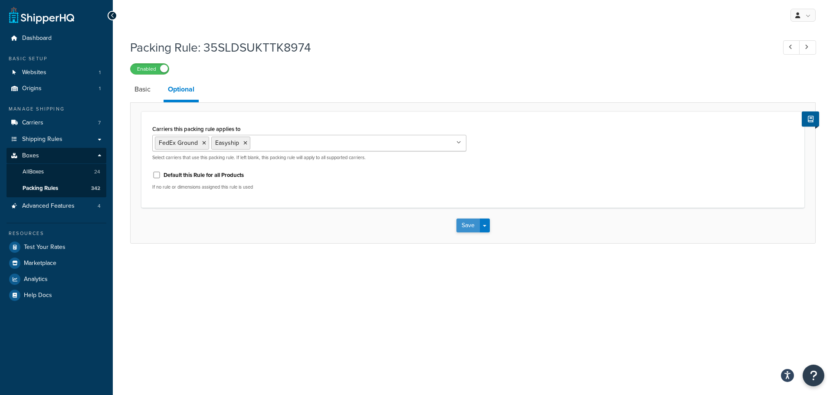
click at [465, 225] on button "Save" at bounding box center [468, 226] width 23 height 14
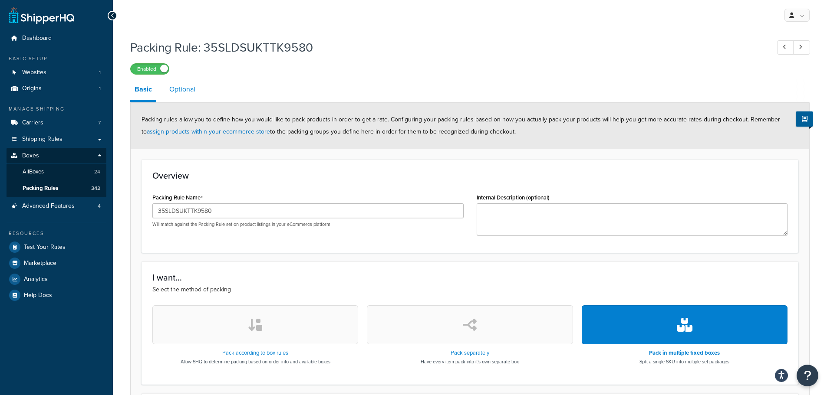
click at [193, 90] on link "Optional" at bounding box center [182, 89] width 35 height 21
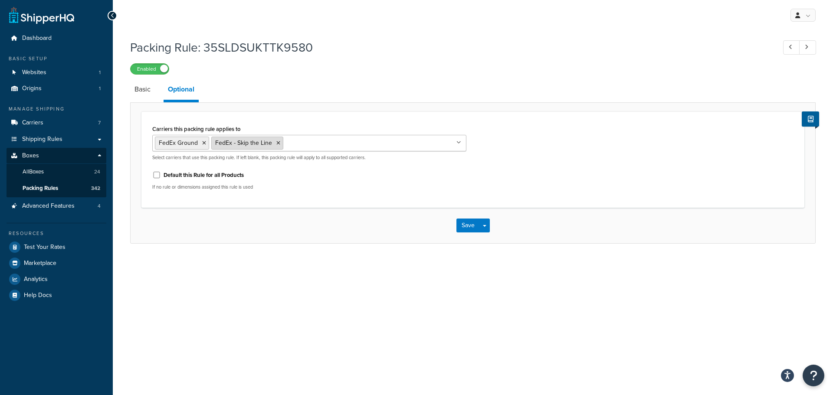
click at [276, 143] on icon at bounding box center [278, 143] width 4 height 5
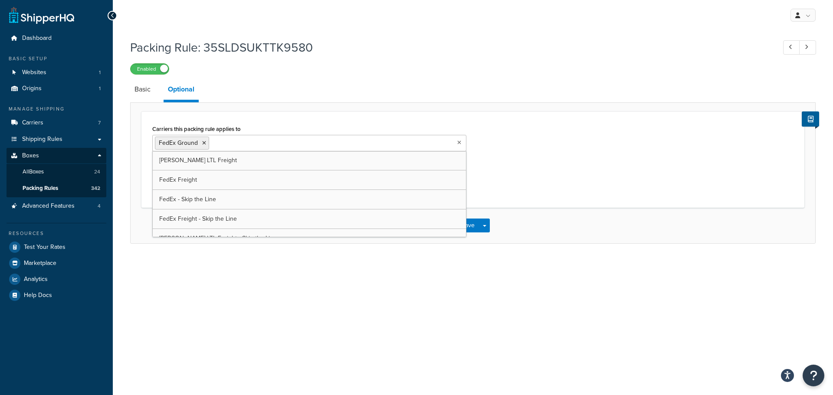
click at [276, 143] on input "Carriers this packing rule applies to" at bounding box center [249, 143] width 77 height 10
drag, startPoint x: 418, startPoint y: 279, endPoint x: 444, endPoint y: 257, distance: 34.2
click at [418, 276] on div "My Profile Billing Global Settings Contact Us Logout Packing Rule: 35SLDSUKTTK9…" at bounding box center [473, 197] width 720 height 395
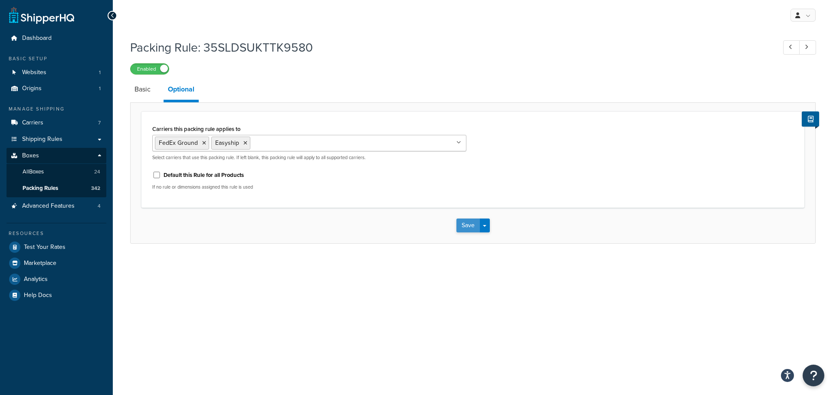
click at [469, 227] on button "Save" at bounding box center [468, 226] width 23 height 14
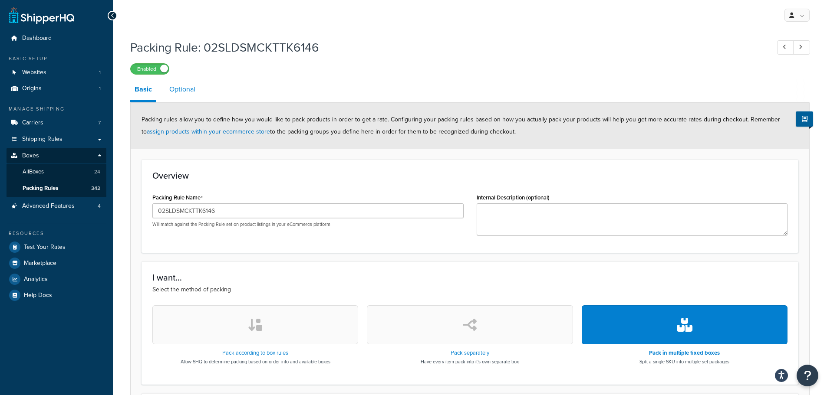
click at [185, 85] on link "Optional" at bounding box center [182, 89] width 35 height 21
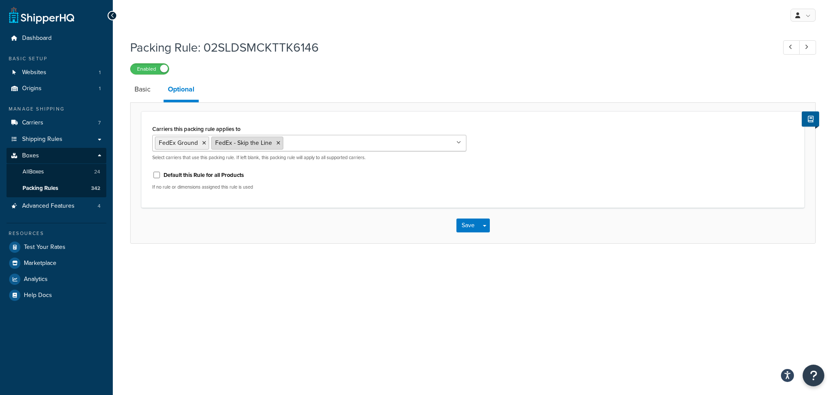
click at [277, 144] on icon at bounding box center [278, 143] width 4 height 5
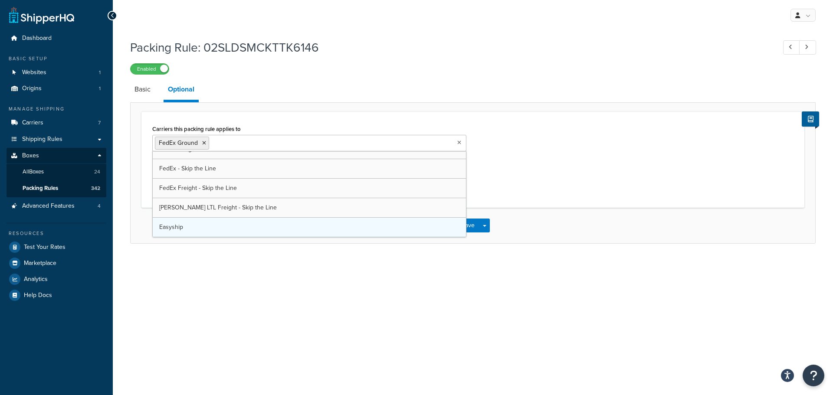
scroll to position [11, 0]
click at [414, 116] on div "Carriers this packing rule applies to FedEx Ground Easyship SAIA LTL Freight Fe…" at bounding box center [472, 160] width 663 height 96
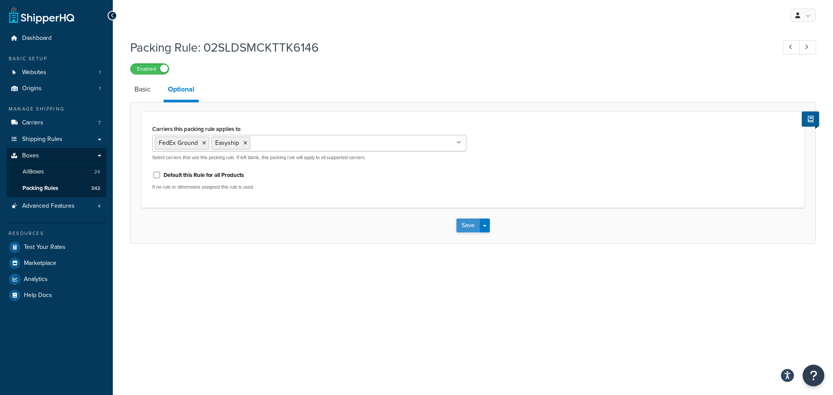
click at [474, 227] on button "Save" at bounding box center [468, 226] width 23 height 14
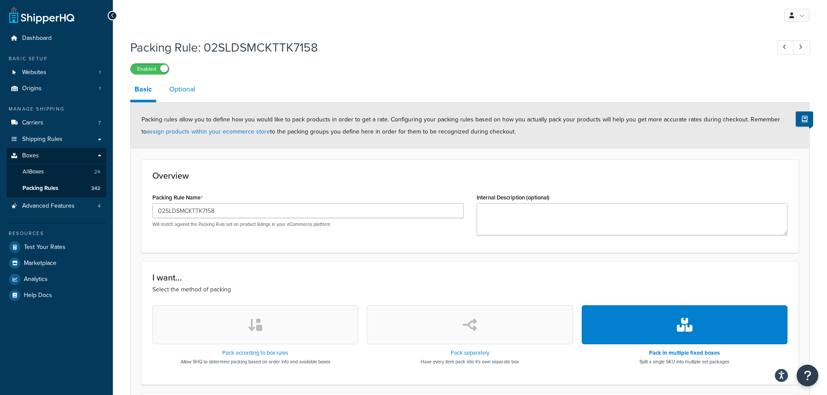
click at [182, 91] on link "Optional" at bounding box center [182, 89] width 35 height 21
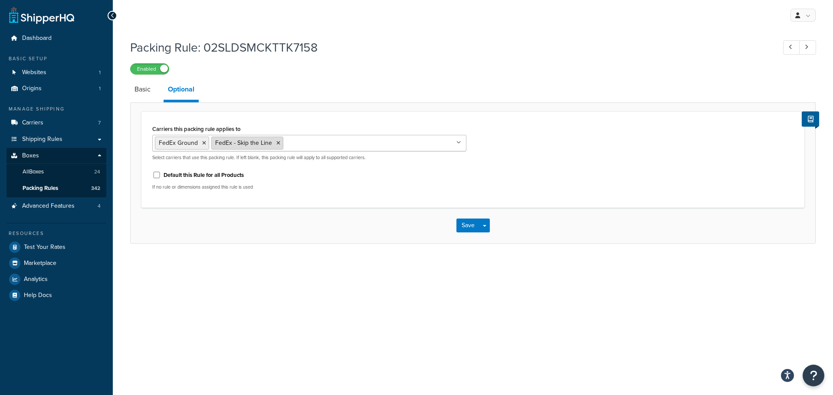
click at [277, 142] on icon at bounding box center [278, 143] width 4 height 5
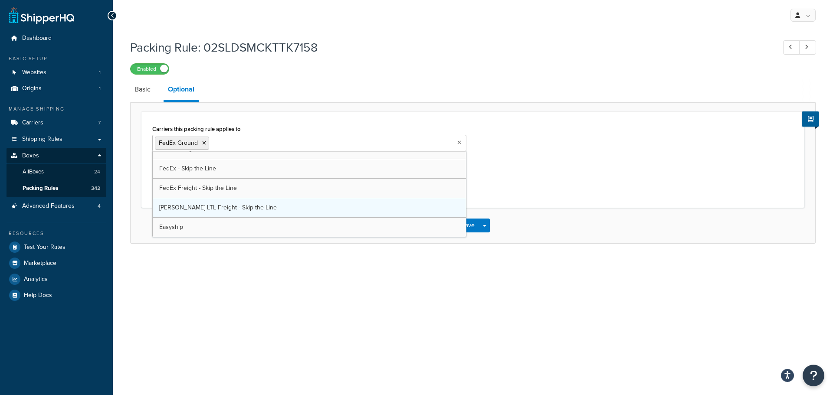
scroll to position [11, 0]
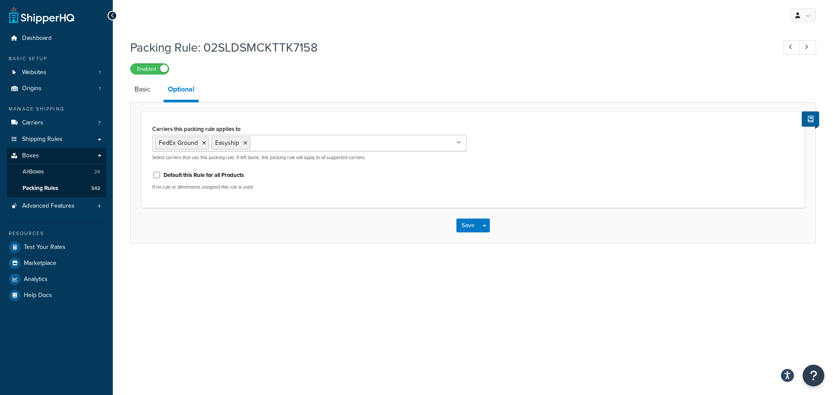
click at [357, 282] on div "My Profile Billing Global Settings Contact Us Logout Packing Rule: 02SLDSMCKTTK…" at bounding box center [473, 197] width 720 height 395
click at [465, 222] on button "Save" at bounding box center [468, 226] width 23 height 14
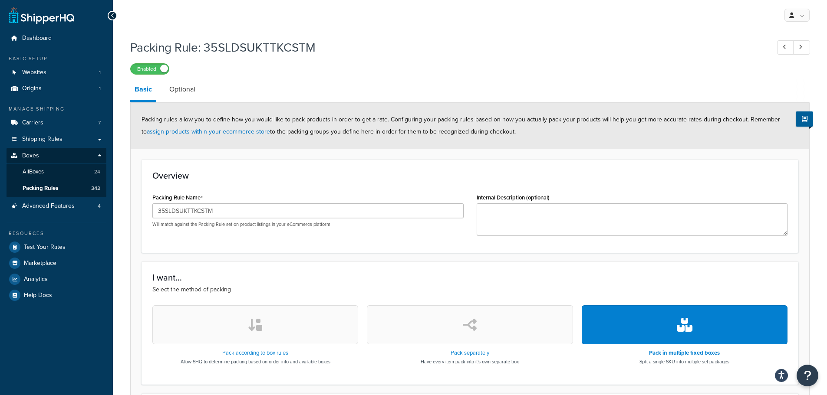
click at [182, 102] on div "Basic Optional Packing rules allow you to define how you would like to pack pro…" at bounding box center [469, 329] width 679 height 500
click at [184, 88] on link "Optional" at bounding box center [182, 89] width 35 height 21
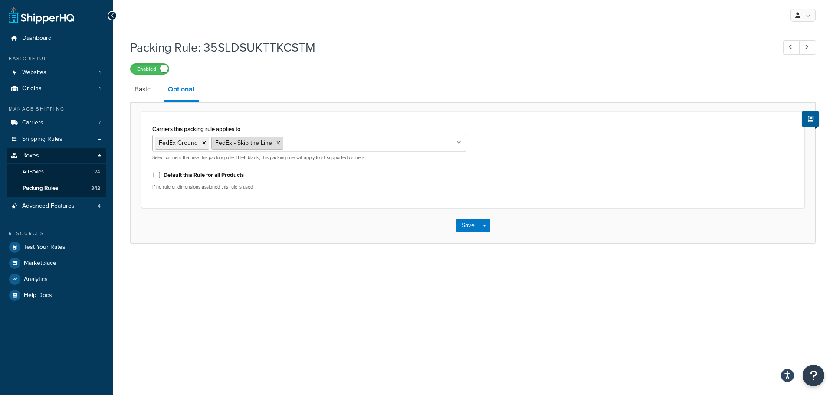
click at [276, 145] on icon at bounding box center [278, 143] width 4 height 5
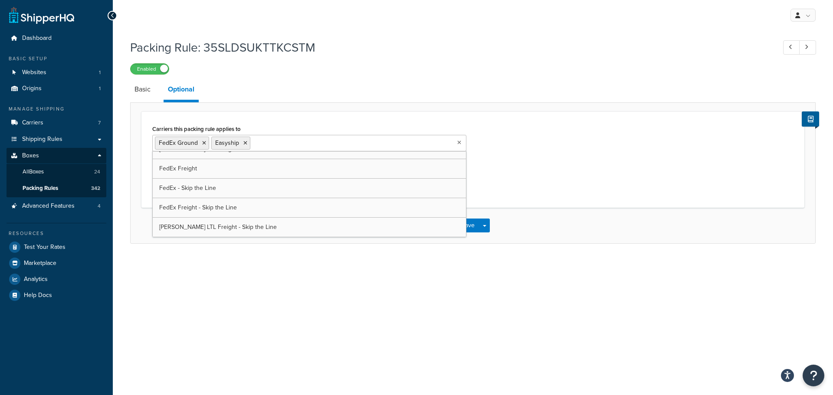
scroll to position [11, 0]
click at [316, 298] on div "My Profile Billing Global Settings Contact Us Logout Packing Rule: 35SLDSUKTTKC…" at bounding box center [473, 197] width 720 height 395
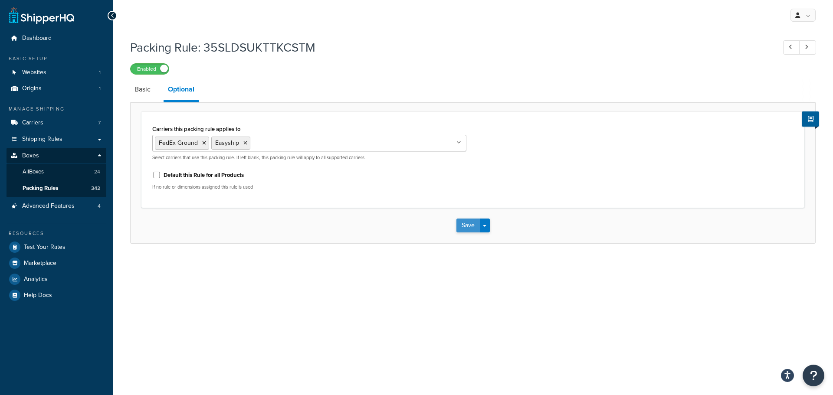
click at [460, 221] on button "Save" at bounding box center [468, 226] width 23 height 14
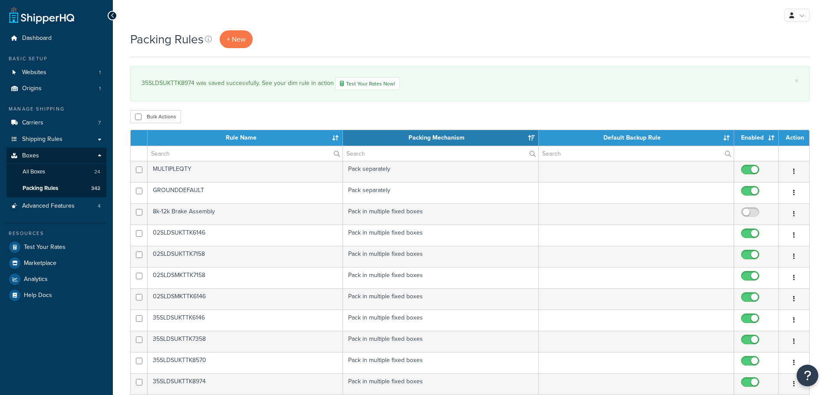
select select "15"
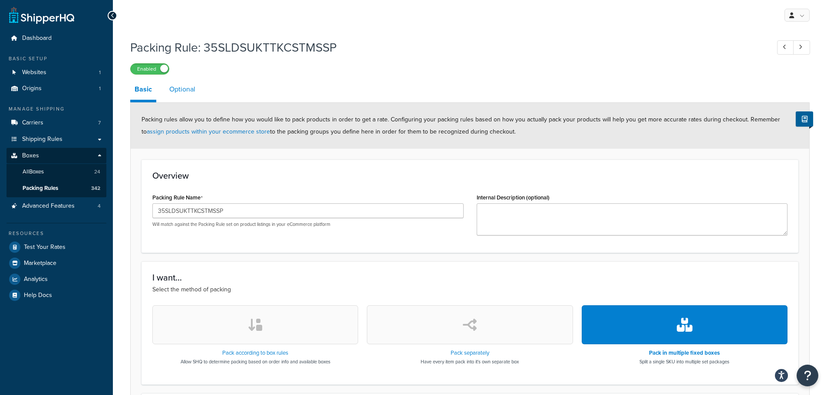
click at [177, 89] on link "Optional" at bounding box center [182, 89] width 35 height 21
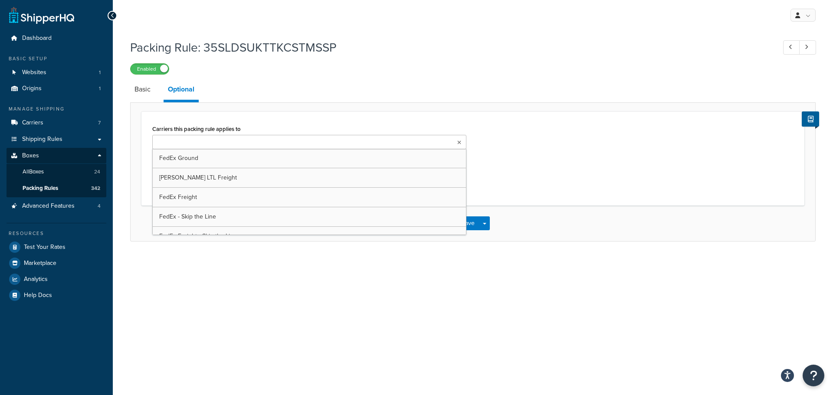
click at [237, 142] on ul at bounding box center [309, 142] width 314 height 14
click at [140, 93] on link "Basic" at bounding box center [142, 89] width 25 height 21
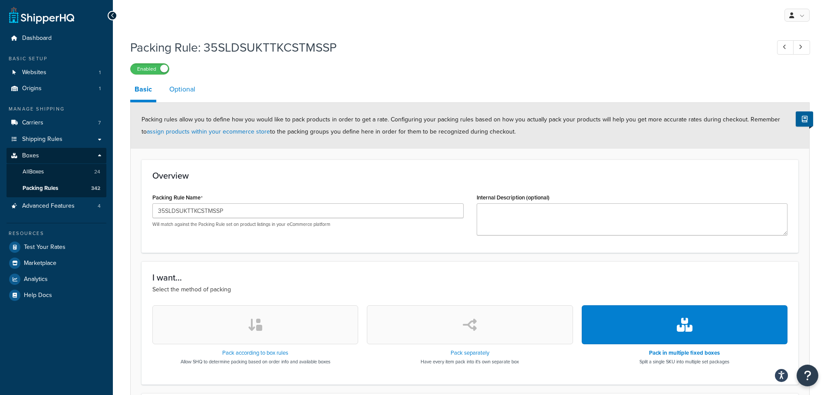
click at [182, 91] on link "Optional" at bounding box center [182, 89] width 35 height 21
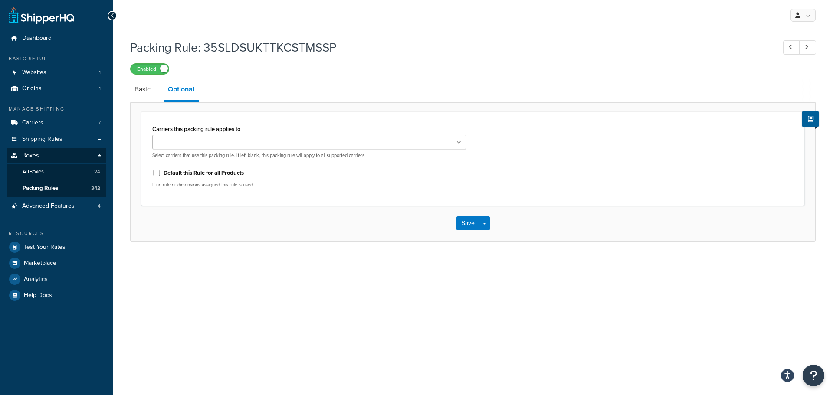
click at [202, 148] on ul at bounding box center [309, 142] width 314 height 14
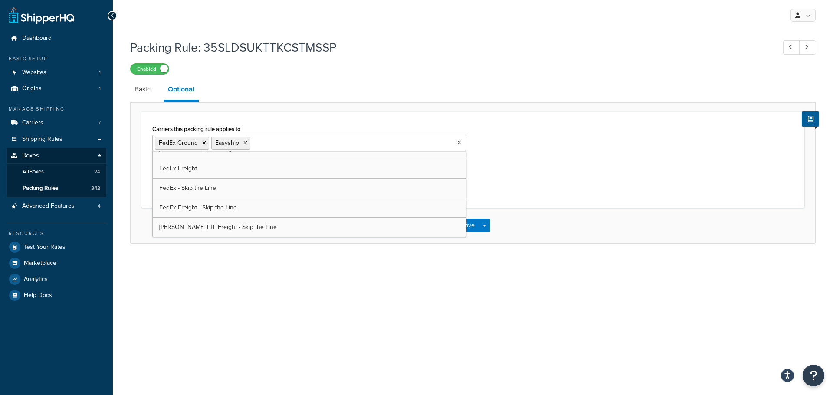
scroll to position [11, 0]
drag, startPoint x: 292, startPoint y: 304, endPoint x: 434, endPoint y: 245, distance: 154.5
click at [292, 304] on div "My Profile Billing Global Settings Contact Us Logout Packing Rule: 35SLDSUKTTKC…" at bounding box center [473, 197] width 720 height 395
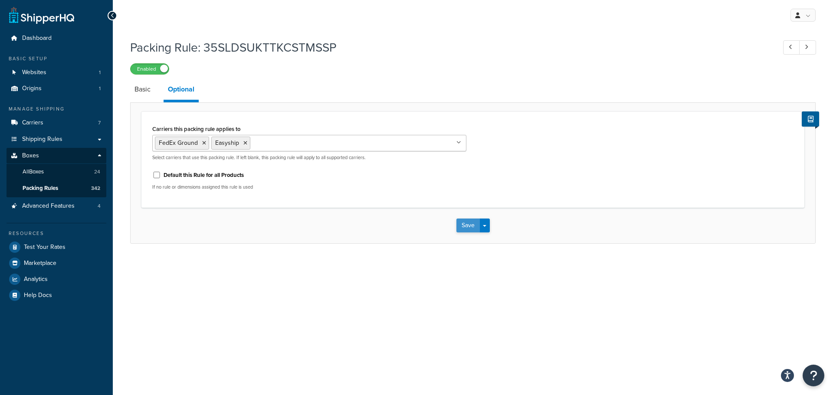
click at [461, 221] on button "Save" at bounding box center [468, 226] width 23 height 14
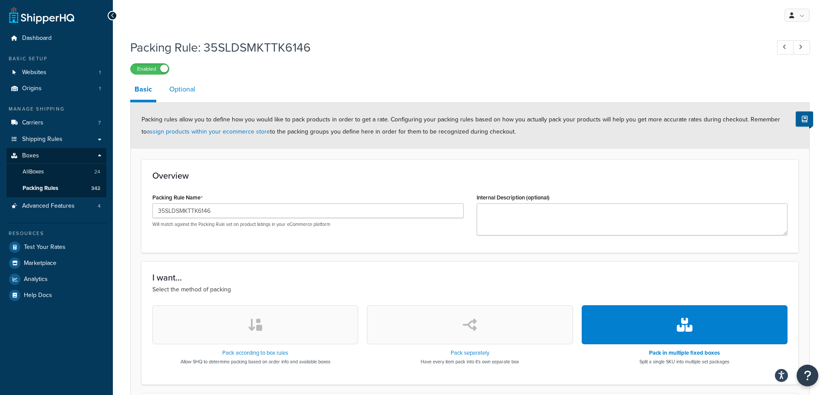
click at [192, 94] on link "Optional" at bounding box center [182, 89] width 35 height 21
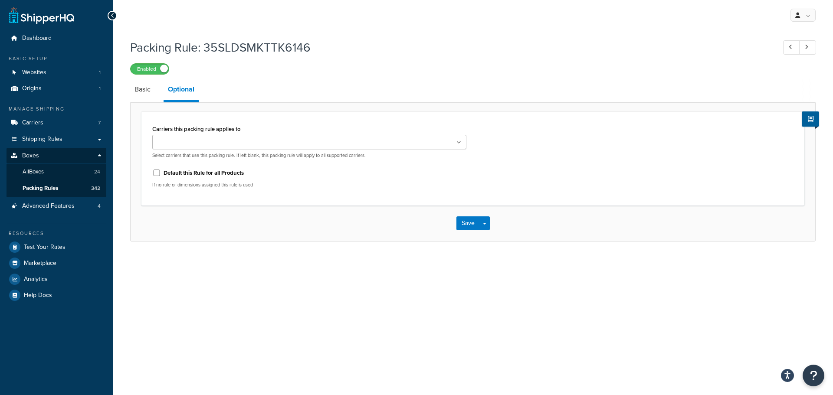
click at [229, 132] on label "Carriers this packing rule applies to" at bounding box center [196, 129] width 88 height 7
click at [229, 138] on input "Carriers this packing rule applies to" at bounding box center [193, 143] width 77 height 10
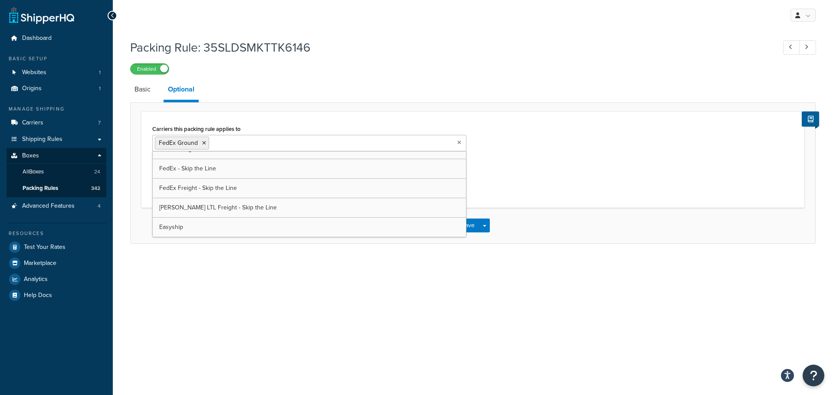
scroll to position [11, 0]
click at [314, 293] on div "My Profile Billing Global Settings Contact Us Logout Packing Rule: 35SLDSMKTTK6…" at bounding box center [473, 197] width 720 height 395
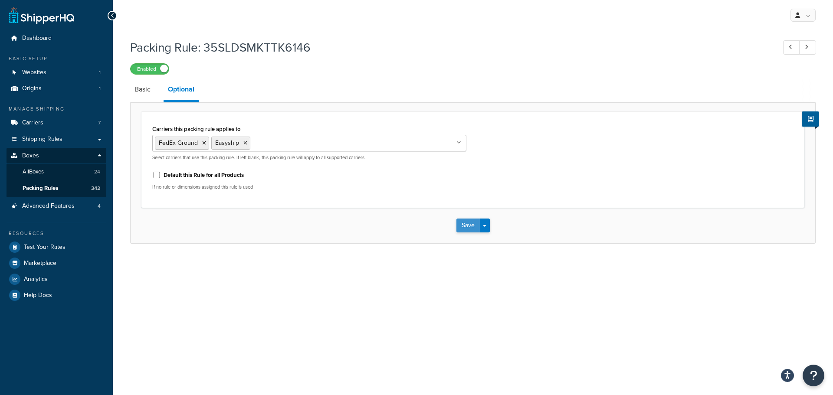
click at [465, 226] on button "Save" at bounding box center [468, 226] width 23 height 14
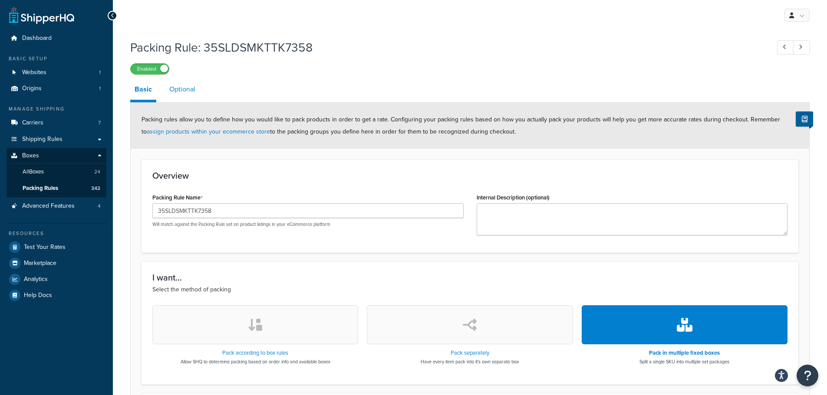
click at [187, 85] on link "Optional" at bounding box center [182, 89] width 35 height 21
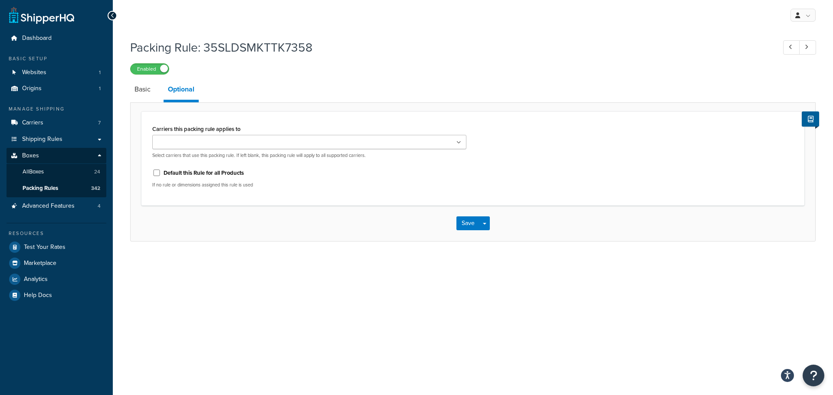
click at [217, 148] on ul at bounding box center [309, 142] width 314 height 14
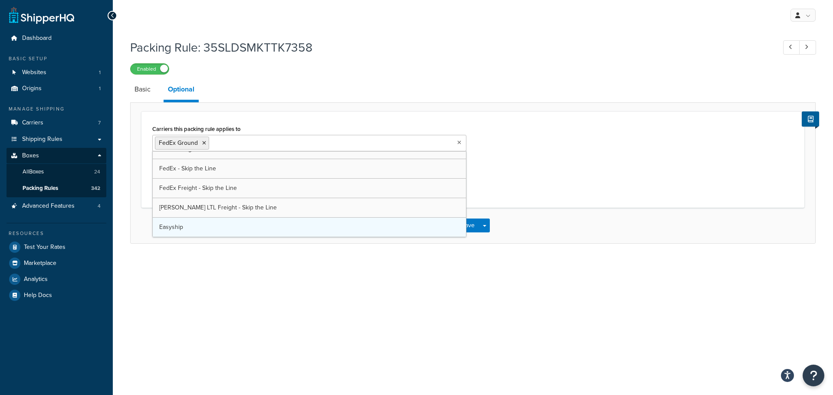
scroll to position [11, 0]
click at [287, 300] on div "My Profile Billing Global Settings Contact Us Logout Packing Rule: 35SLDSMKTTK7…" at bounding box center [473, 197] width 720 height 395
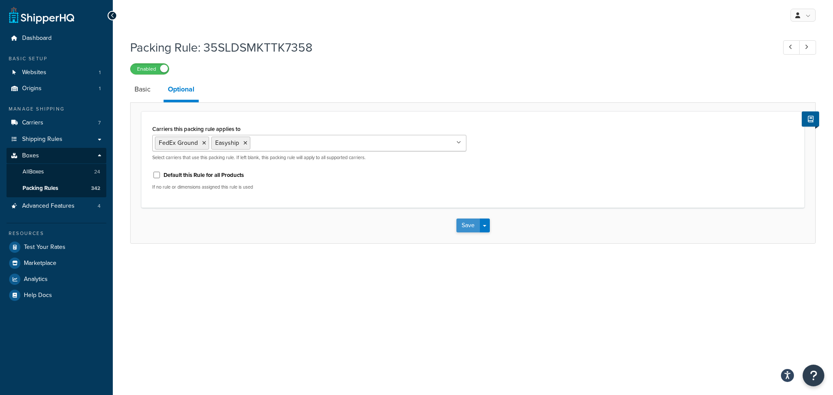
click at [460, 223] on button "Save" at bounding box center [468, 226] width 23 height 14
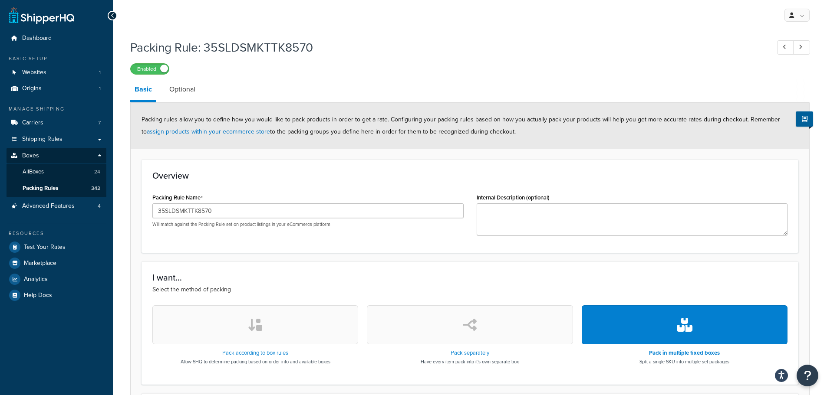
drag, startPoint x: 184, startPoint y: 86, endPoint x: 200, endPoint y: 110, distance: 28.8
click at [184, 86] on link "Optional" at bounding box center [182, 89] width 35 height 21
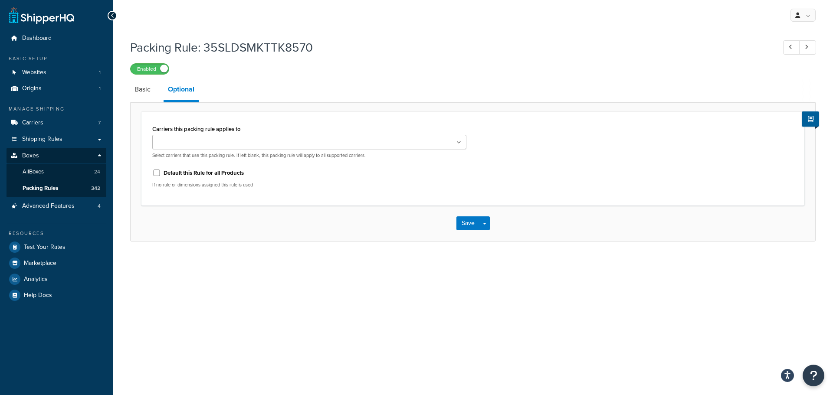
click at [210, 140] on input "Carriers this packing rule applies to" at bounding box center [193, 143] width 77 height 10
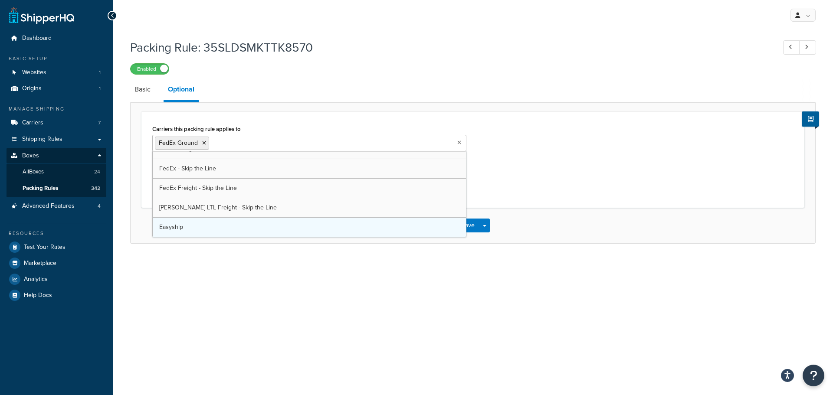
scroll to position [11, 0]
click at [270, 303] on div "My Profile Billing Global Settings Contact Us Logout Packing Rule: 35SLDSMKTTK8…" at bounding box center [473, 197] width 720 height 395
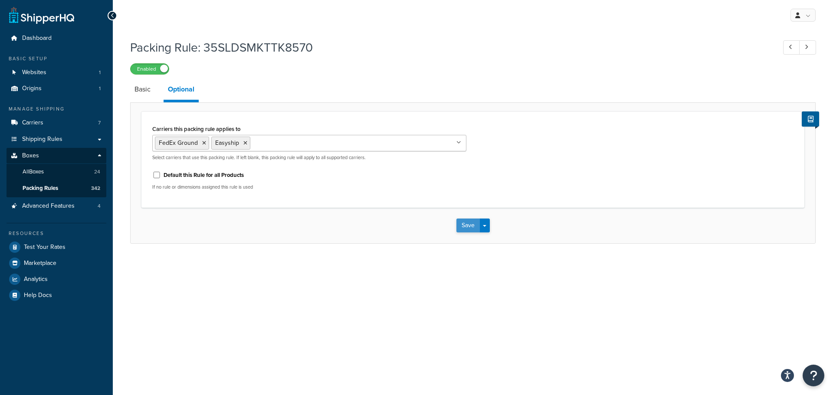
click at [470, 223] on button "Save" at bounding box center [468, 226] width 23 height 14
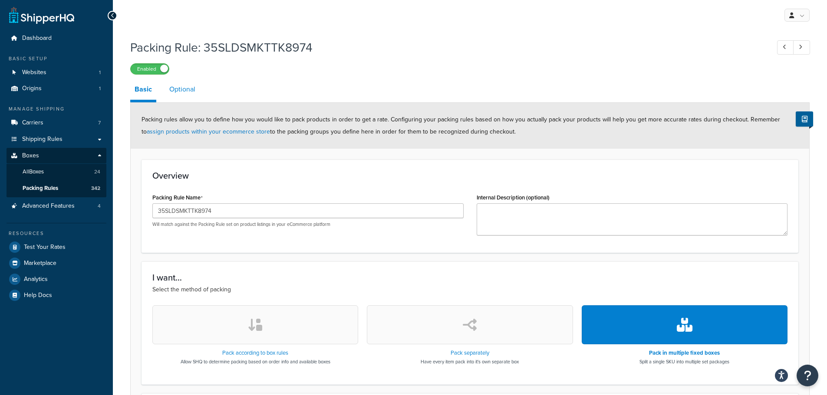
click at [183, 89] on link "Optional" at bounding box center [182, 89] width 35 height 21
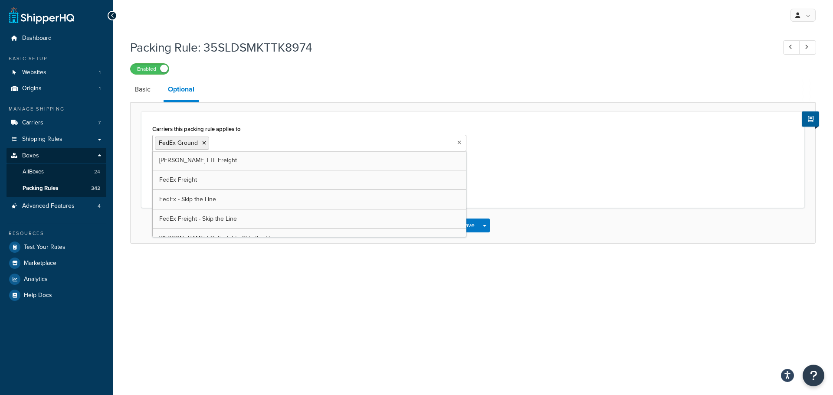
click at [230, 139] on input "Carriers this packing rule applies to" at bounding box center [249, 143] width 77 height 10
click at [277, 292] on div "My Profile Billing Global Settings Contact Us Logout Packing Rule: 35SLDSMKTTK8…" at bounding box center [473, 197] width 720 height 395
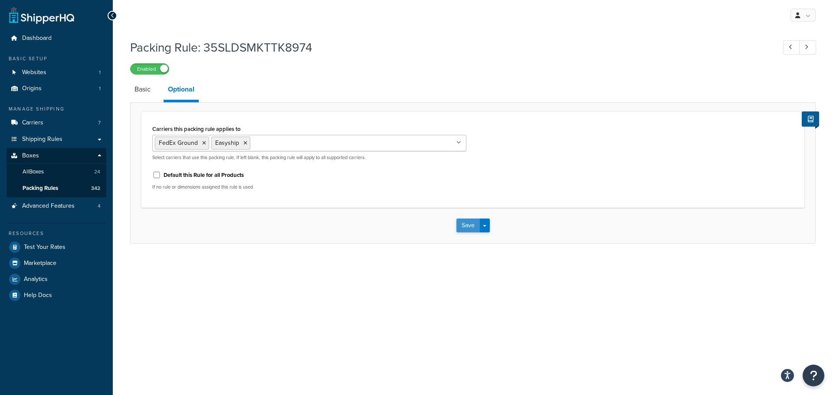
click at [462, 230] on button "Save" at bounding box center [468, 226] width 23 height 14
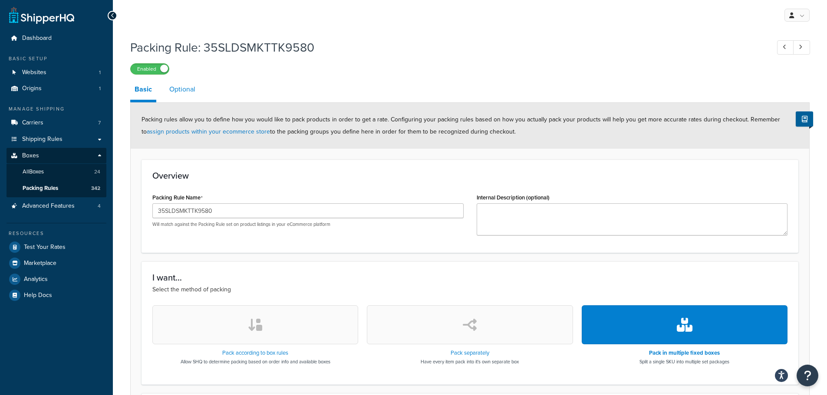
click at [189, 85] on link "Optional" at bounding box center [182, 89] width 35 height 21
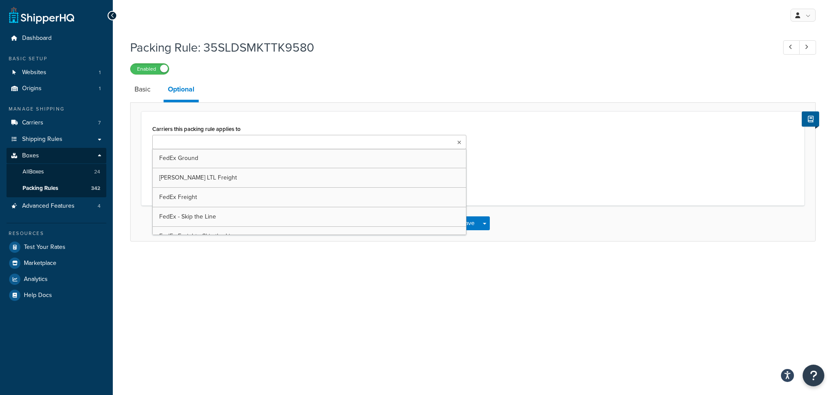
click at [230, 144] on ul at bounding box center [309, 142] width 314 height 14
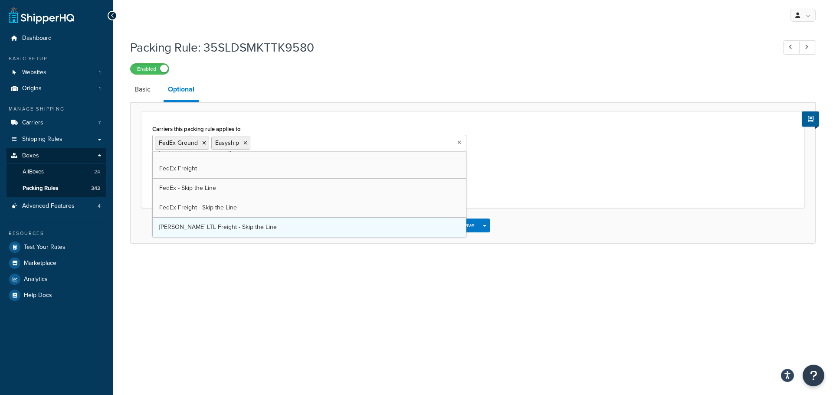
scroll to position [11, 0]
click at [296, 293] on div "My Profile Billing Global Settings Contact Us Logout Packing Rule: 35SLDSMKTTK9…" at bounding box center [473, 197] width 720 height 395
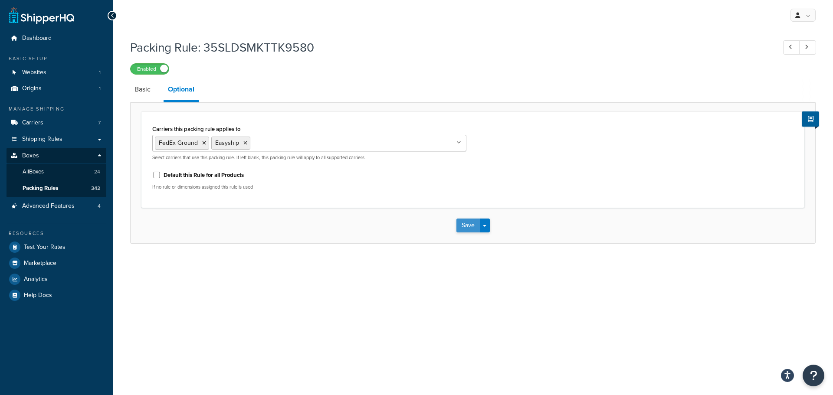
click at [467, 228] on button "Save" at bounding box center [468, 226] width 23 height 14
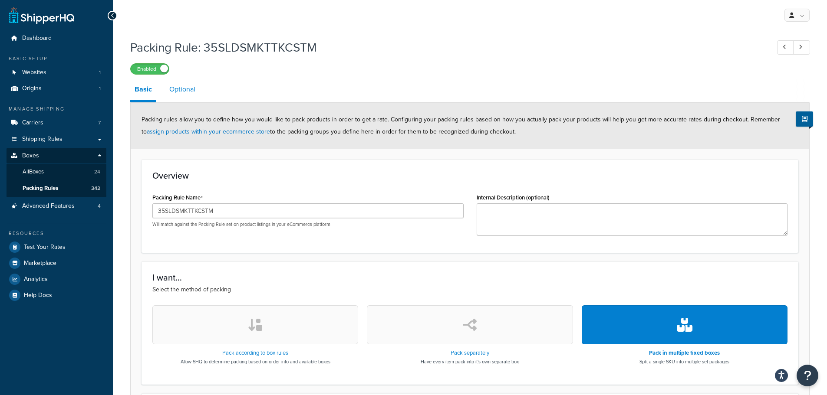
drag, startPoint x: 177, startPoint y: 90, endPoint x: 179, endPoint y: 96, distance: 6.5
click at [177, 90] on link "Optional" at bounding box center [182, 89] width 35 height 21
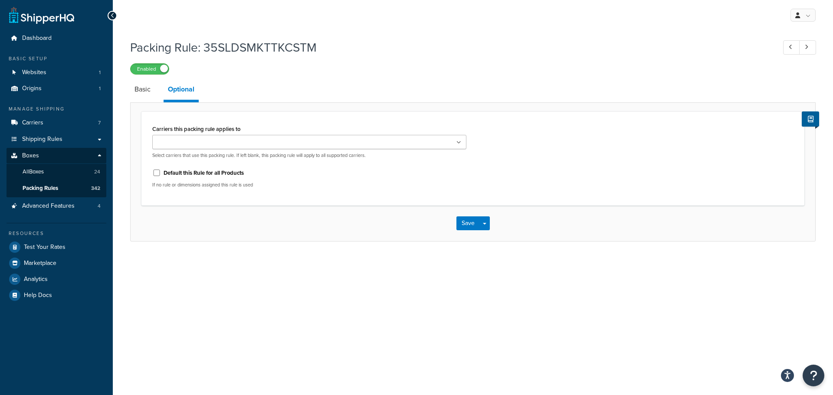
click at [234, 137] on ul at bounding box center [309, 142] width 314 height 14
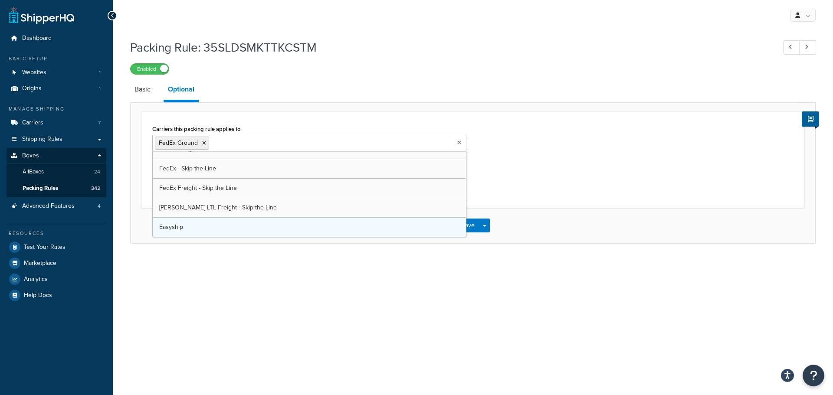
scroll to position [11, 0]
click at [288, 290] on div "My Profile Billing Global Settings Contact Us Logout Packing Rule: 35SLDSMKTTKC…" at bounding box center [473, 197] width 720 height 395
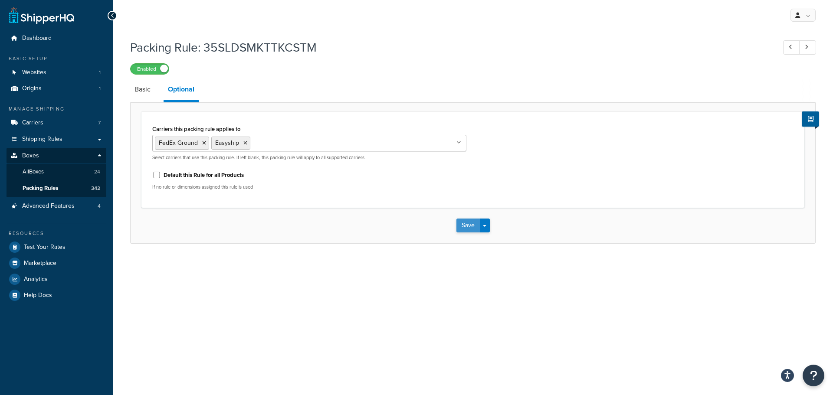
click at [460, 223] on button "Save" at bounding box center [468, 226] width 23 height 14
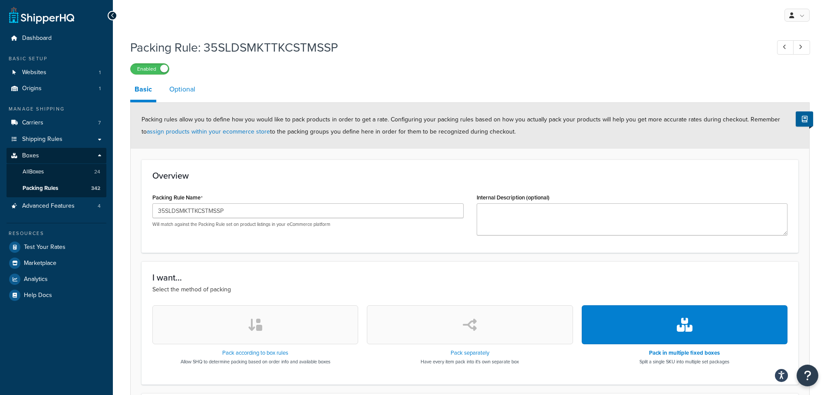
click at [180, 92] on link "Optional" at bounding box center [182, 89] width 35 height 21
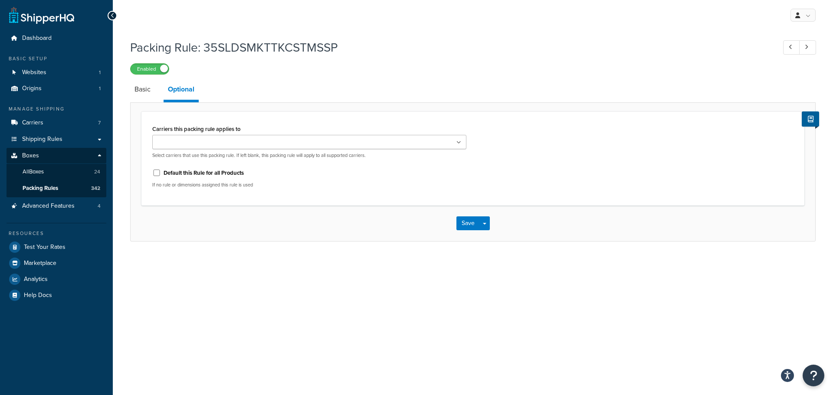
click at [192, 148] on input "Carriers this packing rule applies to" at bounding box center [193, 143] width 77 height 10
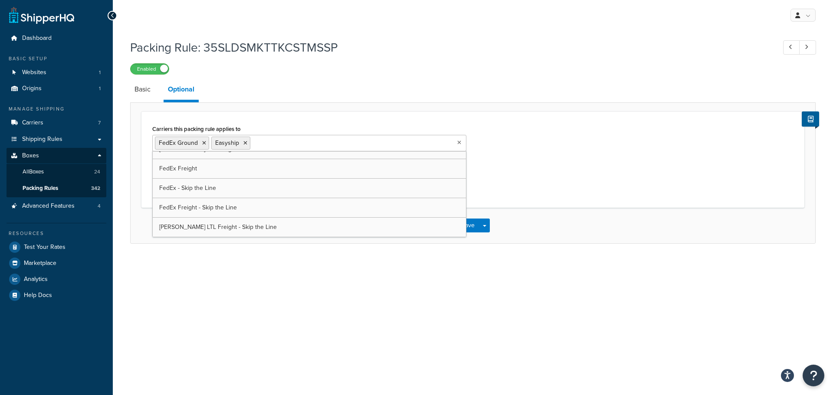
scroll to position [11, 0]
click at [353, 108] on div "Carriers this packing rule applies to FedEx Ground Easyship SAIA LTL Freight Fe…" at bounding box center [473, 172] width 686 height 141
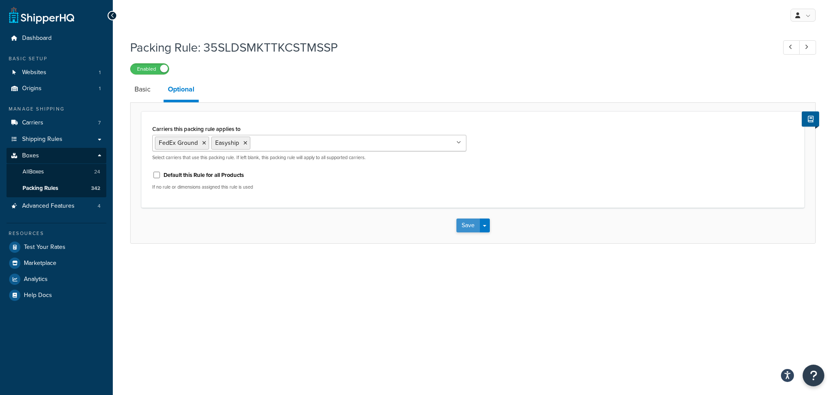
click at [464, 223] on button "Save" at bounding box center [468, 226] width 23 height 14
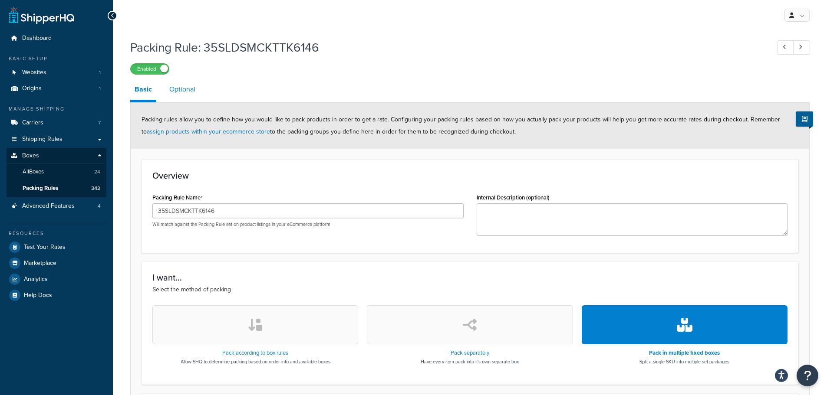
click at [195, 95] on link "Optional" at bounding box center [182, 89] width 35 height 21
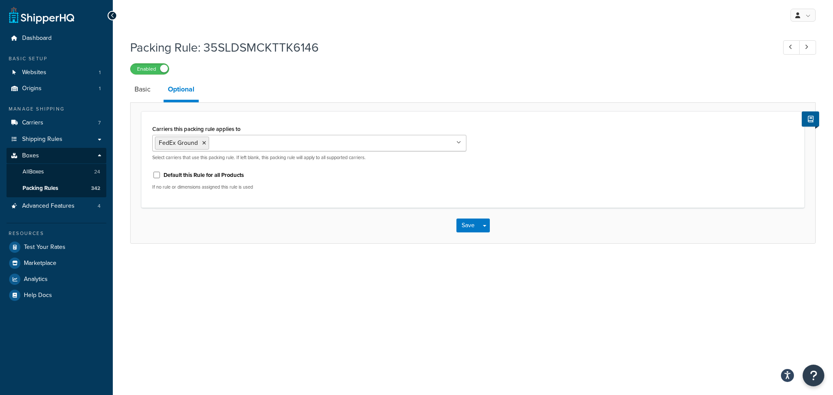
click at [259, 146] on input "Carriers this packing rule applies to" at bounding box center [249, 143] width 77 height 10
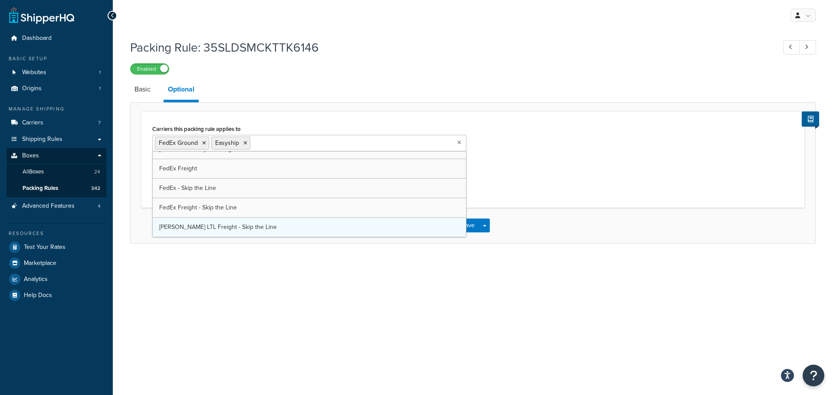
scroll to position [11, 0]
click at [332, 319] on div "My Profile Billing Global Settings Contact Us Logout Packing Rule: 35SLDSMCKTTK…" at bounding box center [473, 197] width 720 height 395
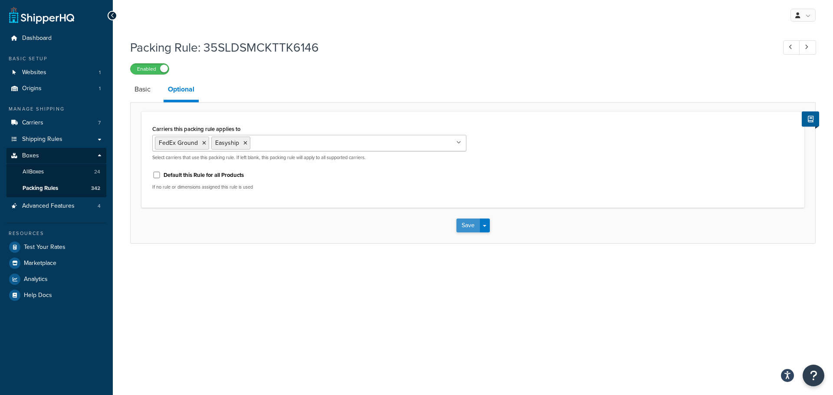
click at [465, 221] on button "Save" at bounding box center [468, 226] width 23 height 14
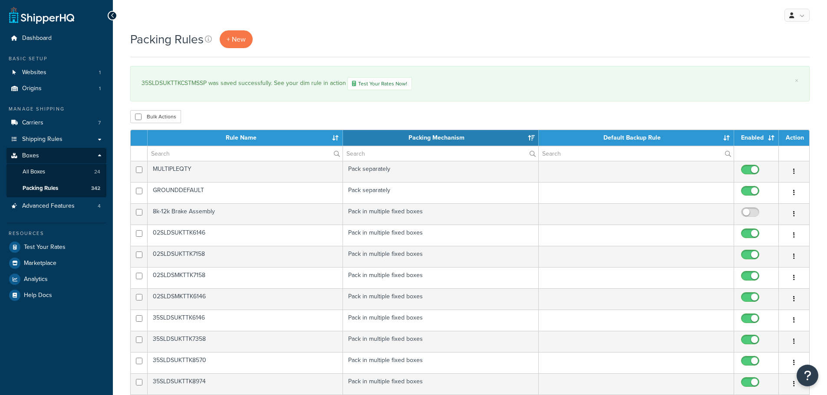
select select "15"
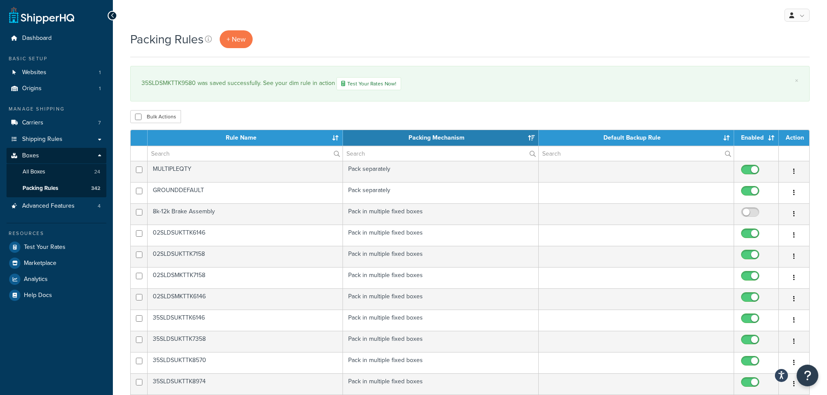
select select "15"
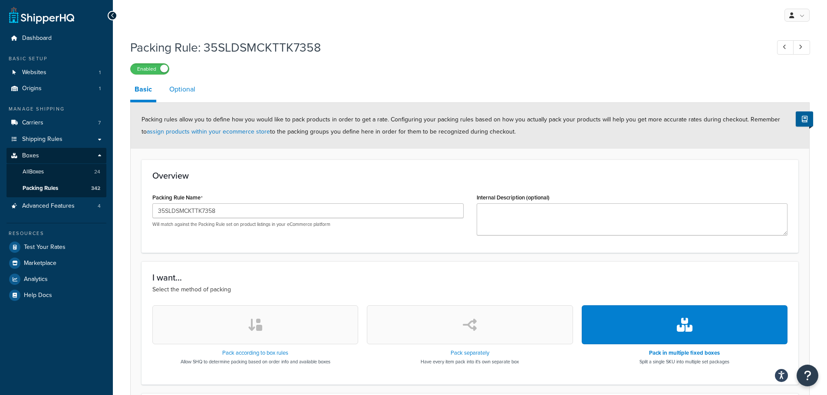
drag, startPoint x: 172, startPoint y: 92, endPoint x: 179, endPoint y: 89, distance: 7.0
click at [173, 92] on link "Optional" at bounding box center [182, 89] width 35 height 21
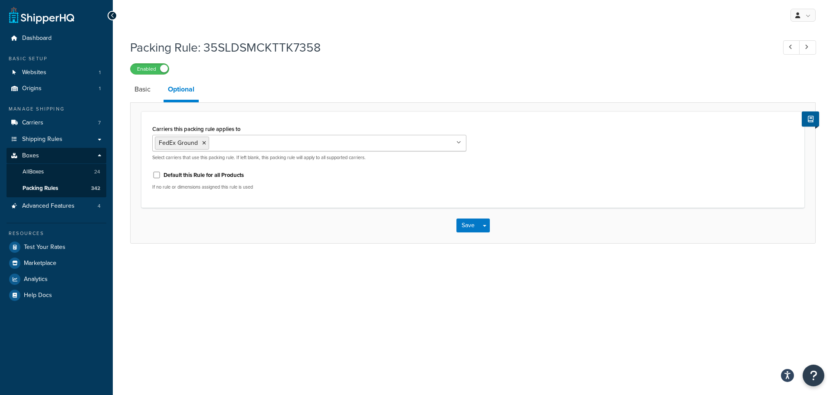
click at [244, 139] on input "Carriers this packing rule applies to" at bounding box center [249, 143] width 77 height 10
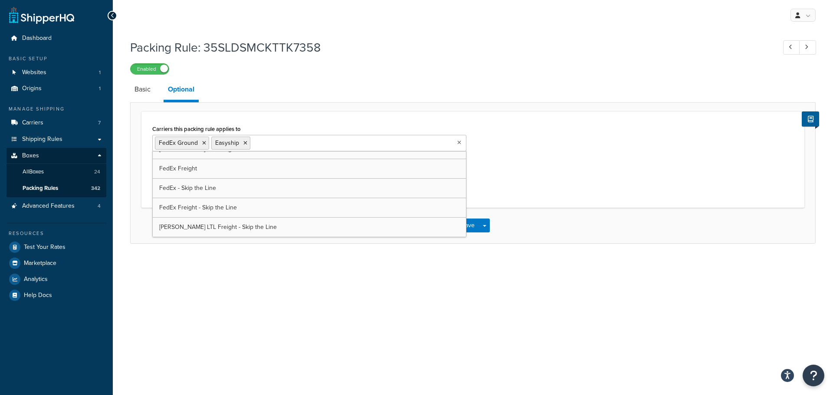
scroll to position [11, 0]
click at [359, 267] on div "My Profile Billing Global Settings Contact Us Logout Packing Rule: 35SLDSMCKTTK…" at bounding box center [473, 197] width 720 height 395
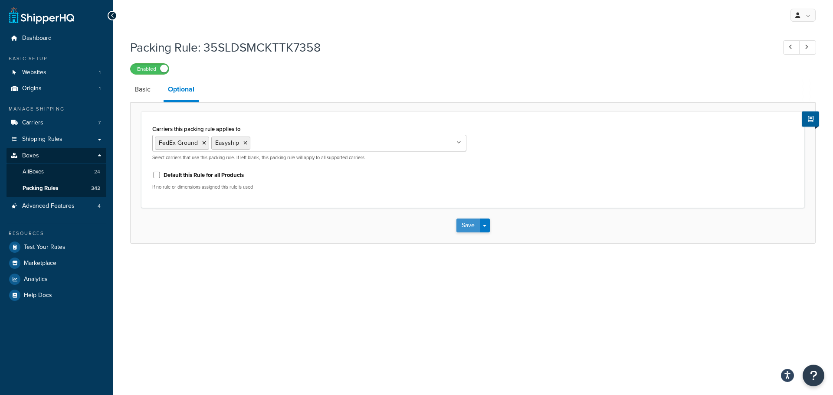
click at [467, 222] on button "Save" at bounding box center [468, 226] width 23 height 14
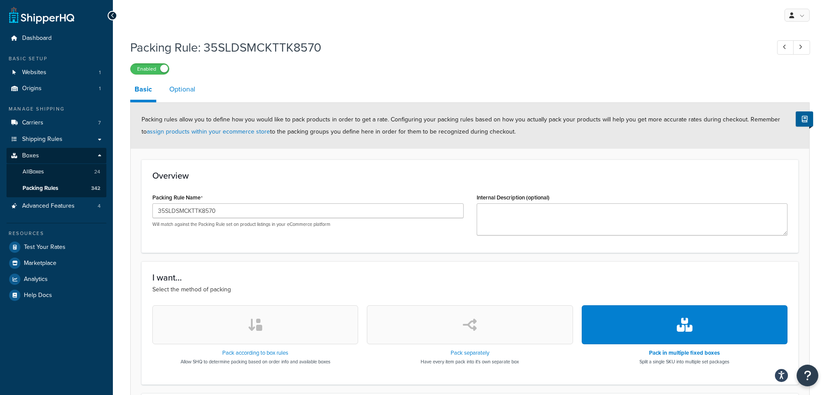
click at [183, 89] on link "Optional" at bounding box center [182, 89] width 35 height 21
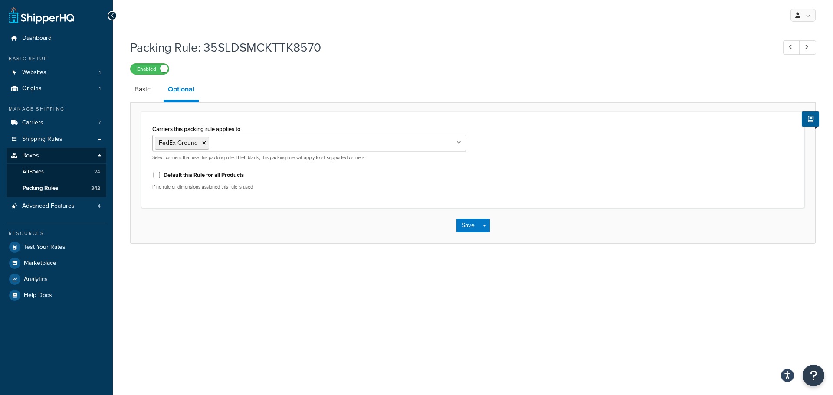
click at [249, 139] on input "Carriers this packing rule applies to" at bounding box center [249, 143] width 77 height 10
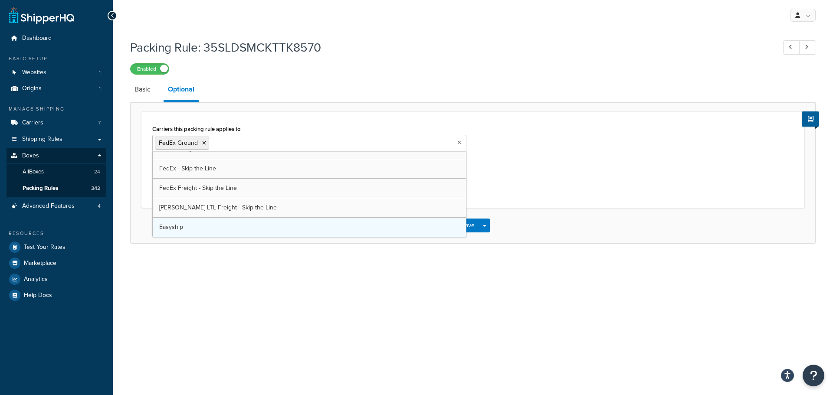
scroll to position [11, 0]
drag, startPoint x: 373, startPoint y: 273, endPoint x: 421, endPoint y: 248, distance: 54.0
click at [373, 273] on div "My Profile Billing Global Settings Contact Us Logout Packing Rule: 35SLDSMCKTTK…" at bounding box center [473, 197] width 720 height 395
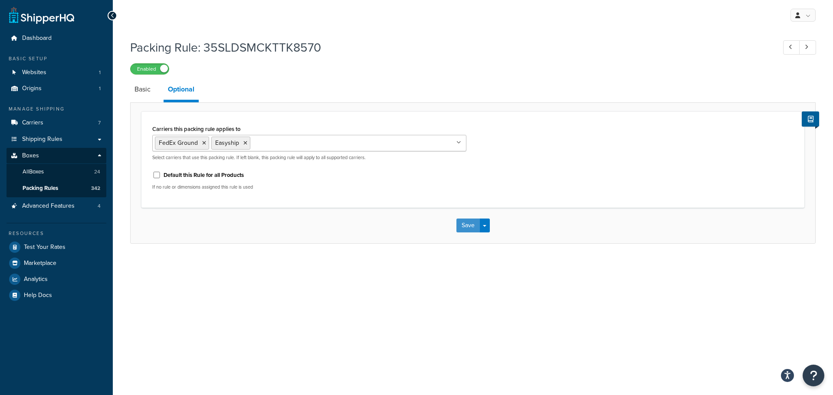
click at [463, 225] on button "Save" at bounding box center [468, 226] width 23 height 14
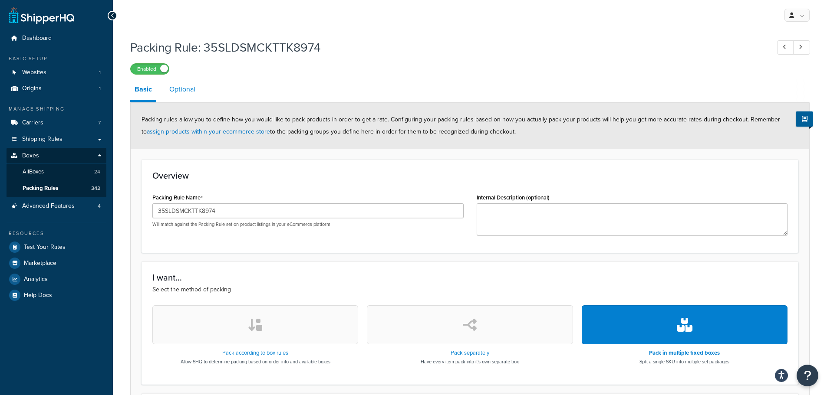
click at [184, 88] on link "Optional" at bounding box center [182, 89] width 35 height 21
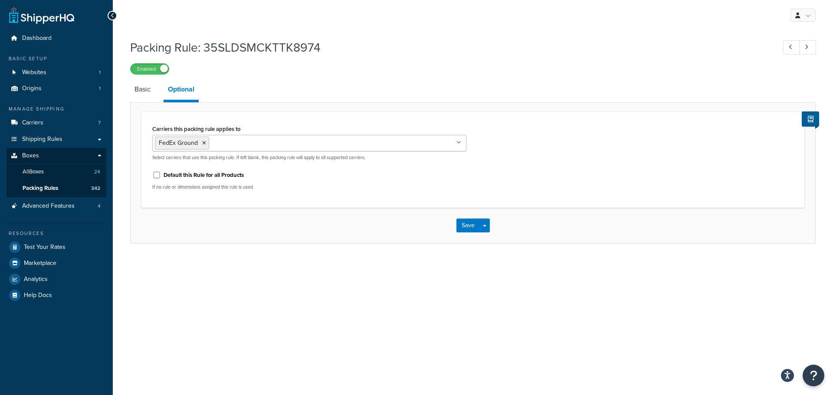
click at [237, 139] on input "Carriers this packing rule applies to" at bounding box center [249, 143] width 77 height 10
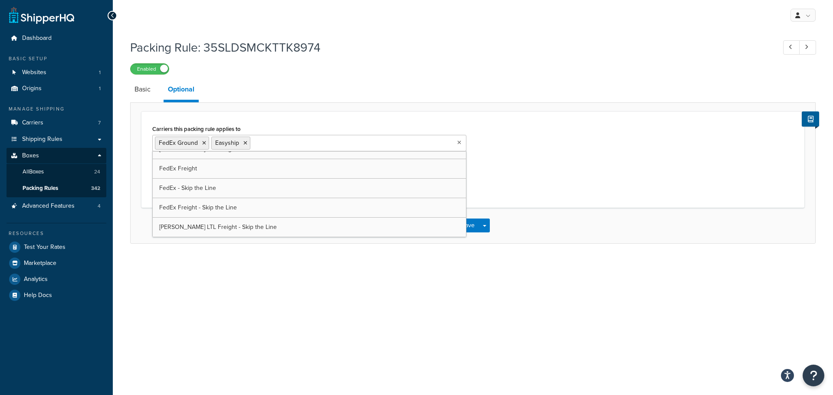
scroll to position [11, 0]
click at [386, 262] on div "Packing Rule: 35SLDSMCKTTK8974 Enabled Basic Optional Carriers this packing rul…" at bounding box center [473, 150] width 720 height 231
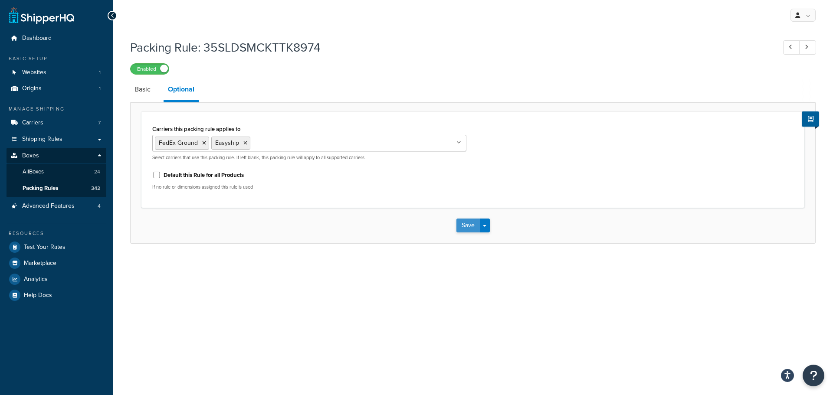
click at [473, 223] on button "Save" at bounding box center [468, 226] width 23 height 14
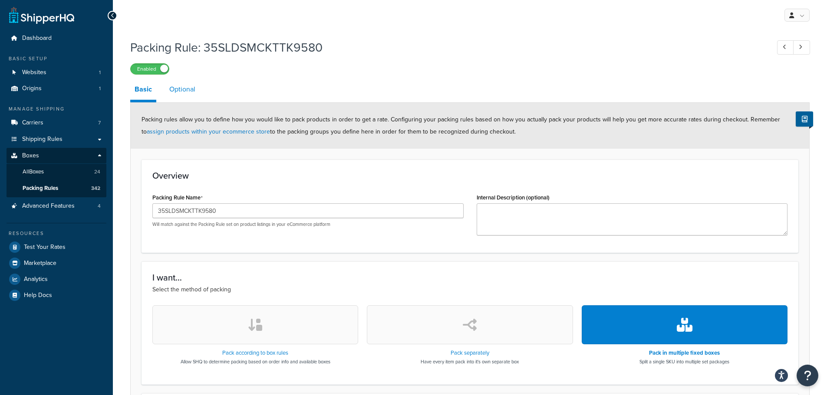
drag, startPoint x: 189, startPoint y: 92, endPoint x: 199, endPoint y: 93, distance: 10.1
click at [189, 92] on link "Optional" at bounding box center [182, 89] width 35 height 21
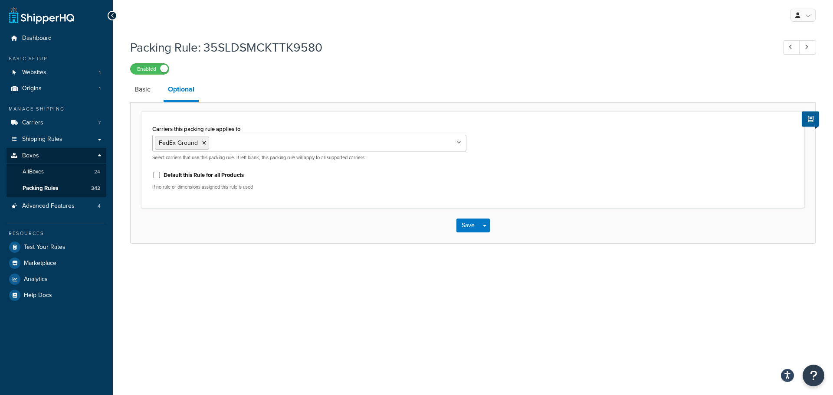
click at [243, 137] on ul "FedEx Ground" at bounding box center [309, 143] width 314 height 16
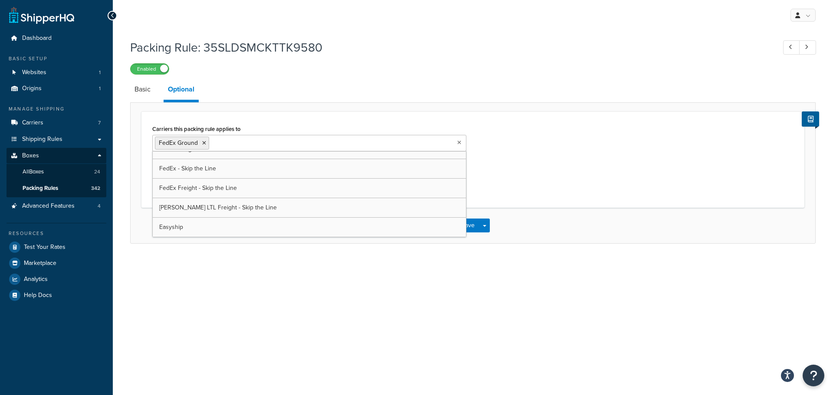
drag, startPoint x: 190, startPoint y: 227, endPoint x: 253, endPoint y: 243, distance: 64.3
click at [345, 274] on div "My Profile Billing Global Settings Contact Us Logout Packing Rule: 35SLDSMCKTTK…" at bounding box center [473, 197] width 720 height 395
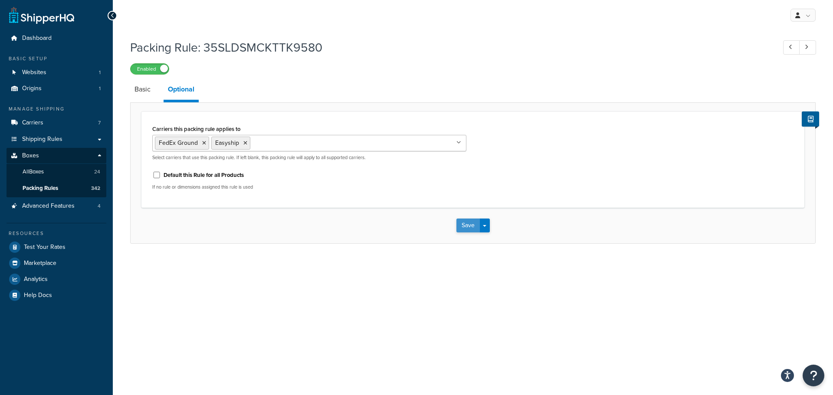
click at [461, 222] on button "Save" at bounding box center [468, 226] width 23 height 14
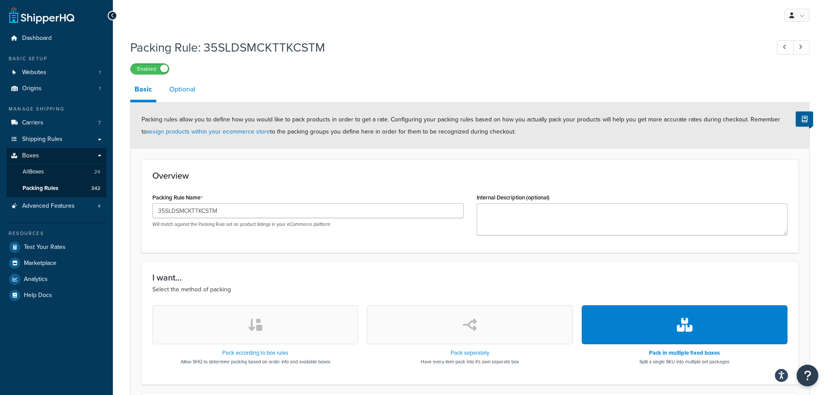
click at [180, 82] on link "Optional" at bounding box center [182, 89] width 35 height 21
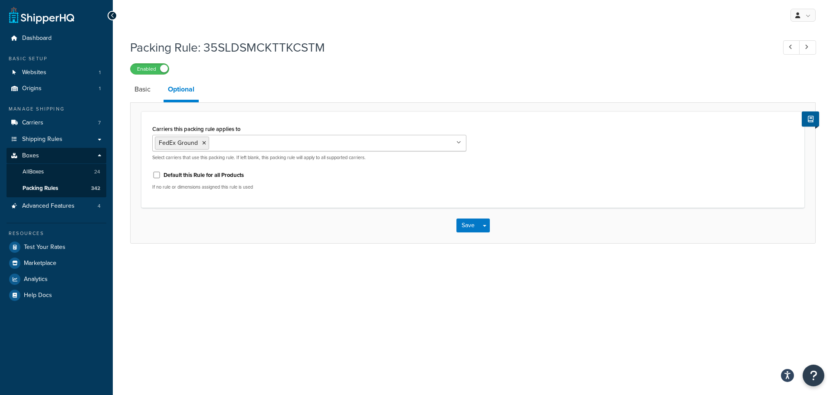
click at [237, 146] on input "Carriers this packing rule applies to" at bounding box center [249, 143] width 77 height 10
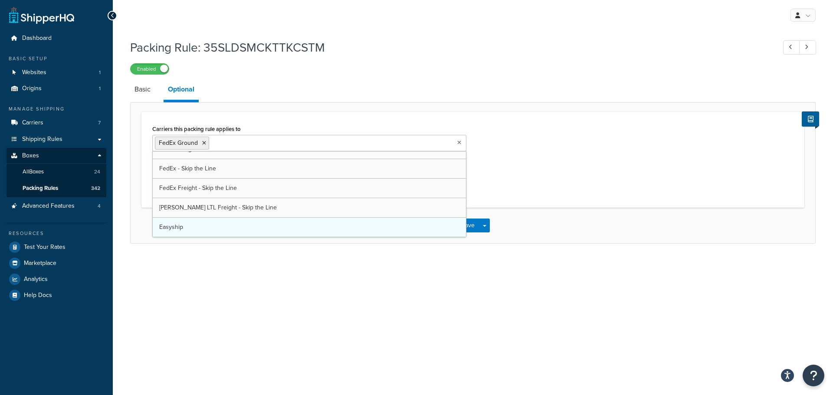
scroll to position [11, 0]
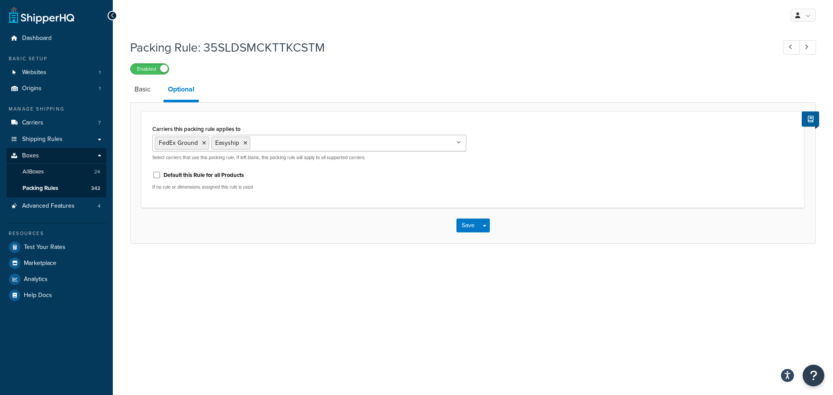
drag, startPoint x: 343, startPoint y: 273, endPoint x: 463, endPoint y: 247, distance: 123.0
click at [344, 273] on div "My Profile Billing Global Settings Contact Us Logout Packing Rule: 35SLDSMCKTTK…" at bounding box center [473, 197] width 720 height 395
click at [468, 230] on button "Save" at bounding box center [468, 226] width 23 height 14
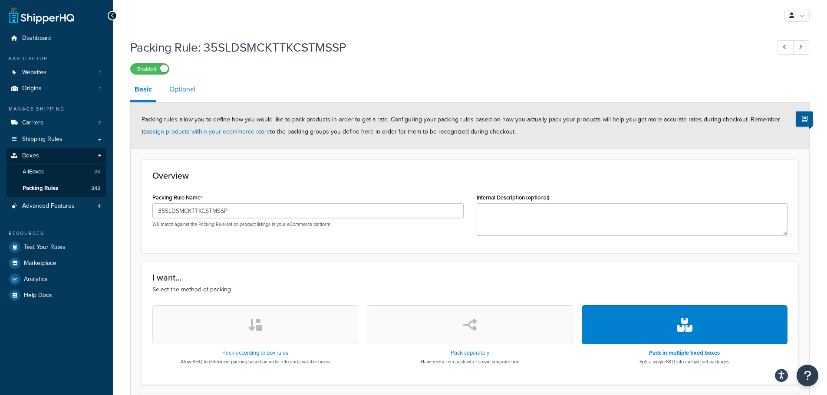
click at [184, 88] on link "Optional" at bounding box center [182, 89] width 35 height 21
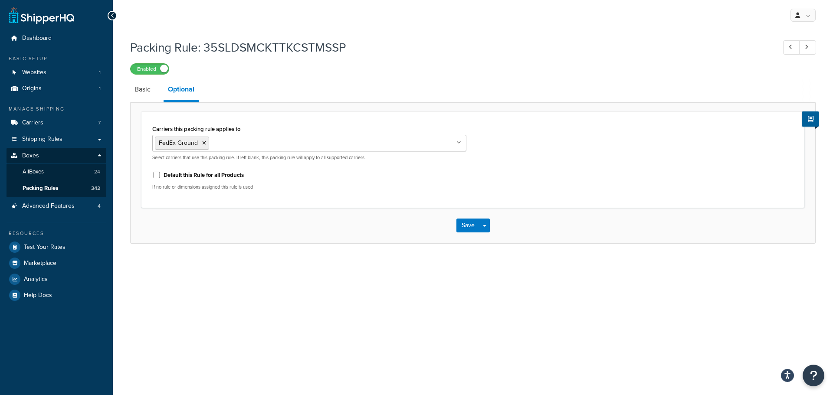
click at [254, 149] on ul "FedEx Ground" at bounding box center [309, 143] width 314 height 16
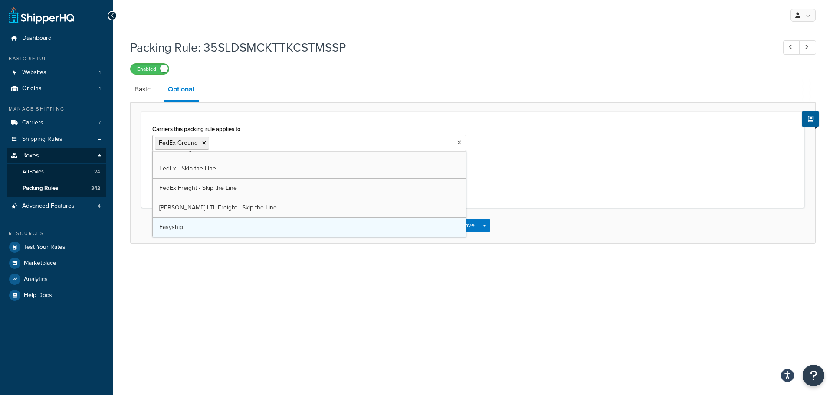
scroll to position [11, 0]
click at [338, 290] on div "My Profile Billing Global Settings Contact Us Logout Packing Rule: 35SLDSMCKTTK…" at bounding box center [473, 197] width 720 height 395
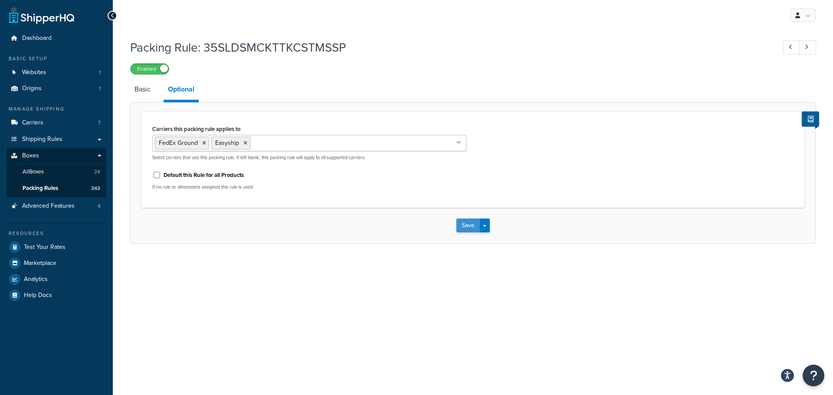
click at [466, 221] on button "Save" at bounding box center [468, 226] width 23 height 14
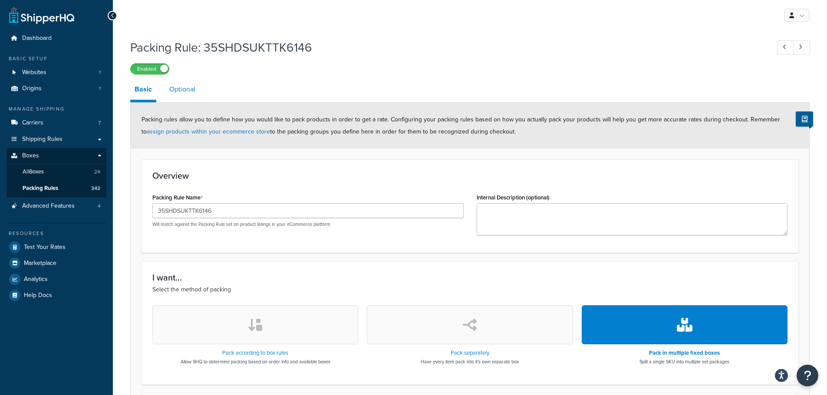
click at [177, 85] on link "Optional" at bounding box center [182, 89] width 35 height 21
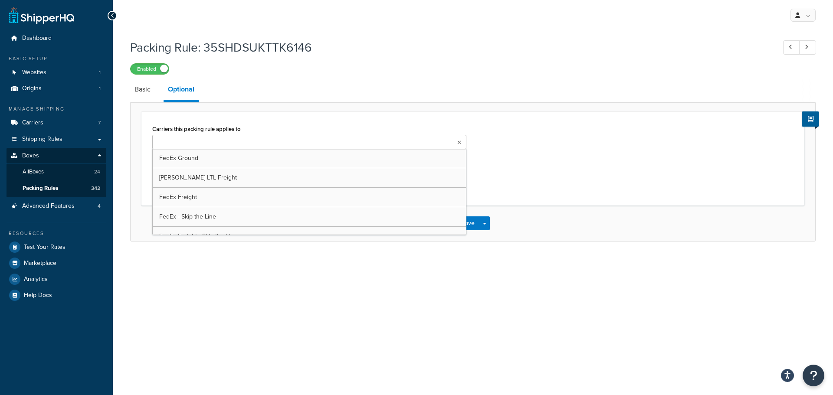
click at [215, 144] on input "Carriers this packing rule applies to" at bounding box center [193, 143] width 77 height 10
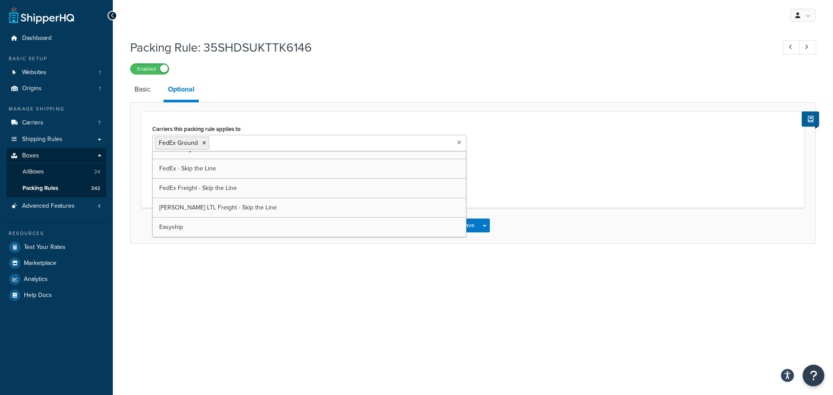
scroll to position [11, 0]
drag, startPoint x: 361, startPoint y: 272, endPoint x: 394, endPoint y: 268, distance: 33.7
click at [365, 272] on div "My Profile Billing Global Settings Contact Us Logout Packing Rule: 35SHDSUKTTK6…" at bounding box center [473, 197] width 720 height 395
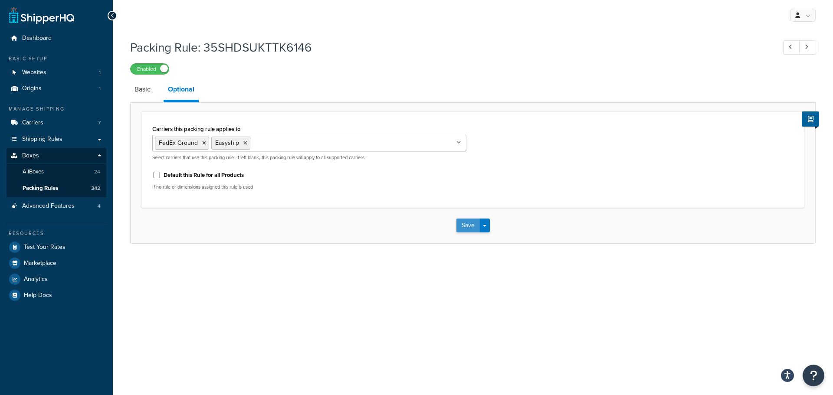
click at [463, 227] on button "Save" at bounding box center [468, 226] width 23 height 14
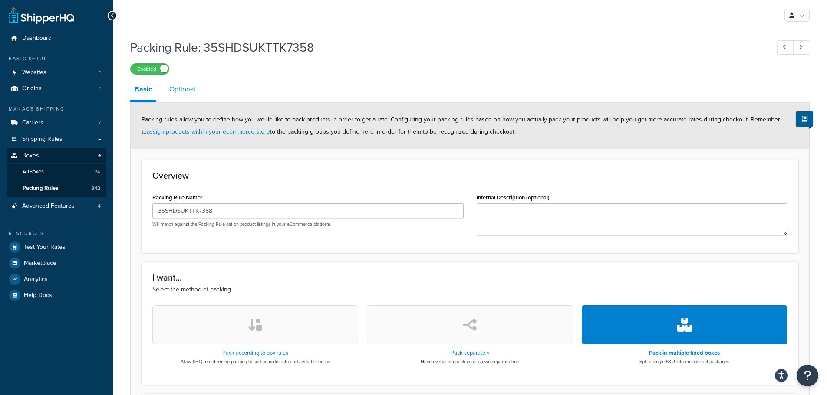
click at [181, 99] on link "Optional" at bounding box center [182, 89] width 35 height 21
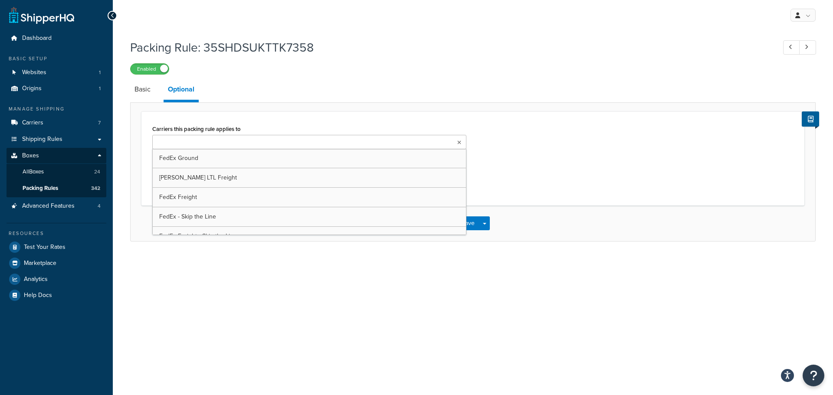
click at [207, 143] on input "Carriers this packing rule applies to" at bounding box center [193, 143] width 77 height 10
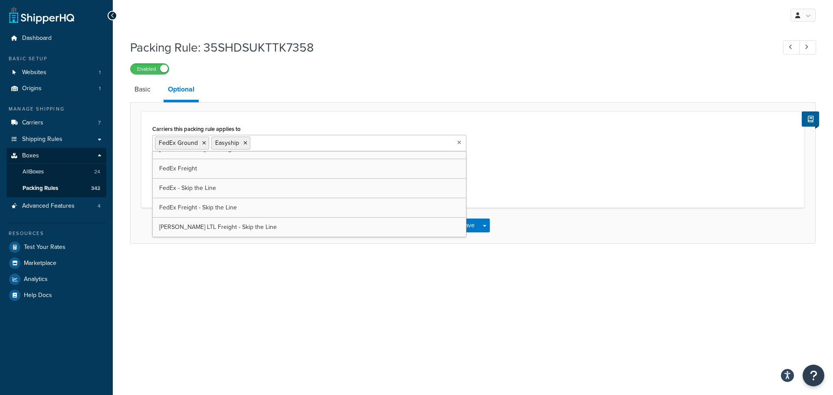
scroll to position [11, 0]
click at [345, 286] on div "My Profile Billing Global Settings Contact Us Logout Packing Rule: 35SHDSUKTTK7…" at bounding box center [473, 197] width 720 height 395
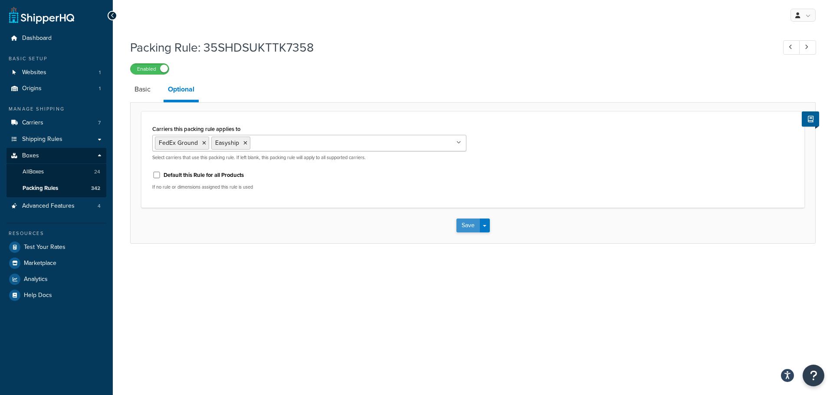
click at [462, 224] on button "Save" at bounding box center [468, 226] width 23 height 14
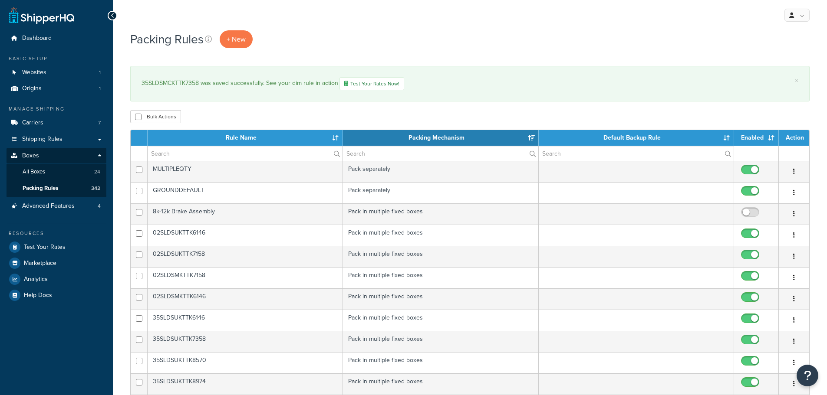
select select "15"
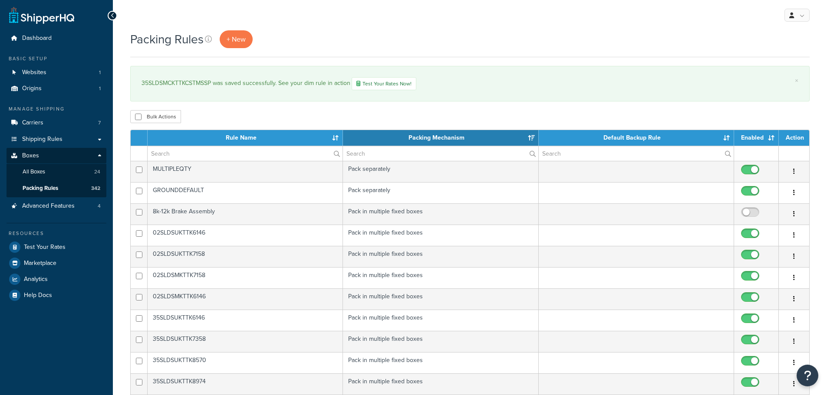
select select "15"
click at [40, 123] on span "Carriers" at bounding box center [32, 122] width 21 height 7
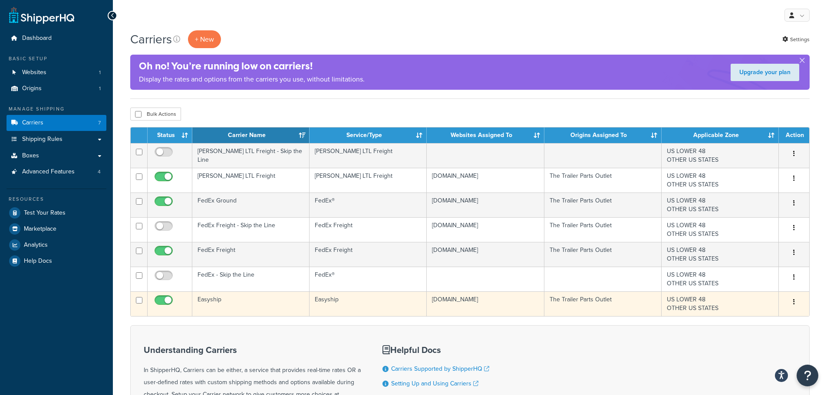
click at [224, 309] on td "Easyship" at bounding box center [250, 304] width 117 height 25
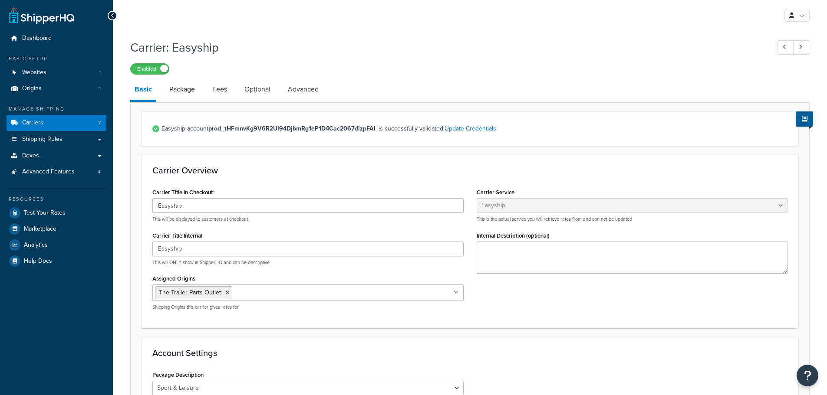
select select "easyship"
select select "sport_leisure"
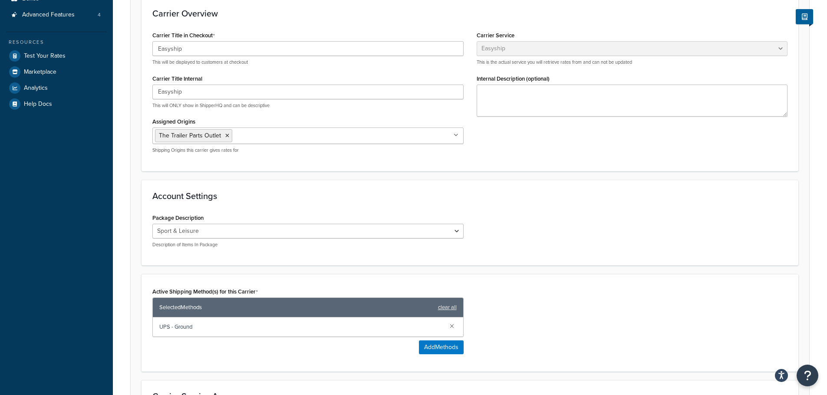
scroll to position [12, 0]
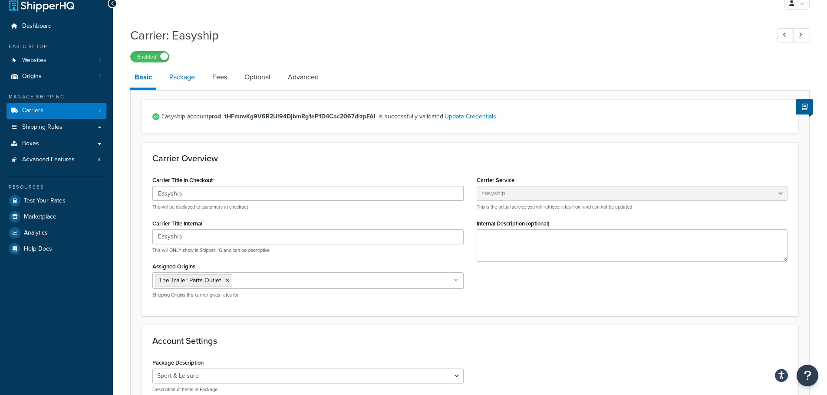
click at [181, 74] on link "Package" at bounding box center [182, 77] width 34 height 21
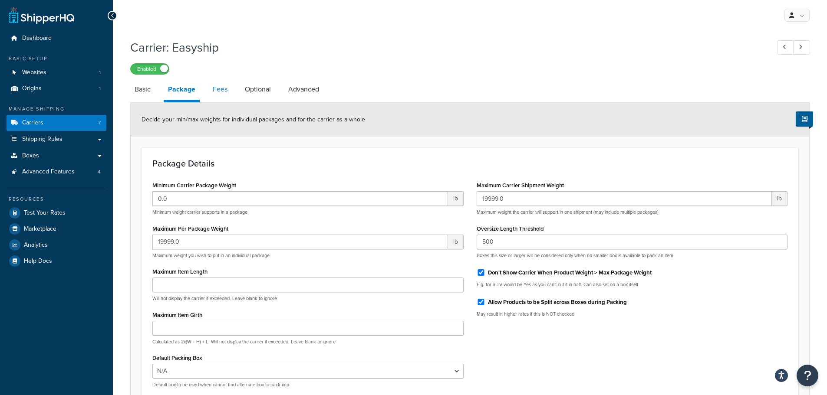
click at [223, 91] on link "Fees" at bounding box center [219, 89] width 23 height 21
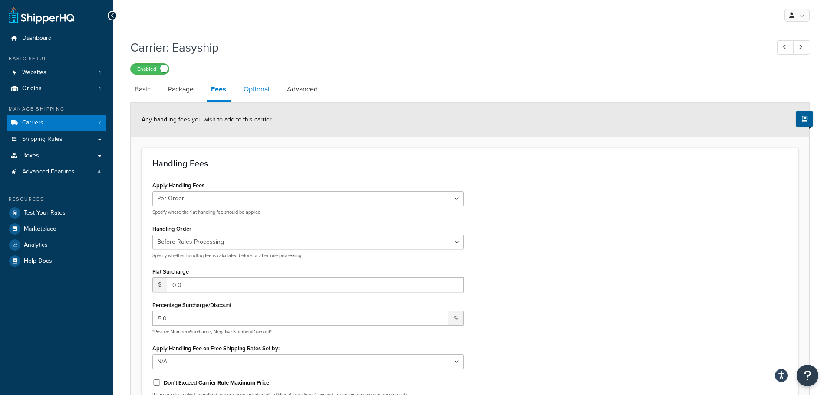
click at [256, 90] on link "Optional" at bounding box center [256, 89] width 35 height 21
select select "residential"
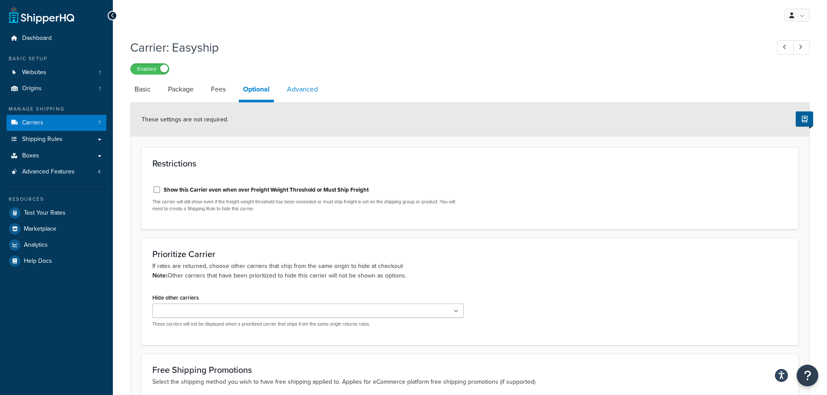
click at [297, 85] on link "Advanced" at bounding box center [302, 89] width 39 height 21
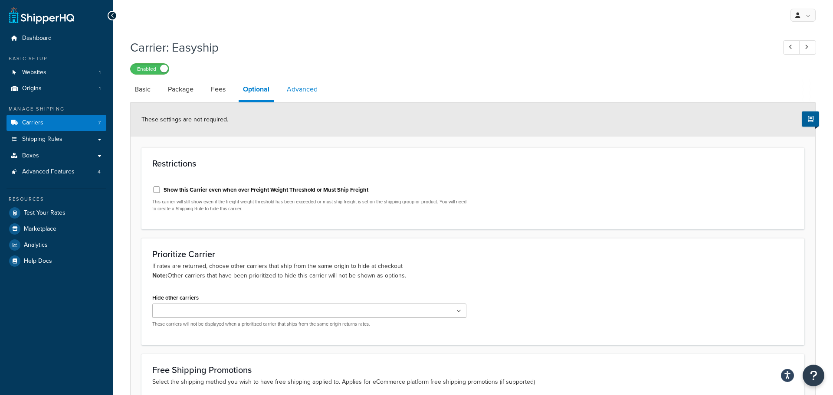
select select "false"
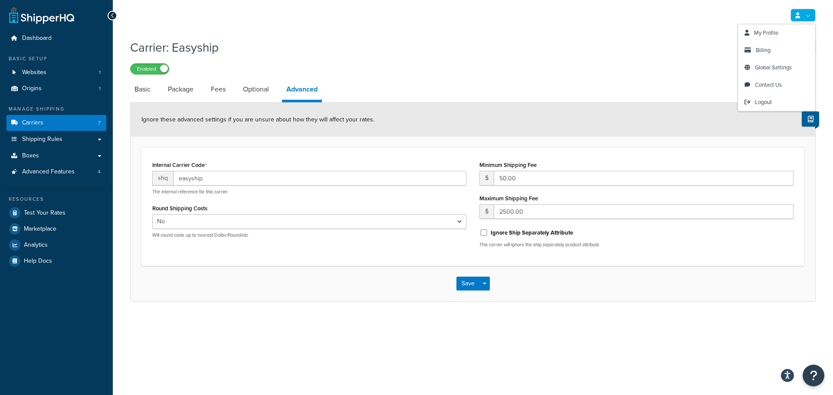
click at [812, 14] on link at bounding box center [803, 15] width 25 height 13
click at [792, 66] on span "Global Settings" at bounding box center [773, 67] width 37 height 8
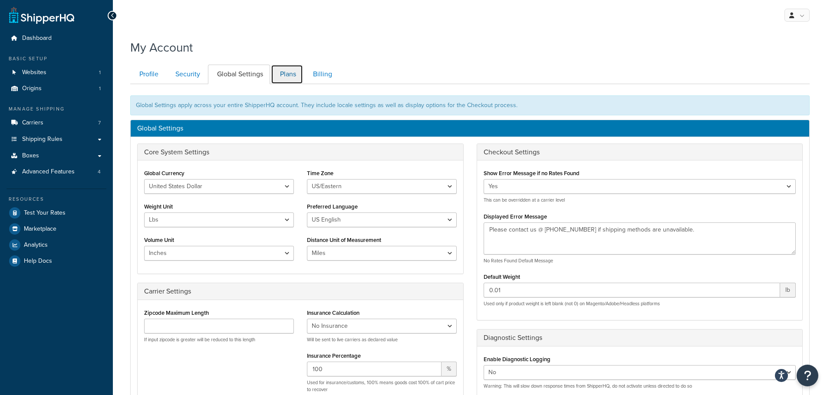
click at [298, 72] on link "Plans" at bounding box center [287, 75] width 32 height 20
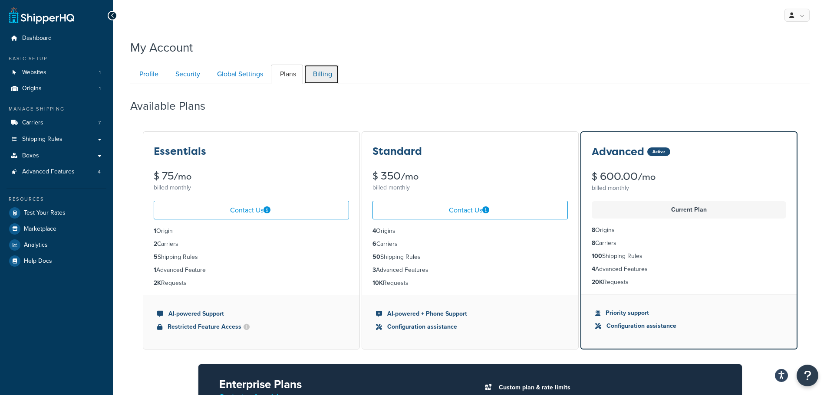
click at [323, 71] on link "Billing" at bounding box center [321, 75] width 35 height 20
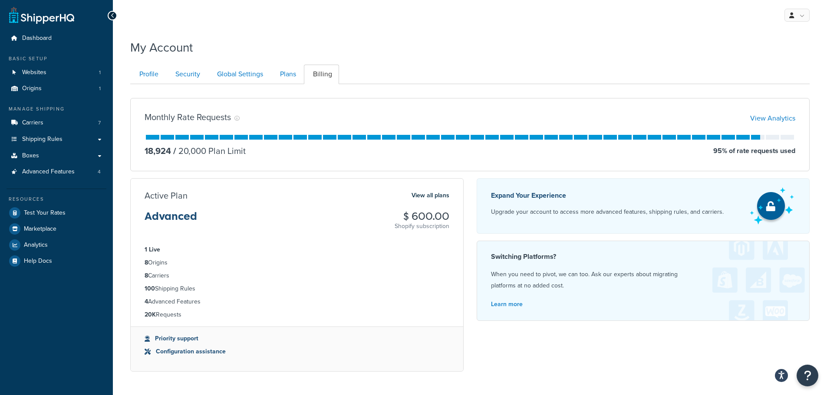
click at [181, 355] on li "Configuration assistance" at bounding box center [297, 352] width 305 height 10
click at [37, 40] on span "Dashboard" at bounding box center [37, 38] width 30 height 7
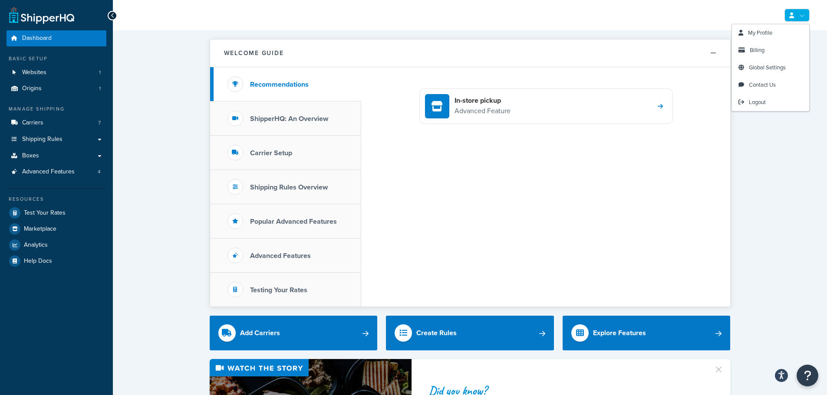
click at [793, 13] on icon at bounding box center [791, 16] width 5 height 6
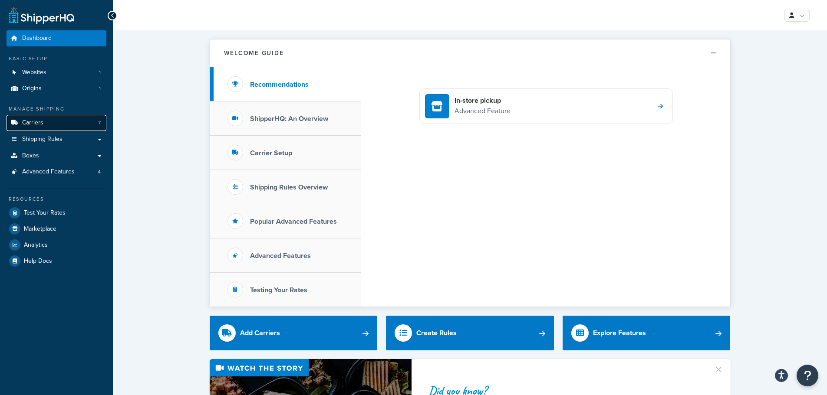
click at [40, 119] on span "Carriers" at bounding box center [32, 122] width 21 height 7
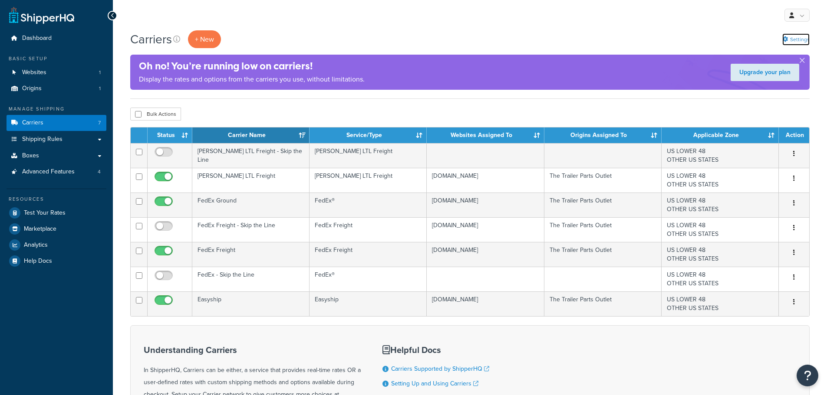
click at [798, 36] on link "Settings" at bounding box center [795, 39] width 27 height 12
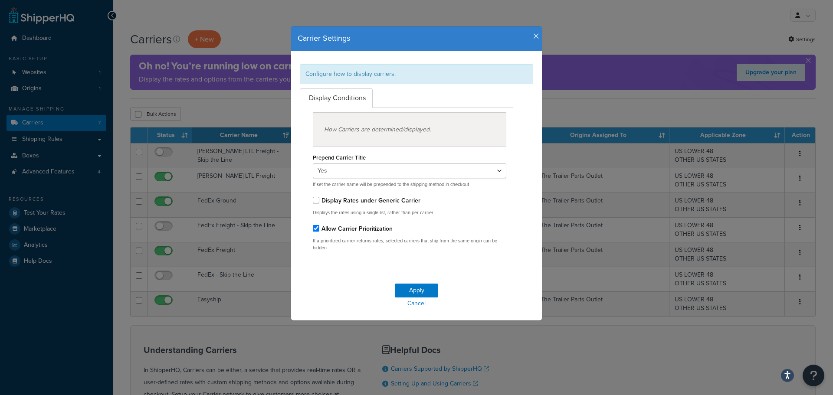
click at [533, 37] on icon "button" at bounding box center [536, 37] width 6 height 8
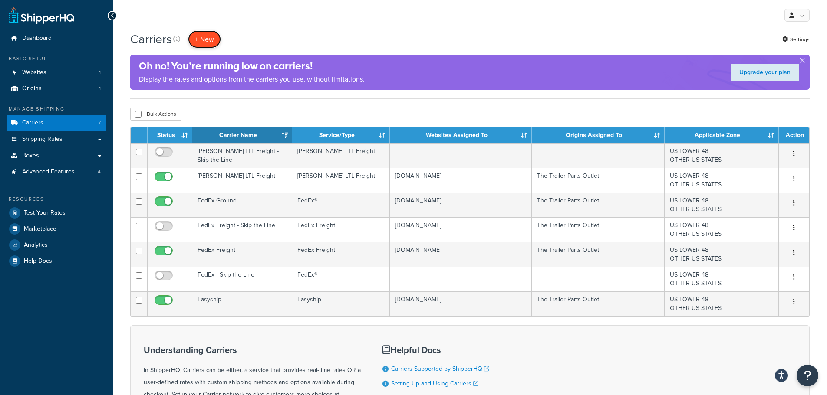
click at [198, 38] on button "+ New" at bounding box center [204, 39] width 33 height 18
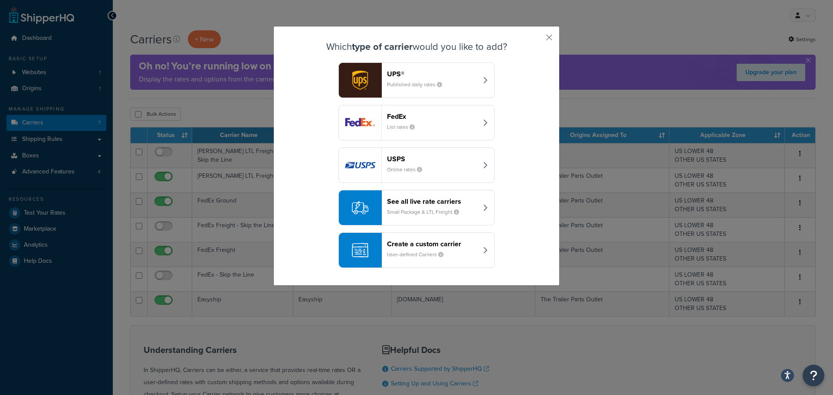
click at [410, 202] on header "See all live rate carriers" at bounding box center [432, 201] width 91 height 8
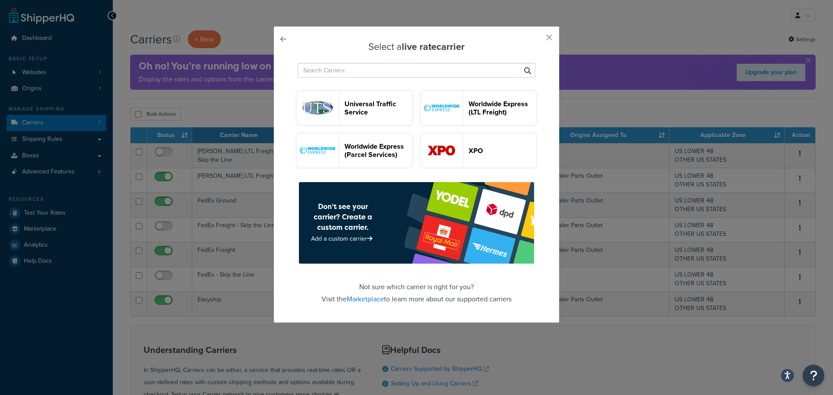
scroll to position [2550, 0]
click at [366, 297] on link "Marketplace" at bounding box center [365, 299] width 37 height 10
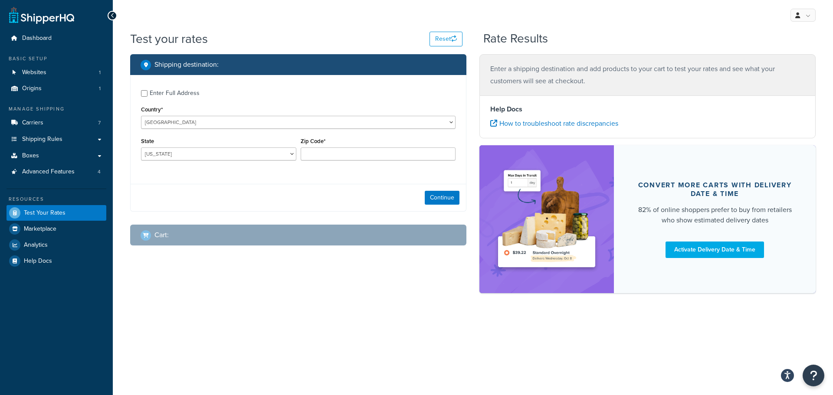
drag, startPoint x: 174, startPoint y: 89, endPoint x: 149, endPoint y: 95, distance: 26.4
click at [174, 89] on div "Enter Full Address" at bounding box center [175, 93] width 50 height 12
click at [148, 90] on input "Enter Full Address" at bounding box center [144, 93] width 7 height 7
checkbox input "true"
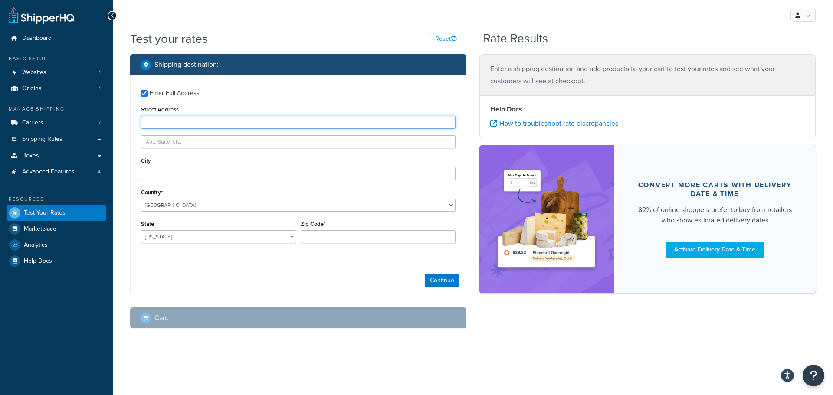
click at [168, 119] on input "Street Address" at bounding box center [298, 122] width 315 height 13
paste input "[STREET_ADDRESS]"
type input "[STREET_ADDRESS]"
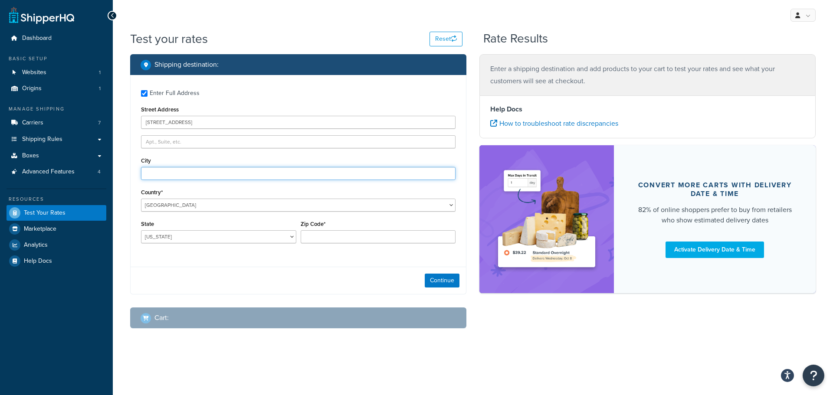
click at [157, 174] on input "City" at bounding box center [298, 173] width 315 height 13
click at [168, 172] on input "City" at bounding box center [298, 173] width 315 height 13
paste input "Mode"
type input "Mode"
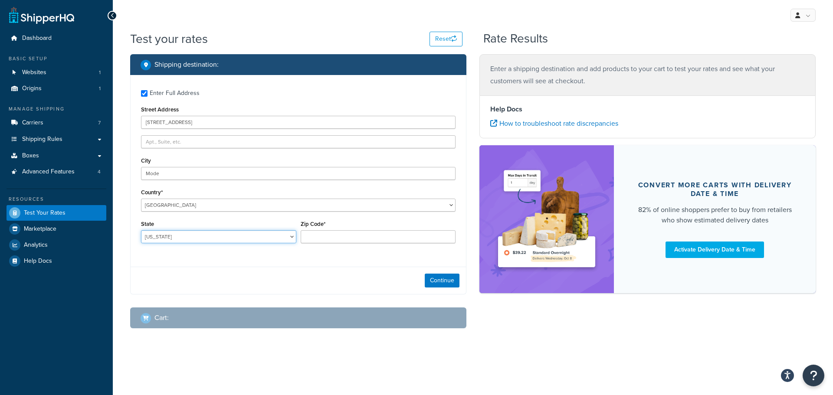
click at [171, 237] on select "[US_STATE] [US_STATE] [US_STATE] [US_STATE] [US_STATE] Armed Forces Americas Ar…" at bounding box center [218, 236] width 155 height 13
select select "IL"
click at [141, 230] on select "[US_STATE] [US_STATE] [US_STATE] [US_STATE] [US_STATE] Armed Forces Americas Ar…" at bounding box center [218, 236] width 155 height 13
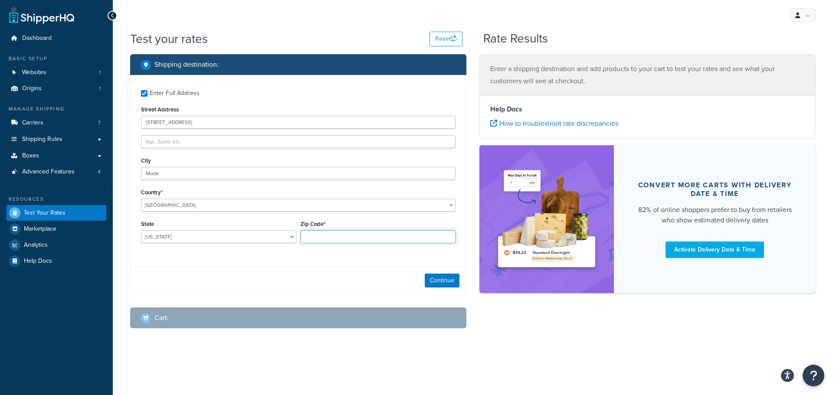
click at [326, 235] on input "Zip Code*" at bounding box center [378, 236] width 155 height 13
type input "62444"
click at [447, 281] on button "Continue" at bounding box center [442, 281] width 35 height 14
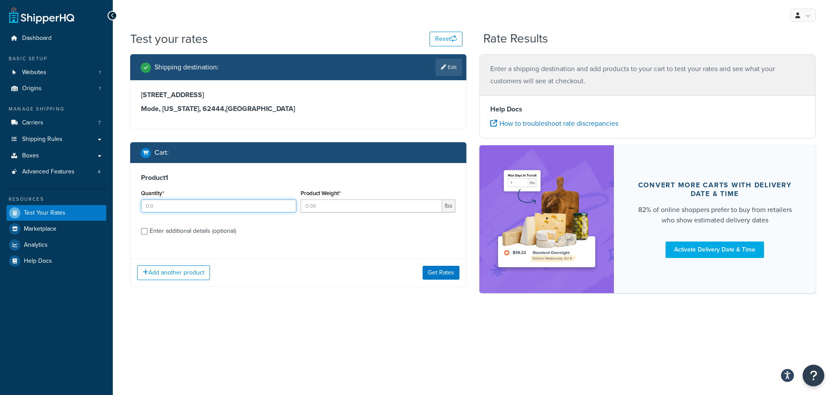
click at [188, 210] on input "Quantity*" at bounding box center [218, 206] width 155 height 13
type input "1"
click at [322, 206] on input "Product Weight*" at bounding box center [372, 206] width 142 height 13
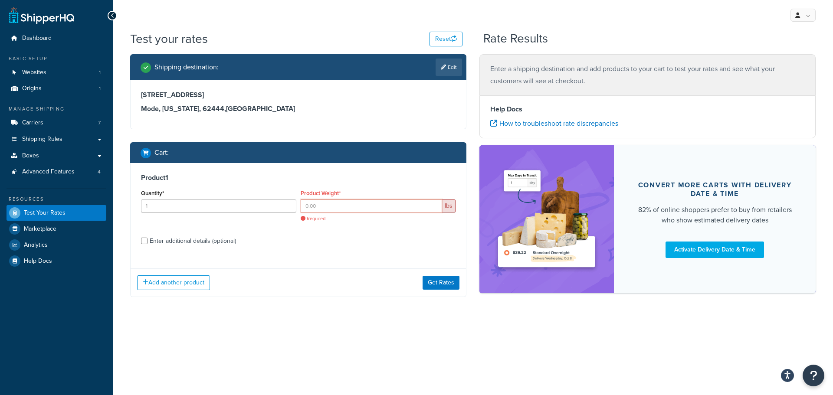
click at [341, 203] on input "Product Weight*" at bounding box center [372, 206] width 142 height 13
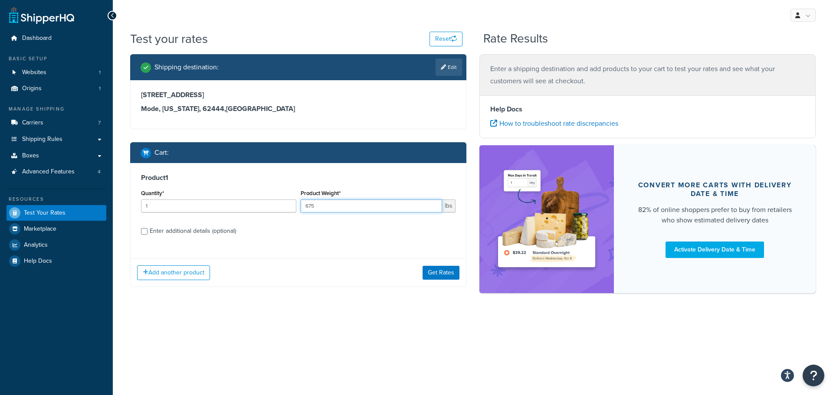
type input "675"
click at [214, 231] on div "Enter additional details (optional)" at bounding box center [193, 231] width 86 height 12
click at [148, 231] on input "Enter additional details (optional)" at bounding box center [144, 231] width 7 height 7
checkbox input "true"
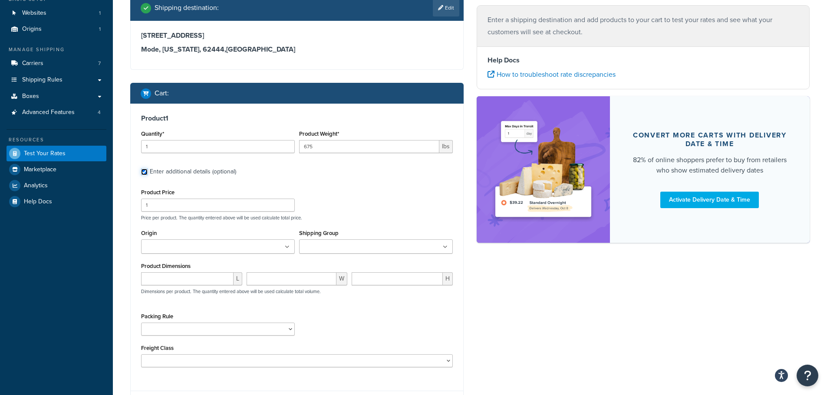
scroll to position [68, 0]
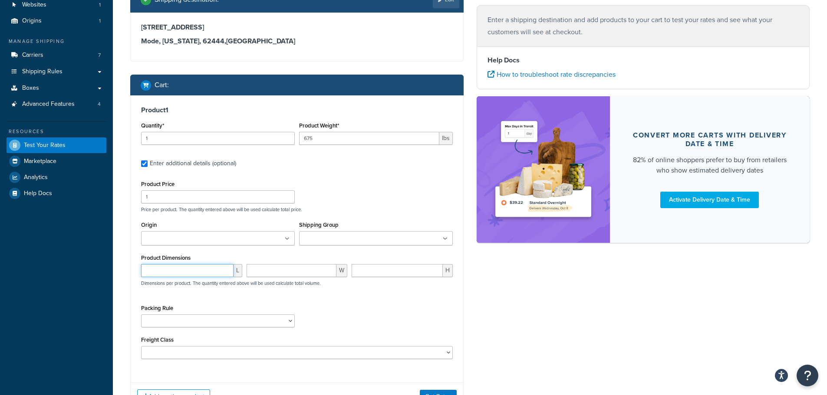
click at [185, 268] on input "number" at bounding box center [187, 270] width 92 height 13
type input "105"
type input "32"
type input "3"
type input "25"
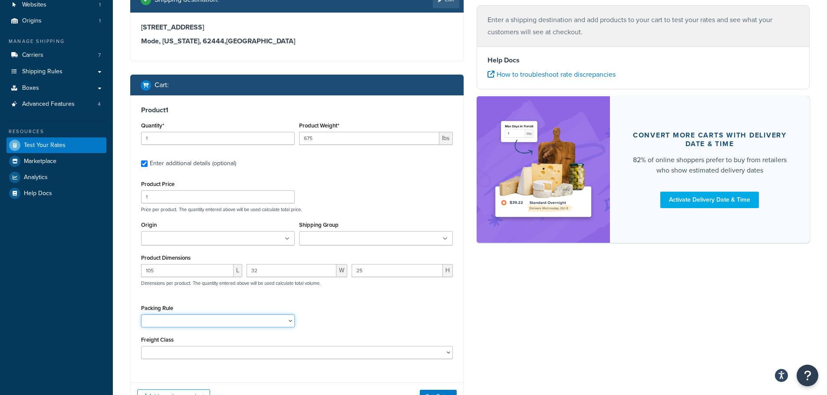
scroll to position [111, 0]
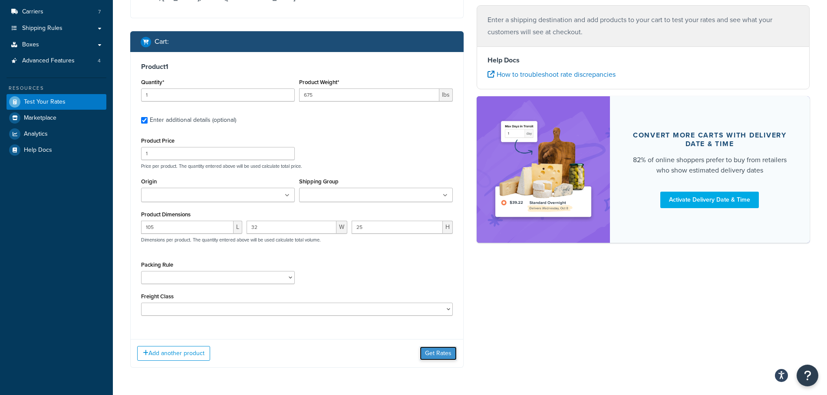
click at [440, 352] on button "Get Rates" at bounding box center [438, 354] width 37 height 14
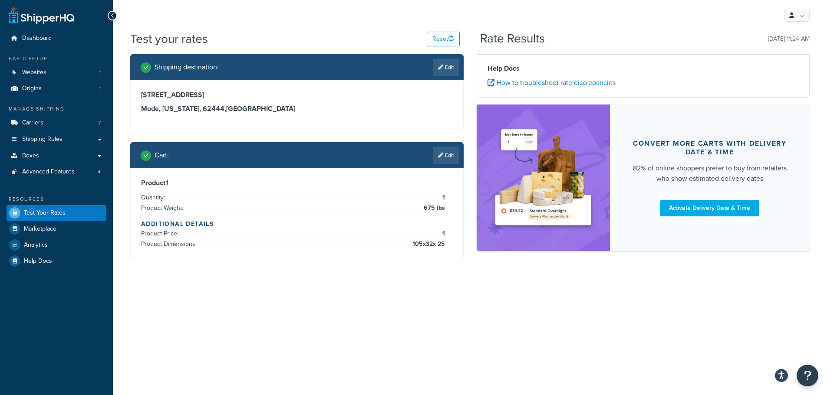
scroll to position [0, 0]
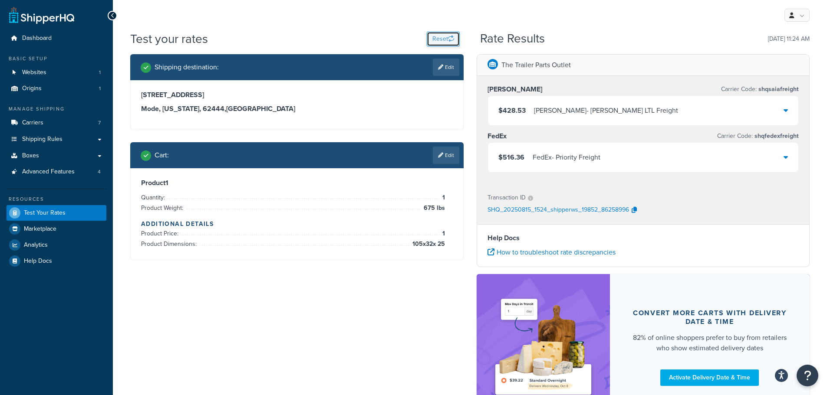
click at [448, 39] on icon "button" at bounding box center [451, 39] width 6 height 6
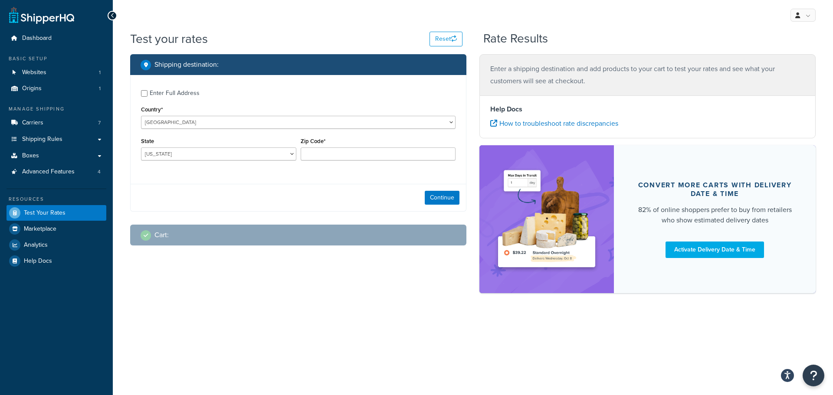
click at [172, 85] on div "Enter Full Address Country* [GEOGRAPHIC_DATA] [GEOGRAPHIC_DATA] [GEOGRAPHIC_DAT…" at bounding box center [298, 126] width 335 height 102
click at [171, 91] on div "Enter Full Address" at bounding box center [175, 93] width 50 height 12
click at [148, 91] on input "Enter Full Address" at bounding box center [144, 93] width 7 height 7
checkbox input "true"
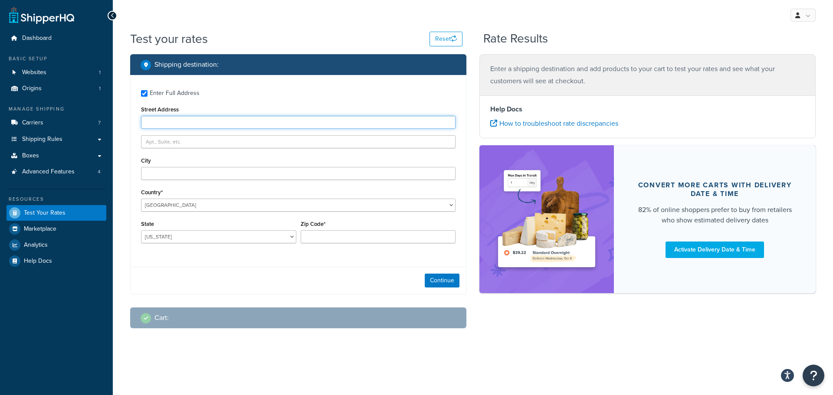
click at [220, 122] on input "Street Address" at bounding box center [298, 122] width 315 height 13
paste input "[STREET_ADDRESS][PERSON_NAME]"
type input "[STREET_ADDRESS][PERSON_NAME]"
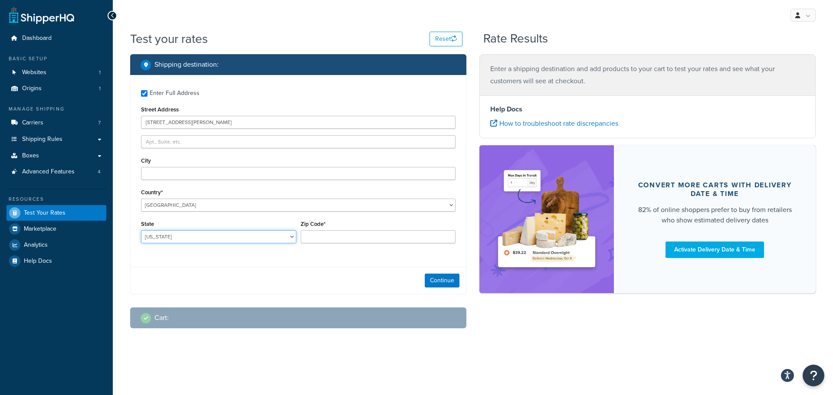
click at [170, 236] on select "[US_STATE] [US_STATE] [US_STATE] [US_STATE] [US_STATE] Armed Forces Americas Ar…" at bounding box center [218, 236] width 155 height 13
select select "TN"
click at [141, 230] on select "[US_STATE] [US_STATE] [US_STATE] [US_STATE] [US_STATE] Armed Forces Americas Ar…" at bounding box center [218, 236] width 155 height 13
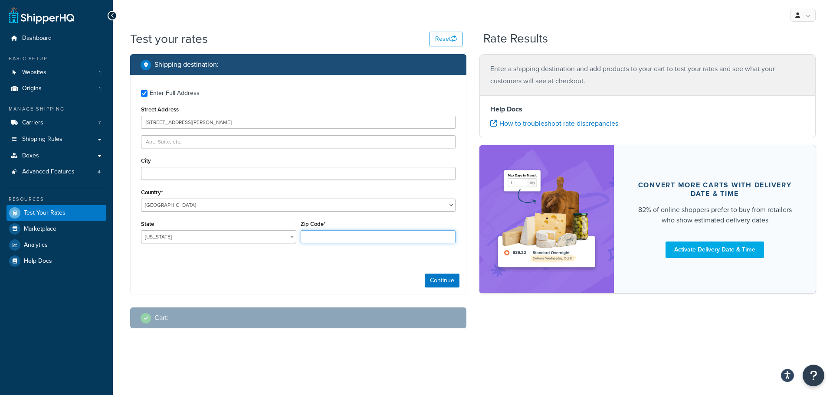
click at [319, 232] on input "Zip Code*" at bounding box center [378, 236] width 155 height 13
type input "37643"
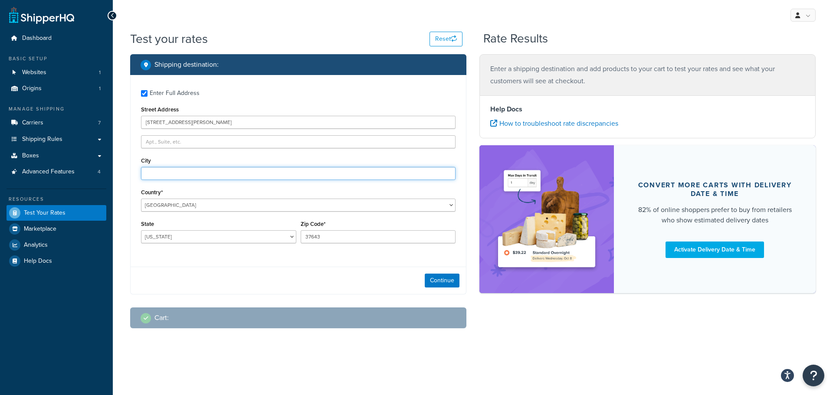
click at [162, 174] on input "City" at bounding box center [298, 173] width 315 height 13
click at [172, 172] on input "City" at bounding box center [298, 173] width 315 height 13
paste input "Elizabethton"
type input "Elizabethton"
click at [444, 280] on button "Continue" at bounding box center [442, 281] width 35 height 14
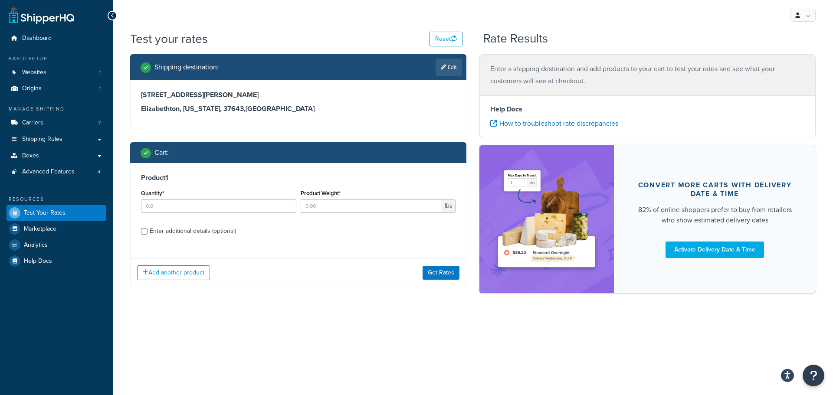
click at [200, 196] on div "Quantity*" at bounding box center [218, 199] width 155 height 25
click at [200, 207] on input "Quantity*" at bounding box center [218, 206] width 155 height 13
type input "1"
click at [360, 207] on input "Product Weight*" at bounding box center [372, 206] width 142 height 13
type input "240"
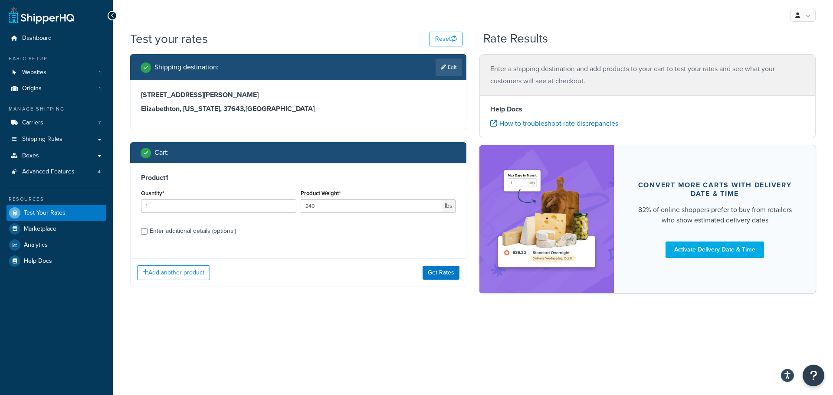
click at [227, 232] on div "Enter additional details (optional)" at bounding box center [193, 231] width 86 height 12
click at [148, 232] on input "Enter additional details (optional)" at bounding box center [144, 231] width 7 height 7
checkbox input "true"
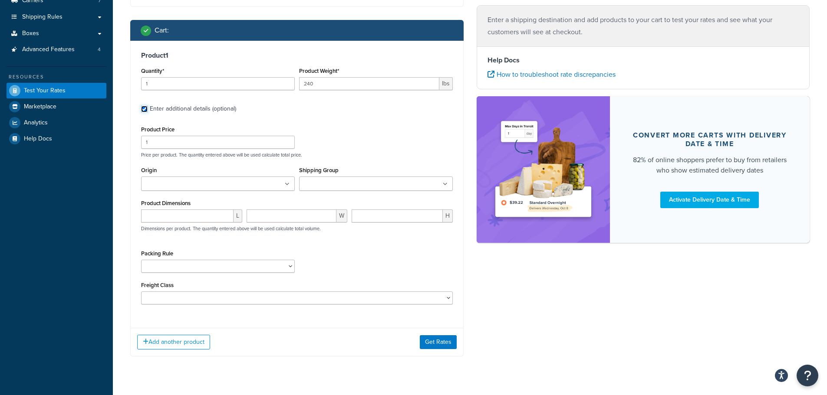
scroll to position [130, 0]
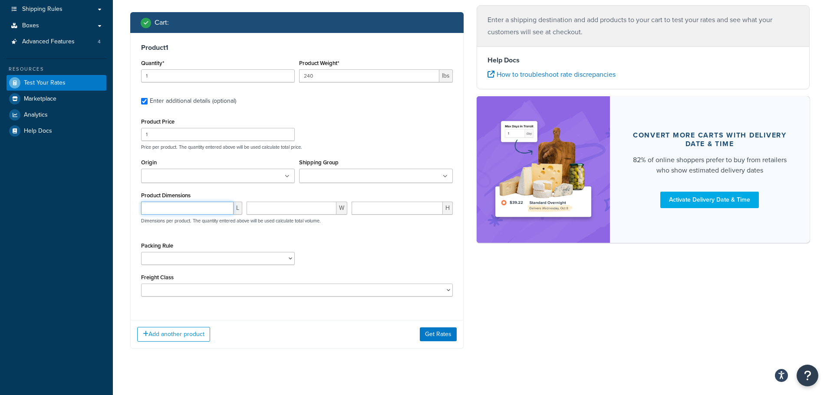
click at [181, 206] on input "number" at bounding box center [187, 208] width 92 height 13
type input "105"
type input "32"
type input "19"
click at [429, 335] on button "Get Rates" at bounding box center [438, 335] width 37 height 14
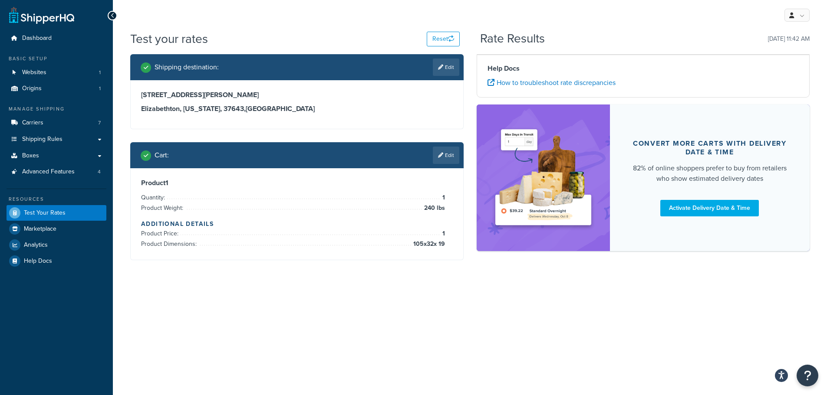
scroll to position [0, 0]
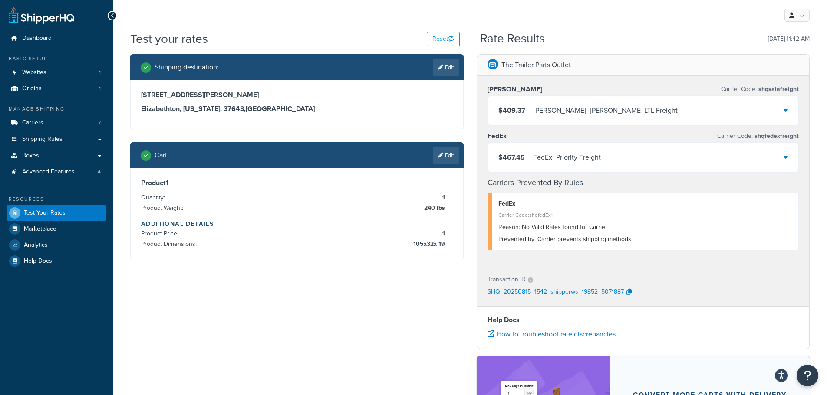
click at [578, 156] on div "FedEx - Priority Freight" at bounding box center [567, 157] width 68 height 12
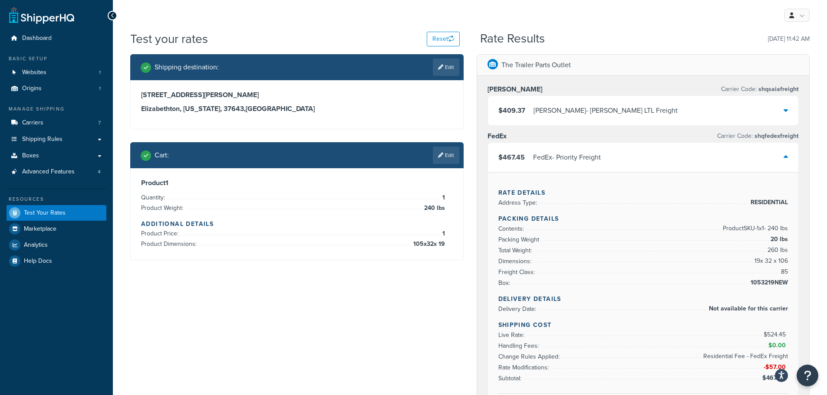
drag, startPoint x: 444, startPoint y: 66, endPoint x: 425, endPoint y: 78, distance: 21.8
click at [444, 66] on link "Edit" at bounding box center [446, 67] width 26 height 17
select select "TN"
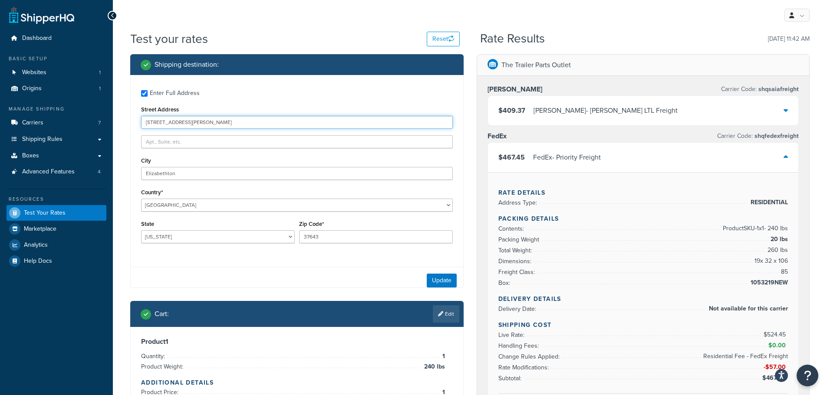
click at [212, 122] on input "[STREET_ADDRESS][PERSON_NAME]" at bounding box center [297, 122] width 312 height 13
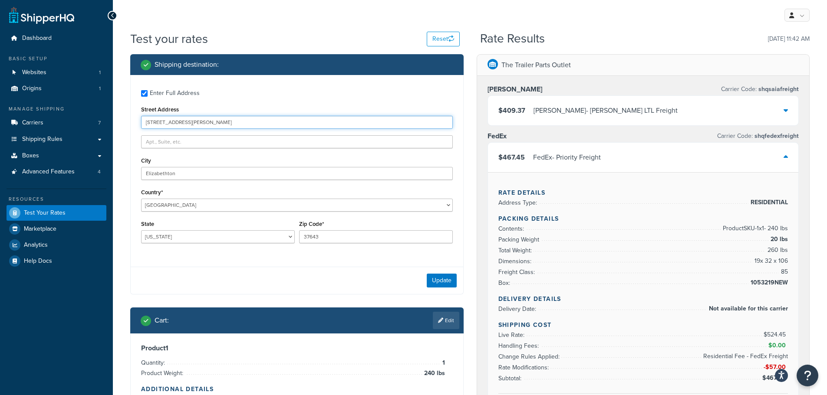
paste input "[STREET_ADDRESS][PERSON_NAME]"
drag, startPoint x: 234, startPoint y: 124, endPoint x: 212, endPoint y: 125, distance: 22.1
click at [212, 125] on input "[STREET_ADDRESS][PERSON_NAME]" at bounding box center [297, 122] width 312 height 13
type input "[STREET_ADDRESS][PERSON_NAME]"
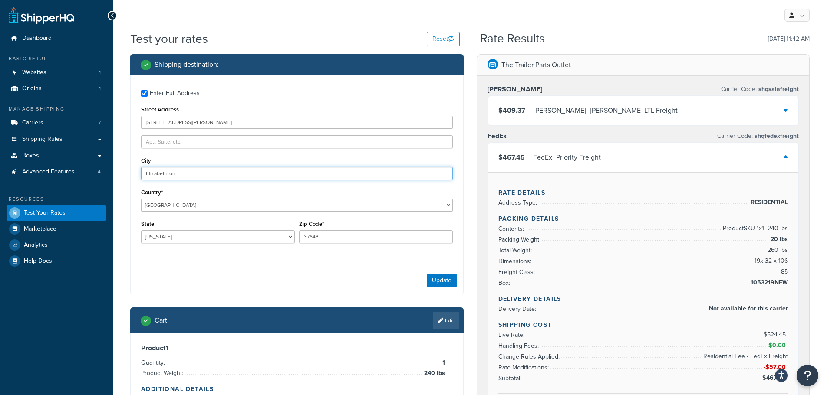
drag, startPoint x: 196, startPoint y: 174, endPoint x: 118, endPoint y: 174, distance: 78.1
paste input "[PERSON_NAME] Fork"
type input "[PERSON_NAME] Fork"
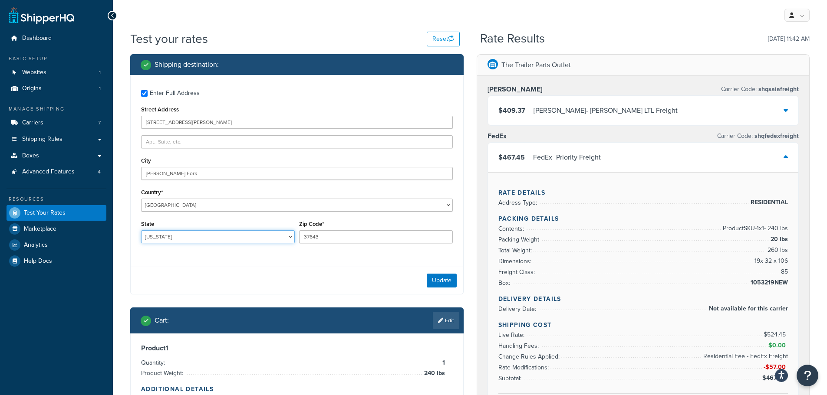
click at [186, 239] on select "[US_STATE] [US_STATE] [US_STATE] [US_STATE] [US_STATE] Armed Forces Americas Ar…" at bounding box center [218, 236] width 154 height 13
select select "ID"
click at [141, 230] on select "[US_STATE] [US_STATE] [US_STATE] [US_STATE] [US_STATE] Armed Forces Americas Ar…" at bounding box center [218, 236] width 154 height 13
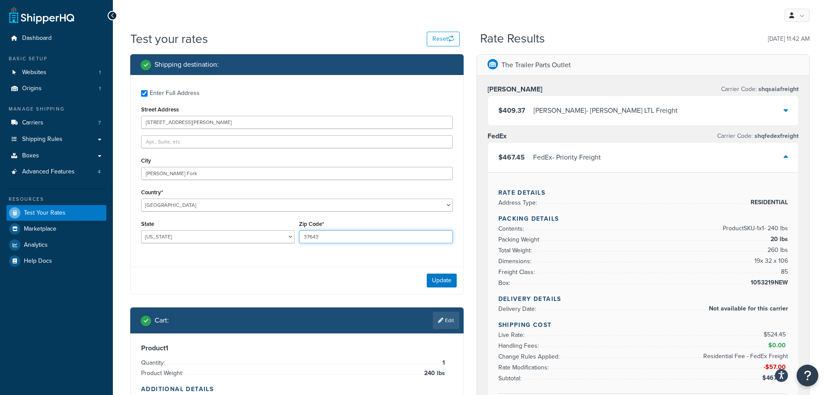
drag, startPoint x: 337, startPoint y: 238, endPoint x: 264, endPoint y: 237, distance: 72.5
click at [264, 237] on div "State [US_STATE] [US_STATE] [US_STATE] [US_STATE] [US_STATE] Armed Forces Ameri…" at bounding box center [297, 234] width 316 height 32
type input "83811"
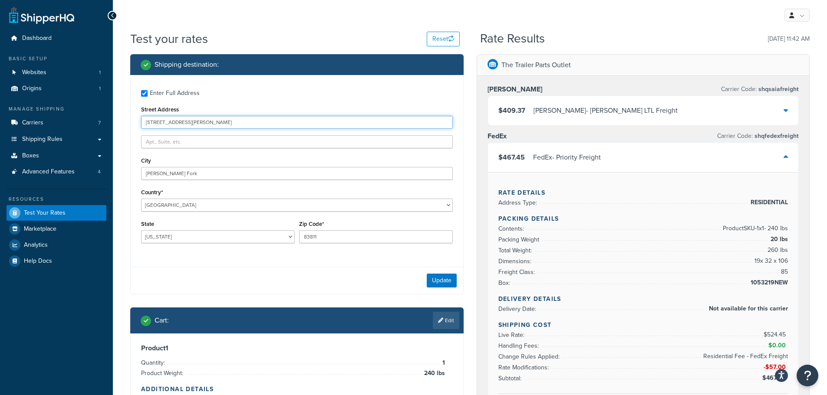
drag, startPoint x: 299, startPoint y: 125, endPoint x: 184, endPoint y: 133, distance: 116.2
click at [184, 133] on div "Enter Full Address Street Address [STREET_ADDRESS][PERSON_NAME][PERSON_NAME] [G…" at bounding box center [297, 167] width 332 height 185
type input "[STREET_ADDRESS]"
click at [436, 280] on button "Update" at bounding box center [442, 281] width 30 height 14
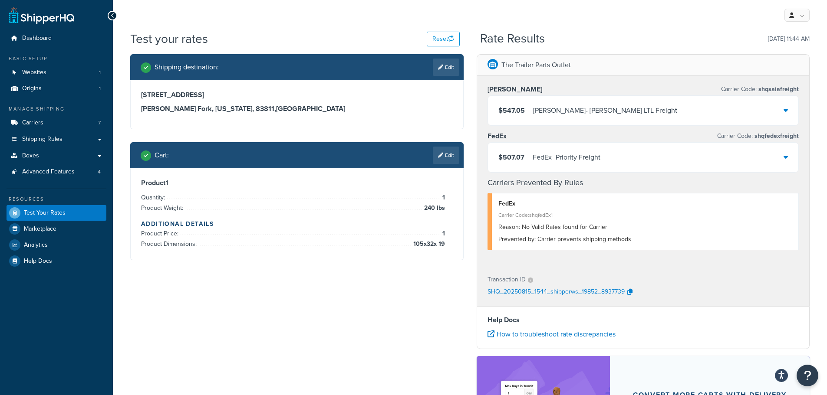
click at [619, 154] on div "$507.07 FedEx - Priority Freight" at bounding box center [643, 158] width 311 height 30
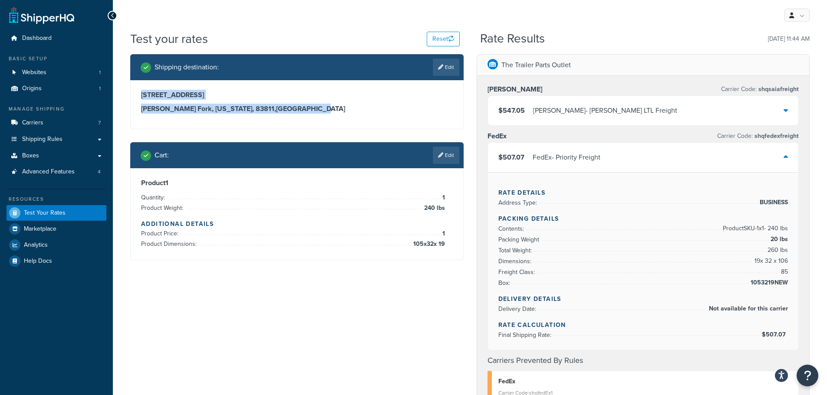
drag, startPoint x: 142, startPoint y: 95, endPoint x: 268, endPoint y: 112, distance: 126.7
click at [268, 112] on div "[STREET_ADDRESS][PERSON_NAME][US_STATE]" at bounding box center [297, 102] width 312 height 23
copy div "[STREET_ADDRESS][PERSON_NAME][US_STATE]"
drag, startPoint x: 441, startPoint y: 62, endPoint x: 424, endPoint y: 69, distance: 19.4
click at [442, 61] on link "Edit" at bounding box center [446, 67] width 26 height 17
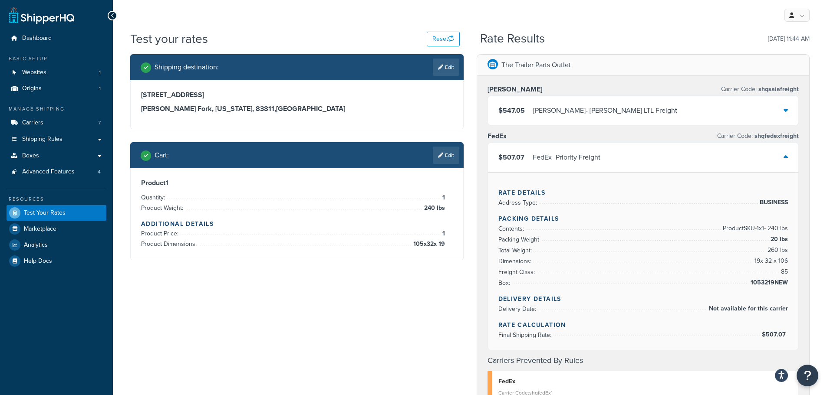
select select "ID"
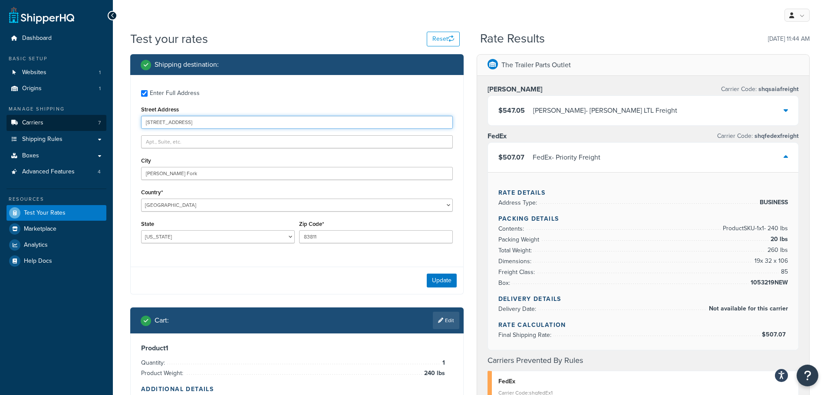
drag, startPoint x: 129, startPoint y: 118, endPoint x: 89, endPoint y: 120, distance: 40.4
click at [89, 121] on div "Dashboard Basic Setup Websites 1 Origins 1 Manage Shipping Carriers 7 Shipping …" at bounding box center [413, 366] width 827 height 733
paste input "[STREET_ADDRESS][PERSON_NAME][US_STATE]"
drag, startPoint x: 225, startPoint y: 120, endPoint x: 177, endPoint y: 120, distance: 47.3
click at [177, 120] on input "[STREET_ADDRESS][PERSON_NAME][US_STATE]" at bounding box center [297, 122] width 312 height 13
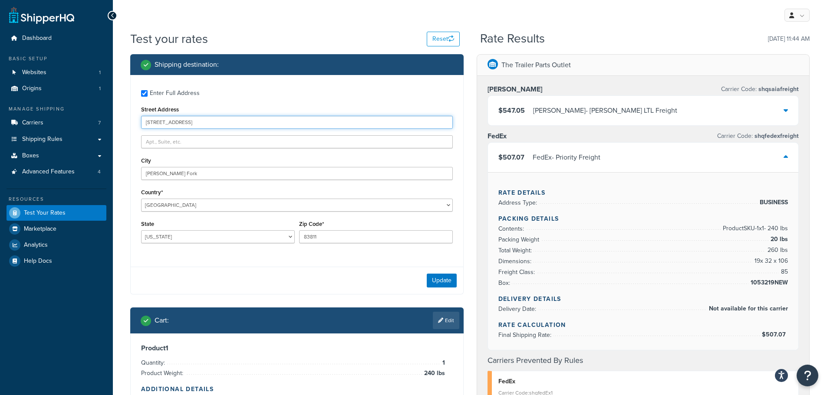
type input "[STREET_ADDRESS]"
click at [338, 265] on div "Enter Full Address Street Address [STREET_ADDRESS][PERSON_NAME] [GEOGRAPHIC_DAT…" at bounding box center [296, 185] width 333 height 220
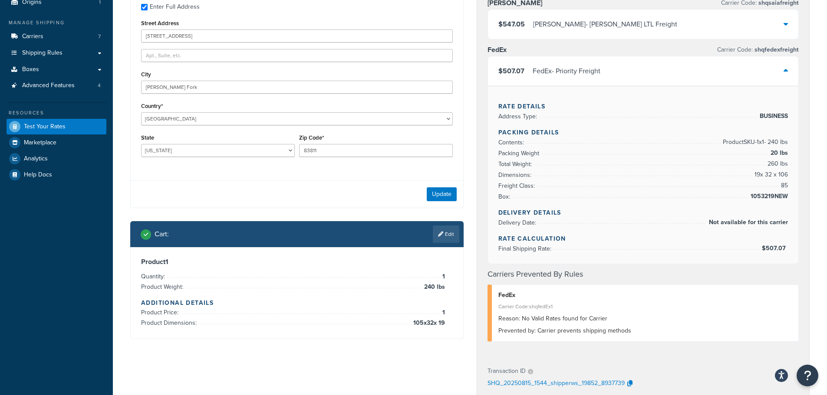
scroll to position [87, 0]
click at [444, 195] on button "Update" at bounding box center [442, 194] width 30 height 14
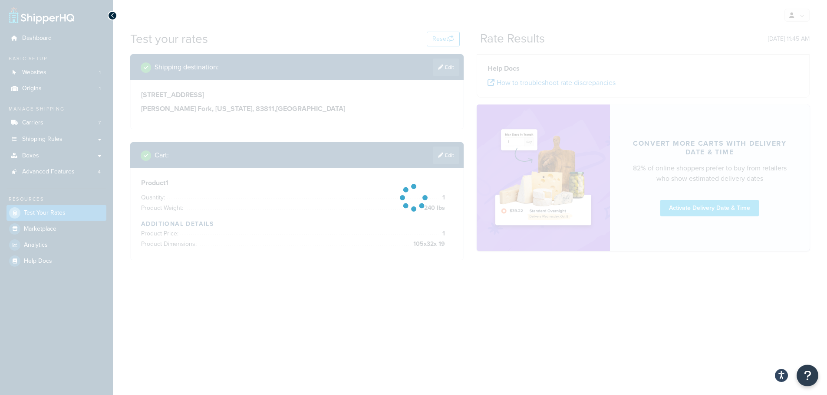
scroll to position [0, 0]
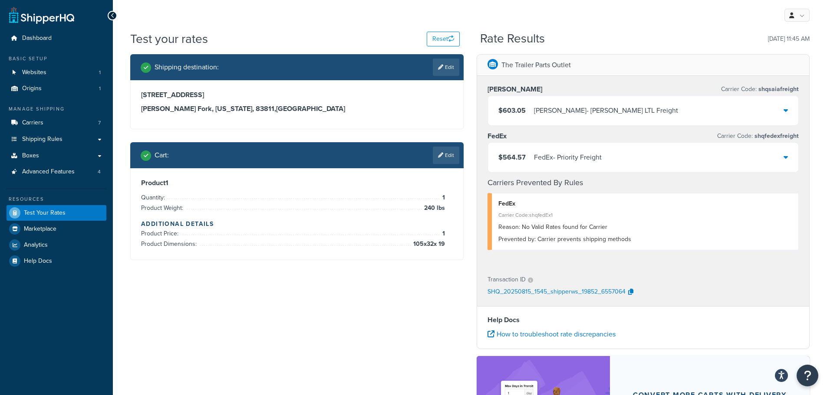
click at [578, 162] on div "FedEx - Priority Freight" at bounding box center [568, 157] width 68 height 12
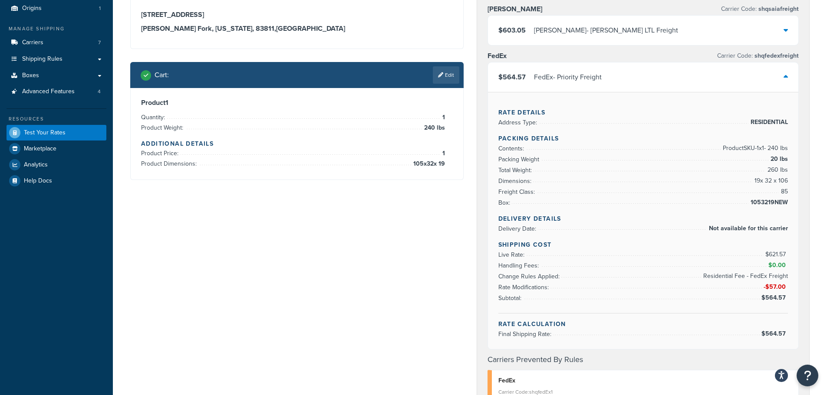
scroll to position [130, 0]
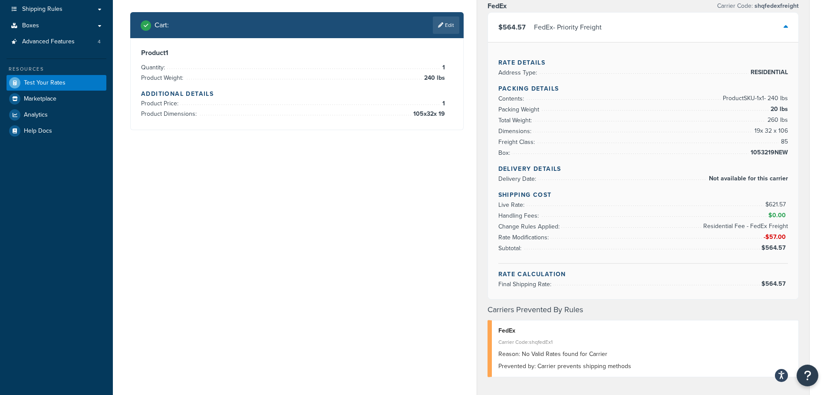
click at [392, 178] on div "Shipping destination : Edit [STREET_ADDRESS][PERSON_NAME][US_STATE] Cart : Edit…" at bounding box center [470, 281] width 692 height 715
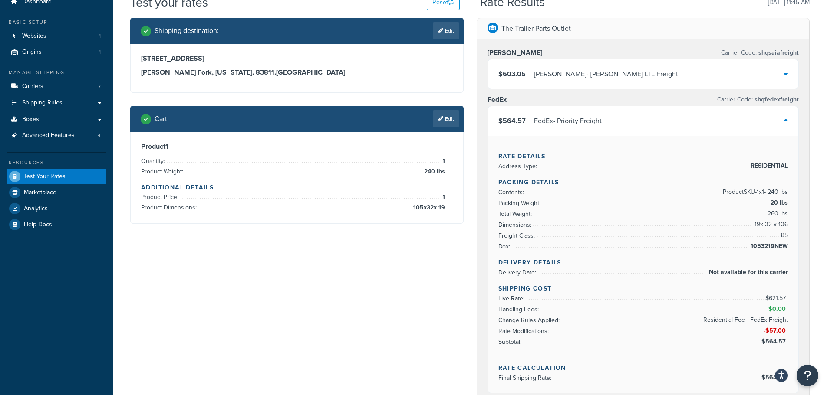
scroll to position [0, 0]
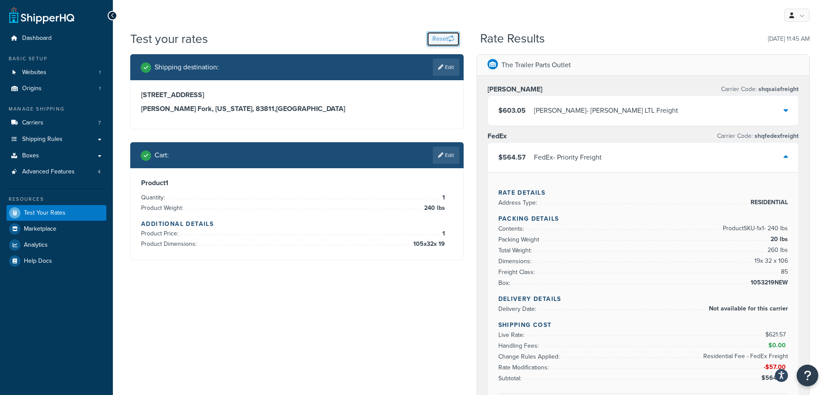
click at [450, 41] on icon "button" at bounding box center [451, 39] width 6 height 6
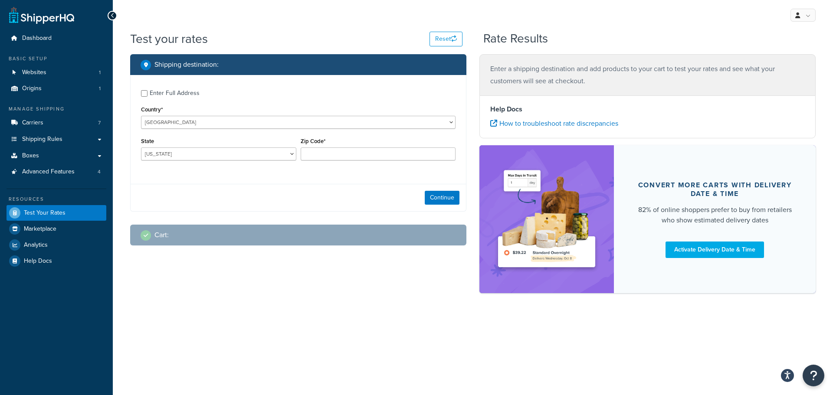
click at [188, 88] on div "Enter Full Address" at bounding box center [175, 93] width 50 height 12
click at [148, 90] on input "Enter Full Address" at bounding box center [144, 93] width 7 height 7
checkbox input "true"
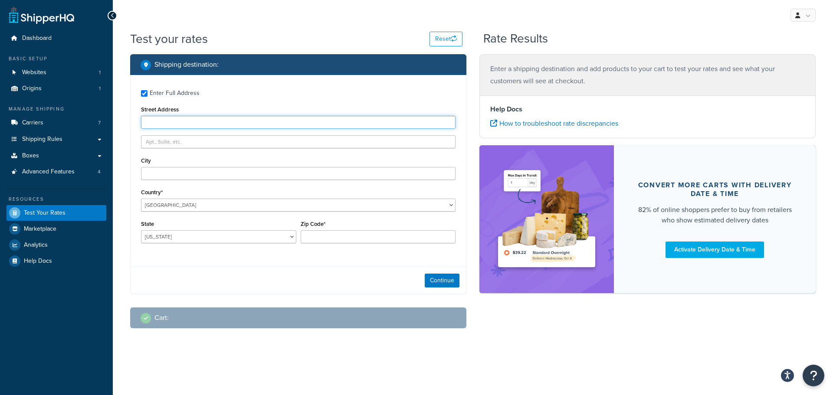
click at [185, 121] on input "Street Address" at bounding box center [298, 122] width 315 height 13
paste input "[STREET_ADDRESS][PERSON_NAME]"
type input "[STREET_ADDRESS][PERSON_NAME]"
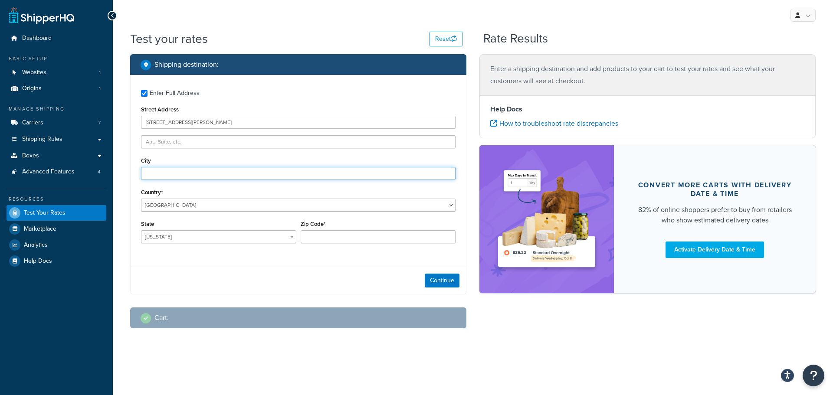
click at [189, 172] on input "City" at bounding box center [298, 173] width 315 height 13
paste input "[GEOGRAPHIC_DATA]"
type input "[GEOGRAPHIC_DATA]"
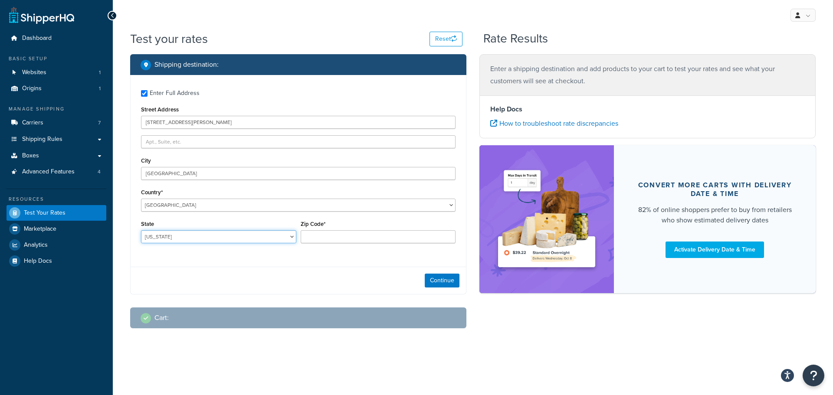
click at [166, 237] on select "[US_STATE] [US_STATE] [US_STATE] [US_STATE] [US_STATE] Armed Forces Americas Ar…" at bounding box center [218, 236] width 155 height 13
select select "SC"
click at [141, 230] on select "[US_STATE] [US_STATE] [US_STATE] [US_STATE] [US_STATE] Armed Forces Americas Ar…" at bounding box center [218, 236] width 155 height 13
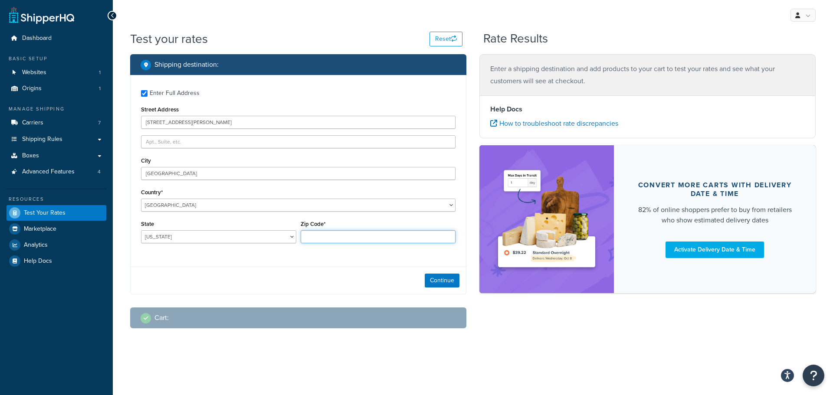
click at [320, 235] on input "Zip Code*" at bounding box center [378, 236] width 155 height 13
type input "29851"
click at [440, 280] on button "Continue" at bounding box center [442, 281] width 35 height 14
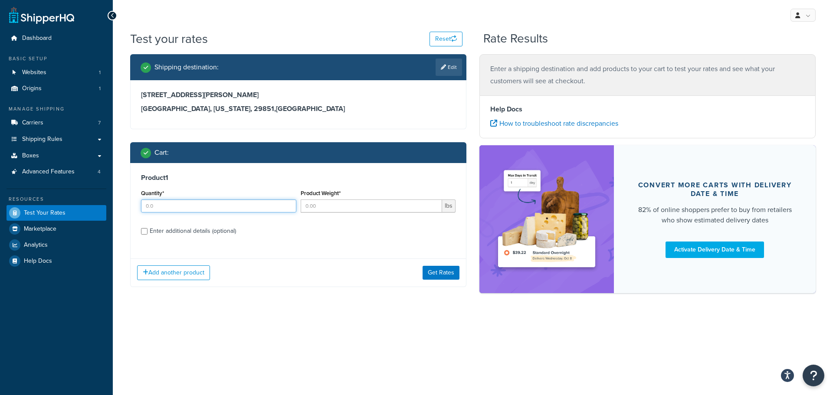
click at [180, 201] on input "Quantity*" at bounding box center [218, 206] width 155 height 13
type input "1"
click at [331, 200] on input "Product Weight*" at bounding box center [372, 206] width 142 height 13
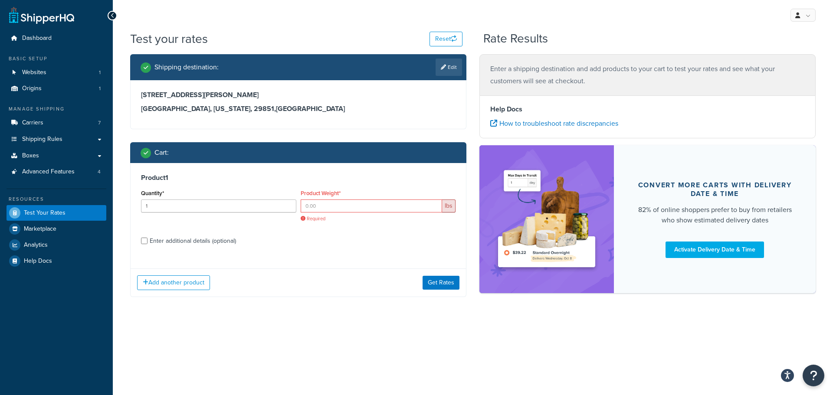
click at [342, 198] on div "Product Weight* lbs Required" at bounding box center [378, 204] width 155 height 35
click at [341, 205] on input "Product Weight*" at bounding box center [372, 206] width 142 height 13
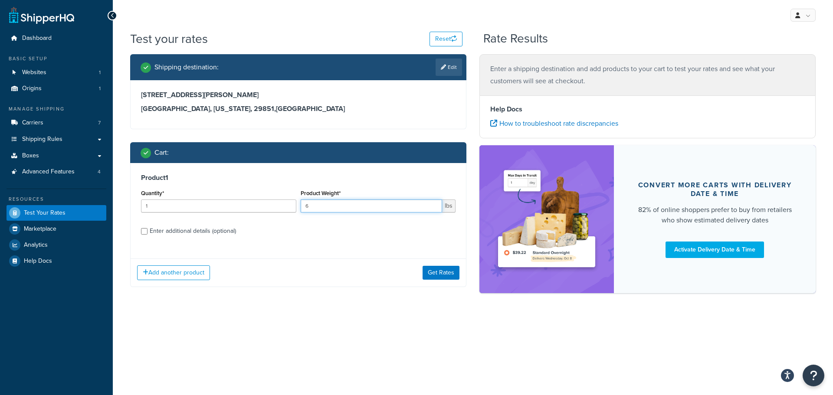
drag, startPoint x: 322, startPoint y: 209, endPoint x: 295, endPoint y: 212, distance: 27.1
click at [295, 211] on div "Quantity* 1 Product Weight* 6 lbs" at bounding box center [298, 203] width 319 height 32
type input "600"
click at [210, 234] on div "Enter additional details (optional)" at bounding box center [193, 231] width 86 height 12
click at [148, 234] on input "Enter additional details (optional)" at bounding box center [144, 231] width 7 height 7
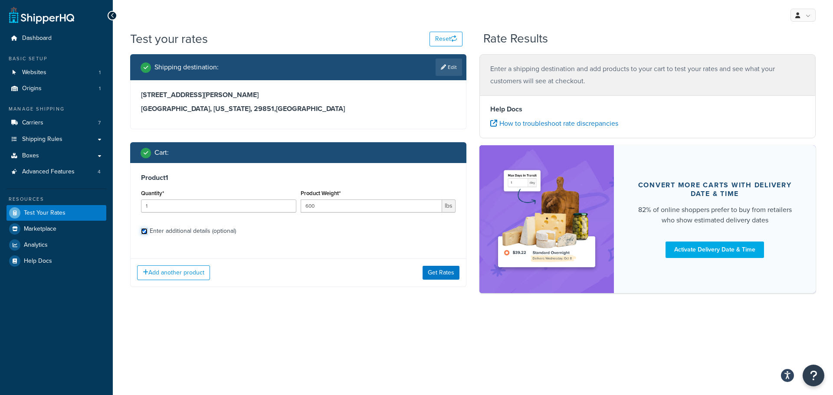
checkbox input "true"
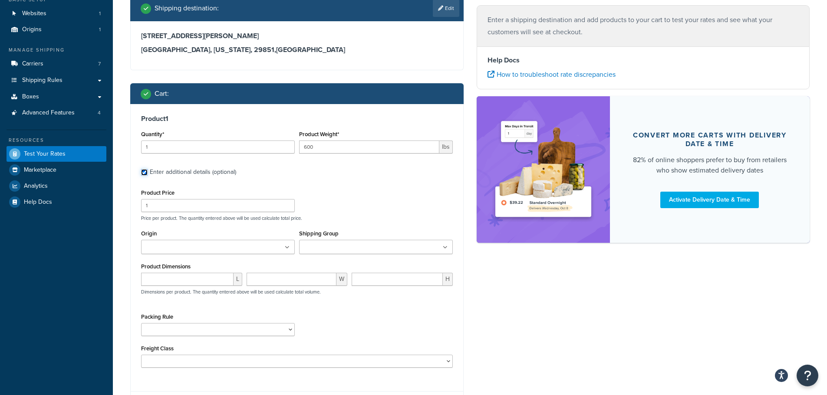
scroll to position [62, 0]
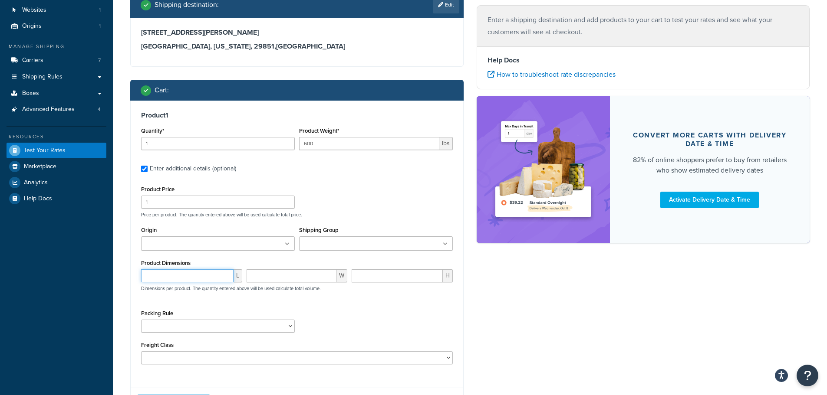
click at [195, 275] on input "number" at bounding box center [187, 275] width 92 height 13
type input "105"
type input "32"
type input "19"
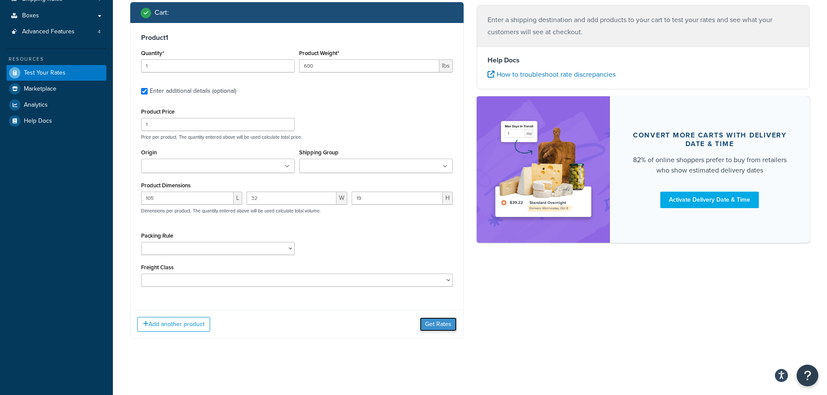
click at [450, 327] on button "Get Rates" at bounding box center [438, 325] width 37 height 14
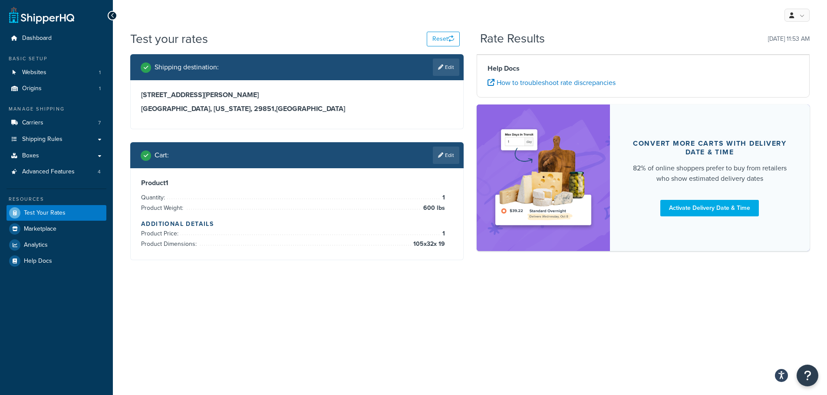
scroll to position [0, 0]
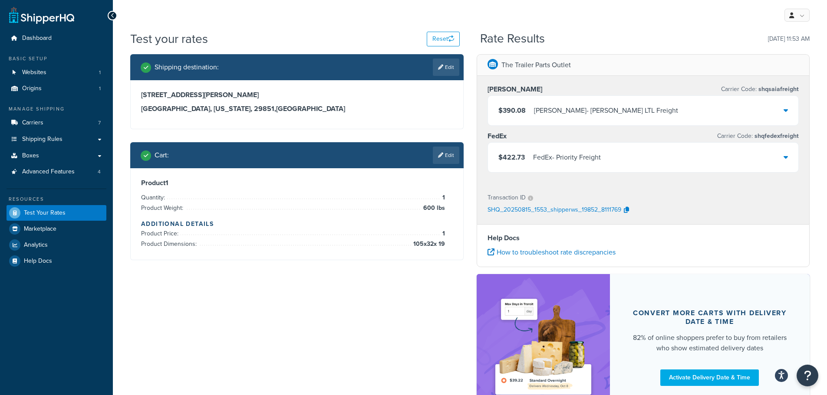
click at [601, 152] on div "FedEx - Priority Freight" at bounding box center [567, 157] width 68 height 12
